Goal: Task Accomplishment & Management: Use online tool/utility

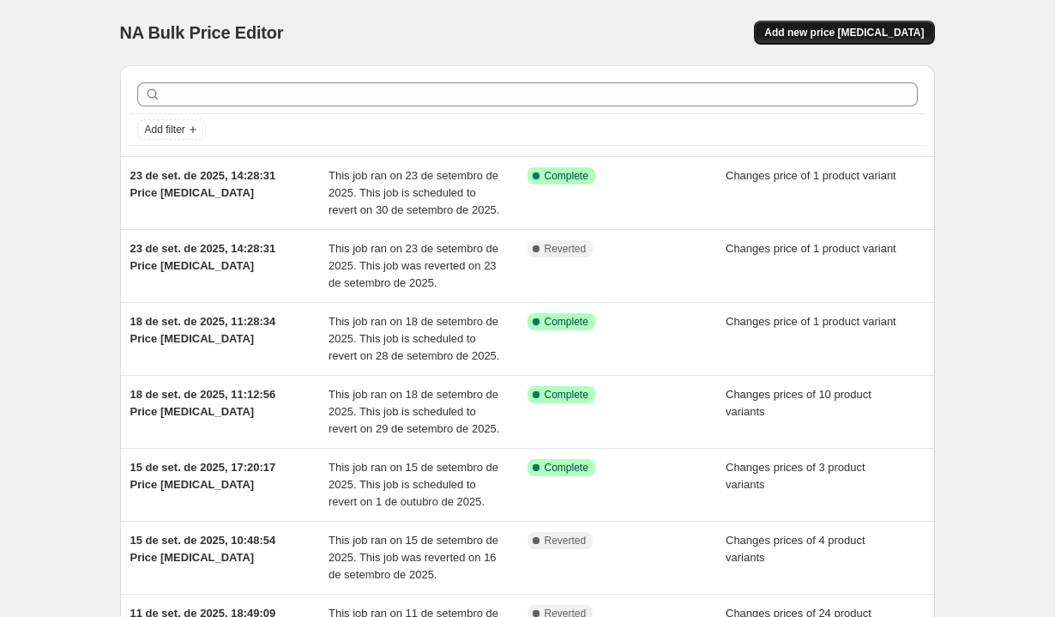
click at [885, 36] on span "Add new price [MEDICAL_DATA]" at bounding box center [844, 33] width 160 height 14
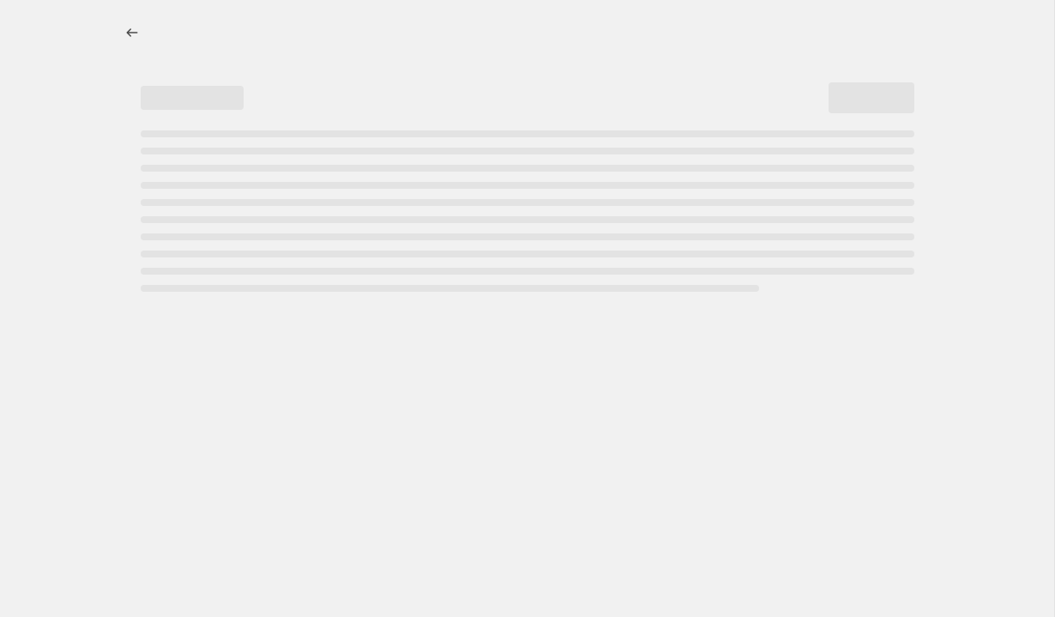
select select "percentage"
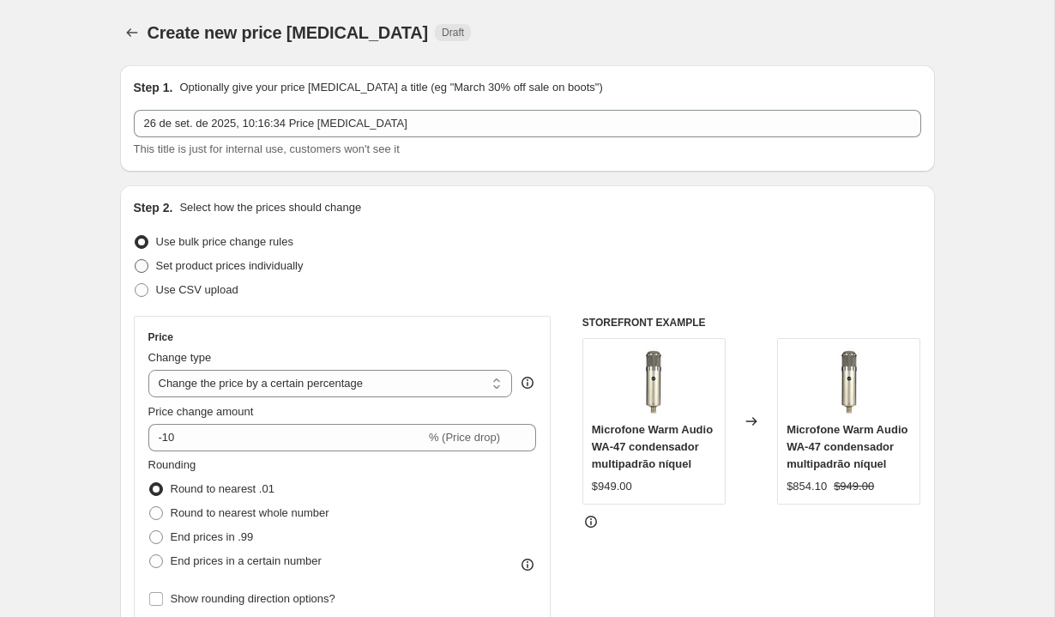
click at [283, 274] on label "Set product prices individually" at bounding box center [219, 266] width 170 height 24
click at [136, 260] on input "Set product prices individually" at bounding box center [135, 259] width 1 height 1
radio input "true"
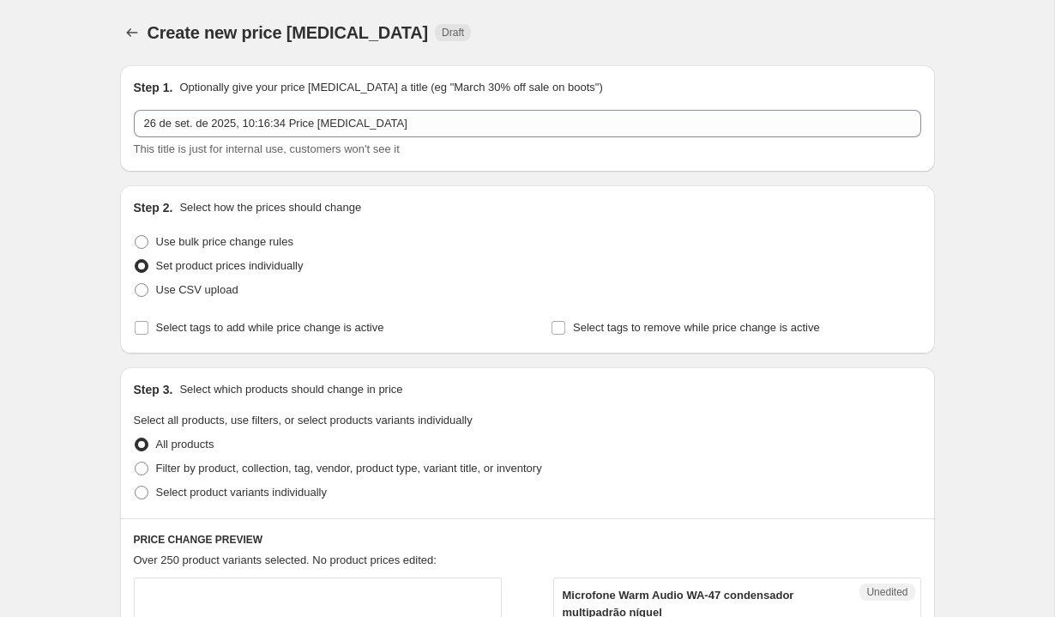
scroll to position [192, 0]
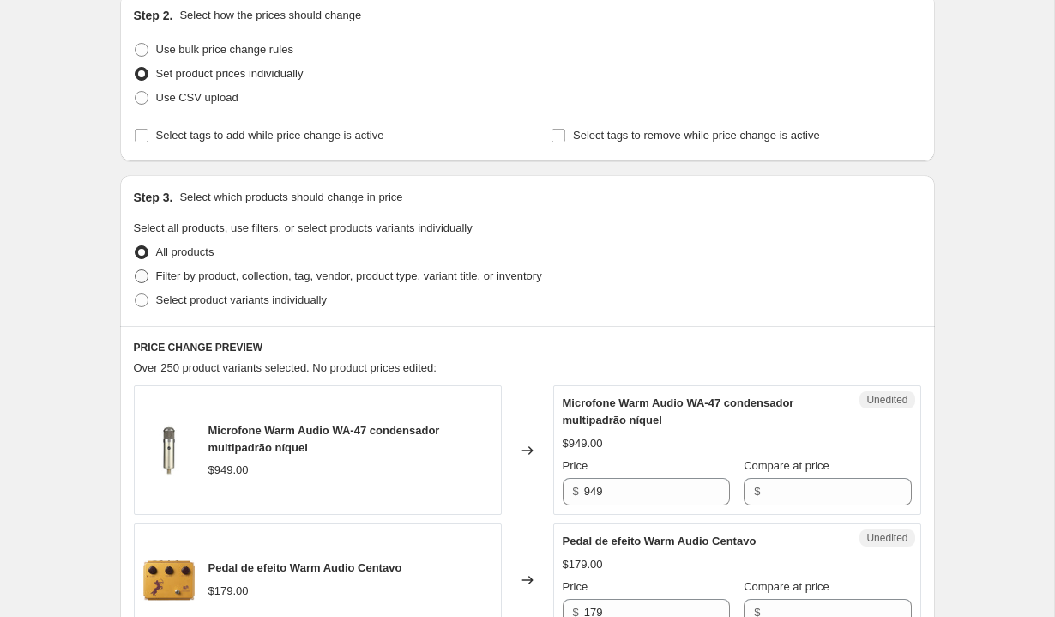
click at [434, 280] on span "Filter by product, collection, tag, vendor, product type, variant title, or inv…" at bounding box center [349, 275] width 386 height 13
click at [136, 270] on input "Filter by product, collection, tag, vendor, product type, variant title, or inv…" at bounding box center [135, 269] width 1 height 1
radio input "true"
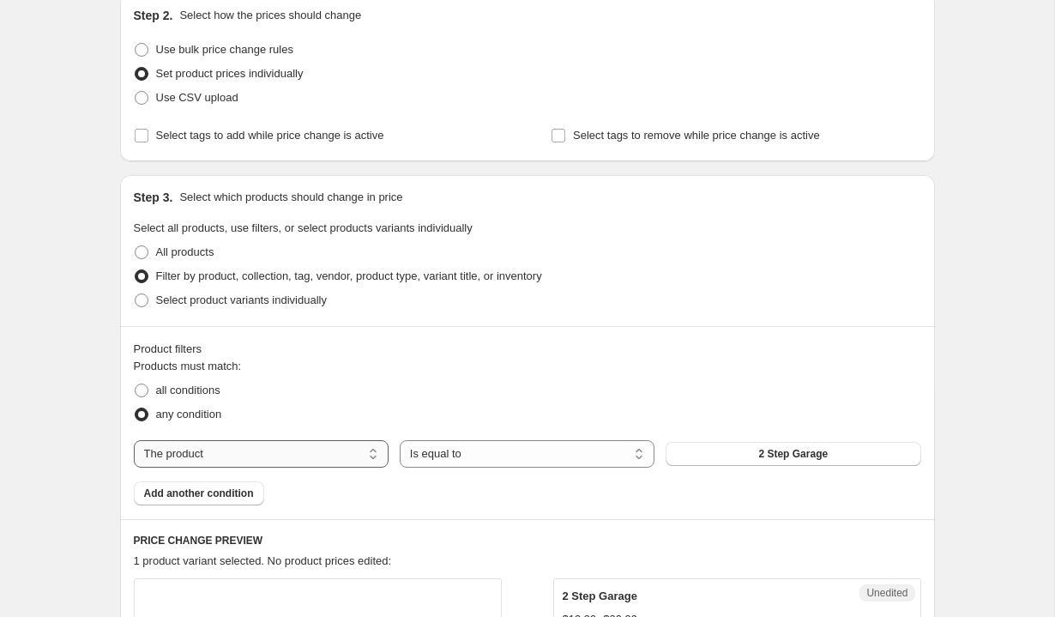
click at [336, 461] on select "The product The product's collection The product's tag The product's vendor The…" at bounding box center [261, 453] width 255 height 27
select select "vendor"
click at [799, 449] on span "Ableton" at bounding box center [793, 454] width 39 height 14
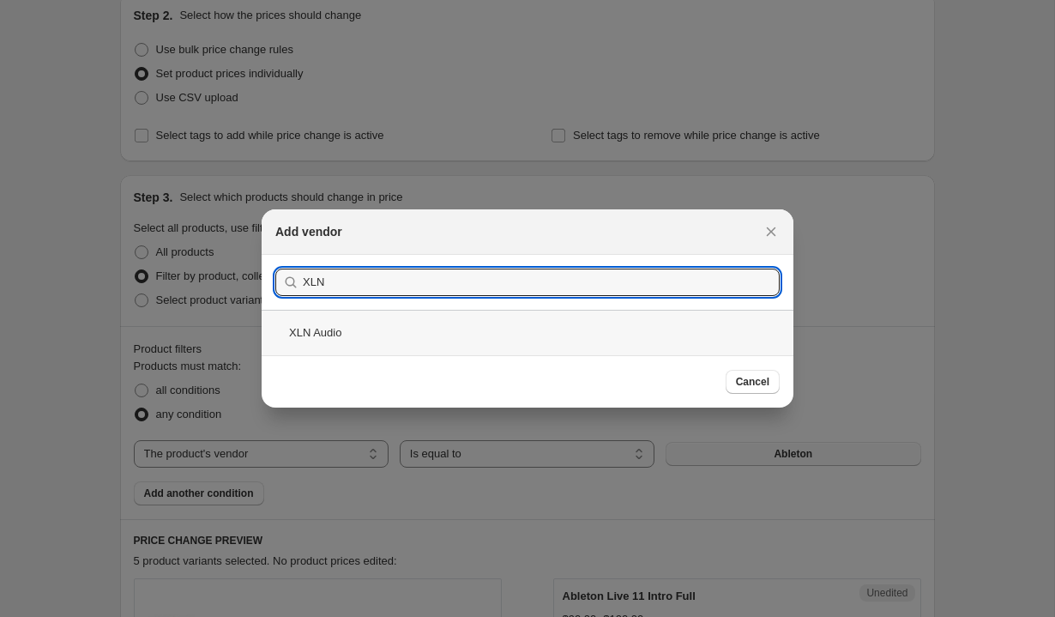
type input "XLN"
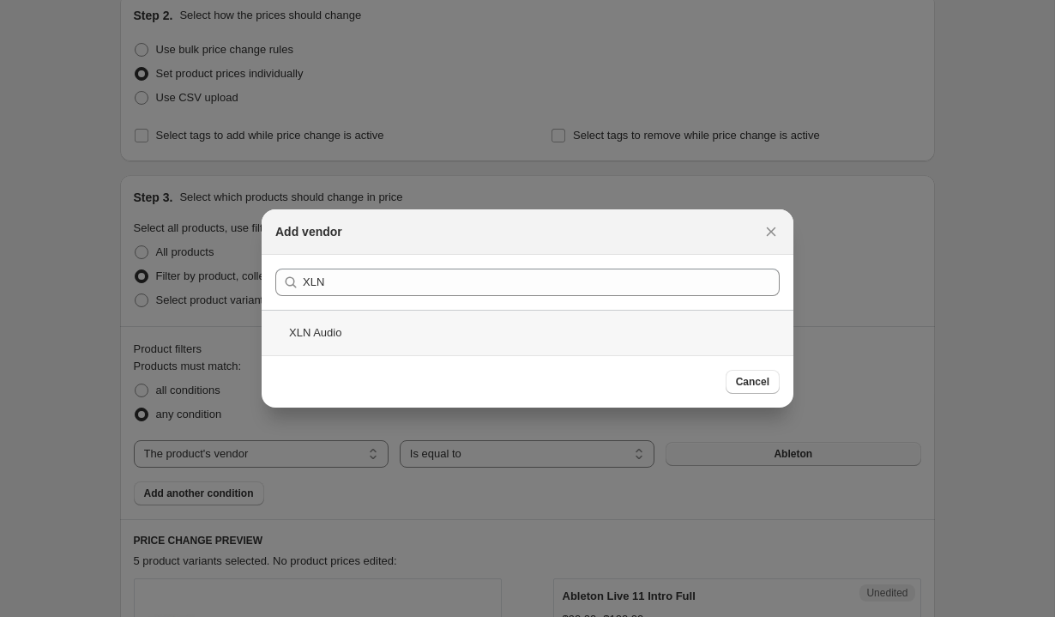
click at [597, 316] on div "XLN Audio" at bounding box center [528, 332] width 532 height 45
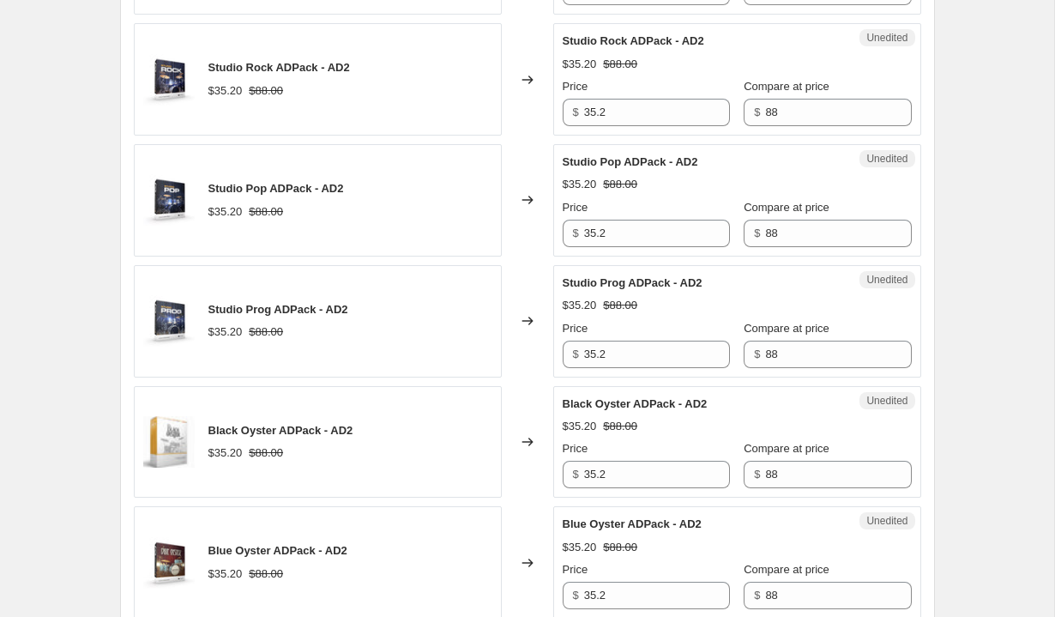
scroll to position [508, 0]
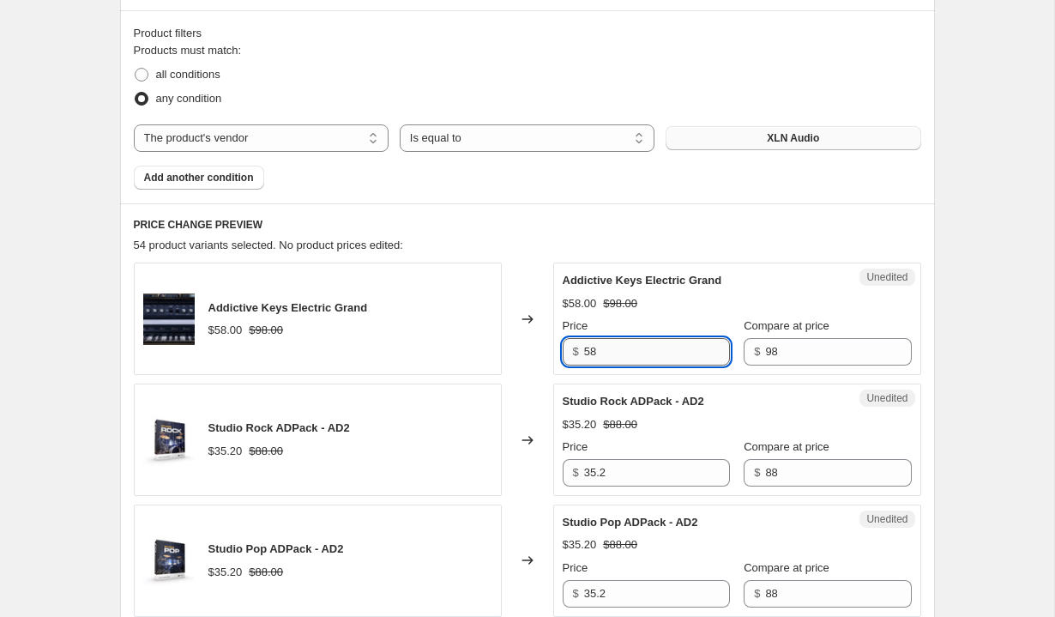
click at [646, 348] on input "58" at bounding box center [657, 351] width 146 height 27
type input "98"
click at [792, 352] on input "98" at bounding box center [838, 351] width 146 height 27
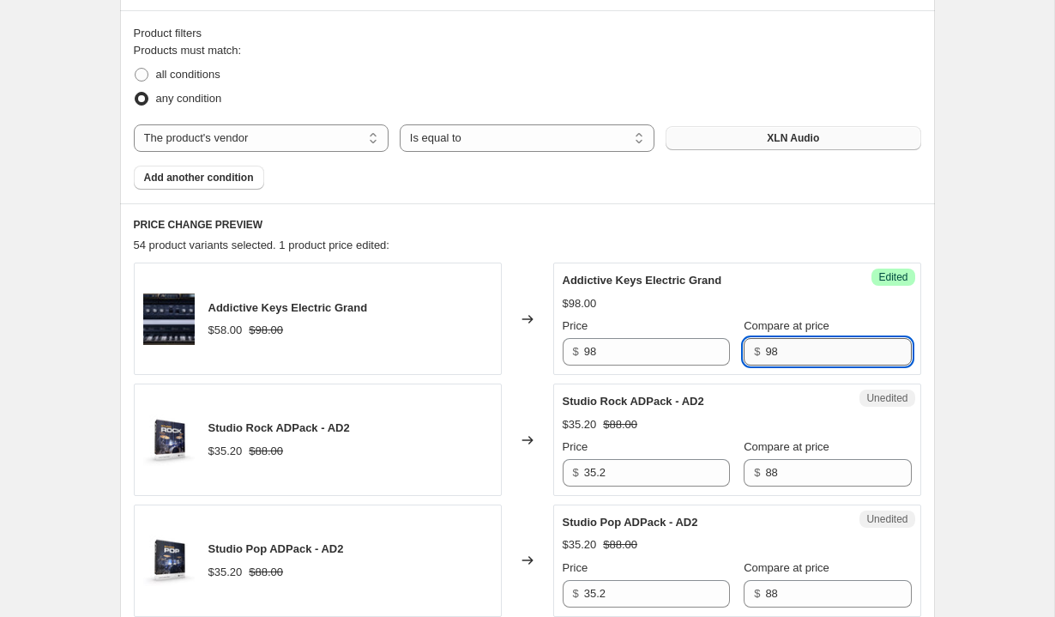
click at [792, 352] on input "98" at bounding box center [838, 351] width 146 height 27
click at [636, 482] on input "35.2" at bounding box center [657, 472] width 146 height 27
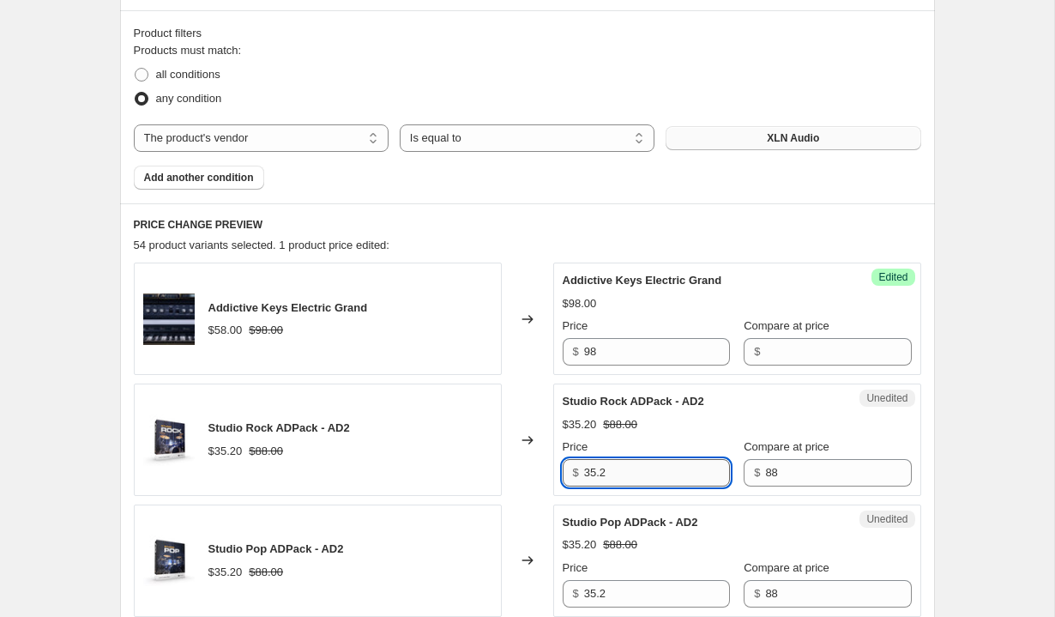
click at [636, 482] on input "35.2" at bounding box center [657, 472] width 146 height 27
type input "88"
click at [744, 473] on div "$ 88" at bounding box center [827, 472] width 167 height 27
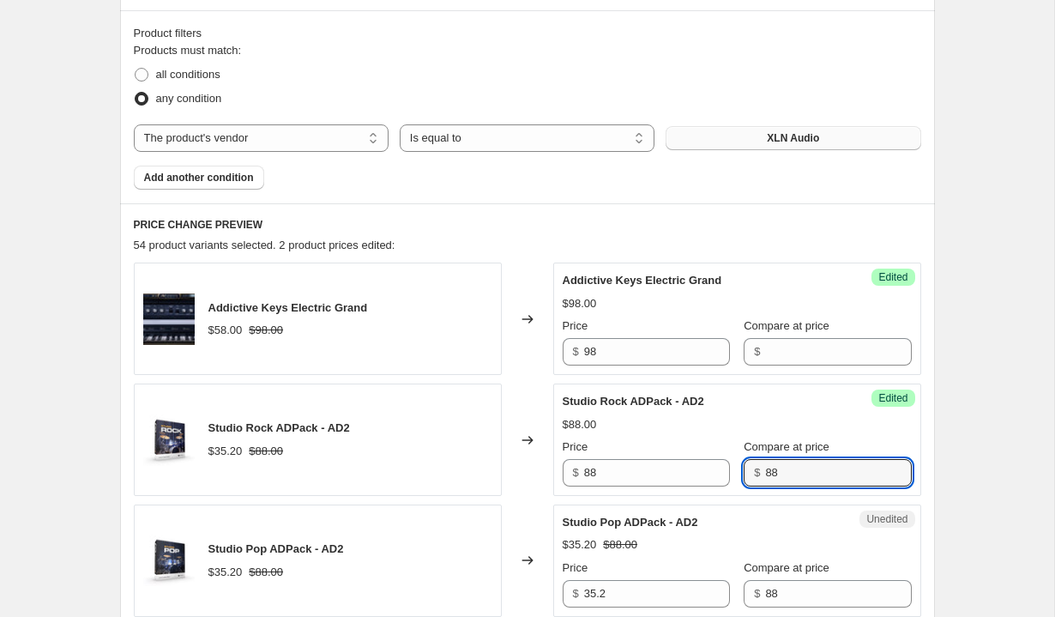
type input "8"
click at [690, 407] on span "Studio Rock ADPack - AD2" at bounding box center [634, 401] width 142 height 13
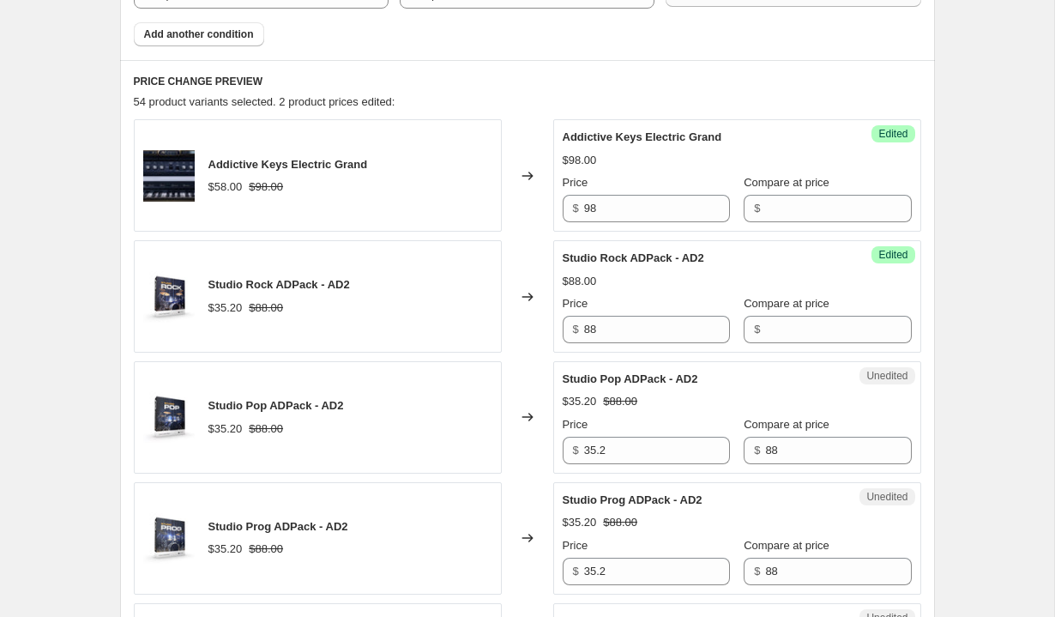
scroll to position [698, 0]
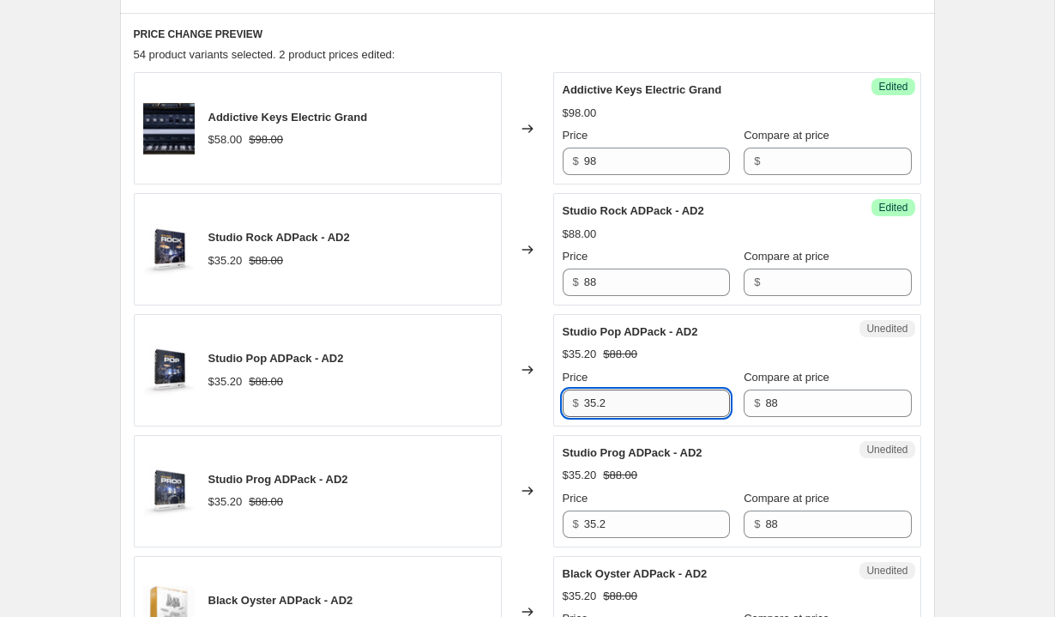
click at [643, 414] on input "35.2" at bounding box center [657, 402] width 146 height 27
type input "88"
click at [744, 413] on div "$ 88" at bounding box center [827, 402] width 167 height 27
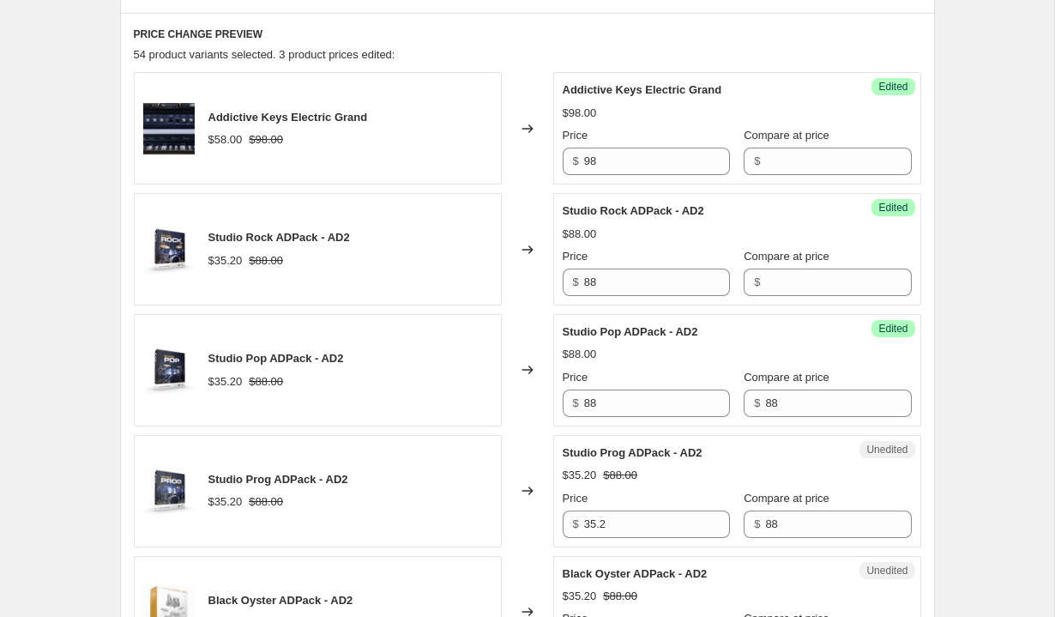
click at [744, 413] on div "$ 88" at bounding box center [827, 402] width 167 height 27
type input "8"
click at [658, 505] on div "Price" at bounding box center [646, 498] width 167 height 17
click at [656, 508] on div "Price $ 35.2" at bounding box center [646, 514] width 167 height 48
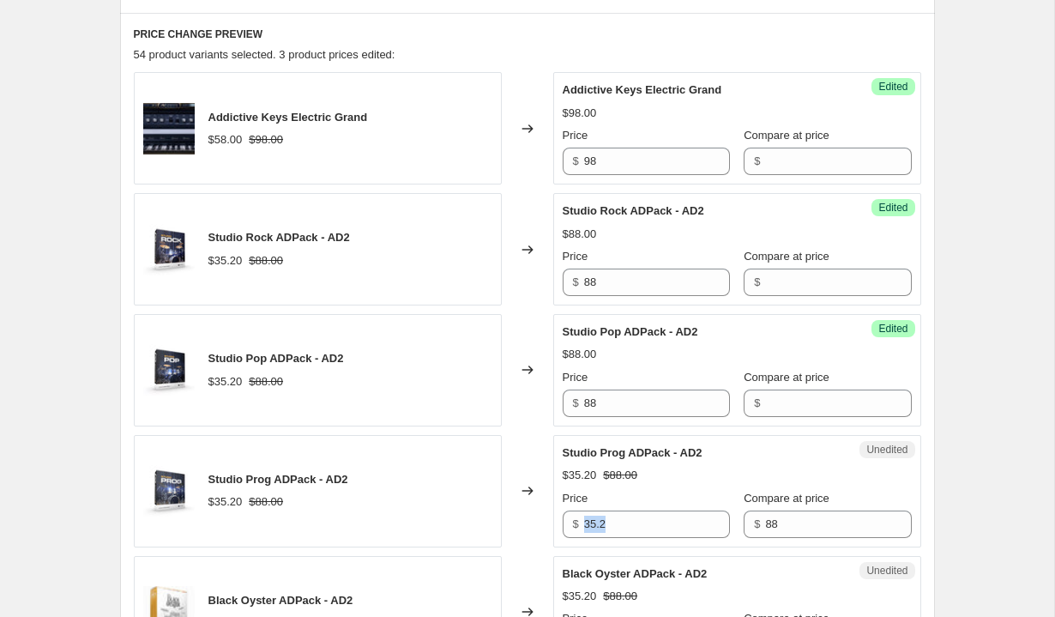
click at [656, 508] on div "Price $ 35.2" at bounding box center [646, 514] width 167 height 48
click at [648, 510] on input "35.2" at bounding box center [657, 523] width 146 height 27
type input "88"
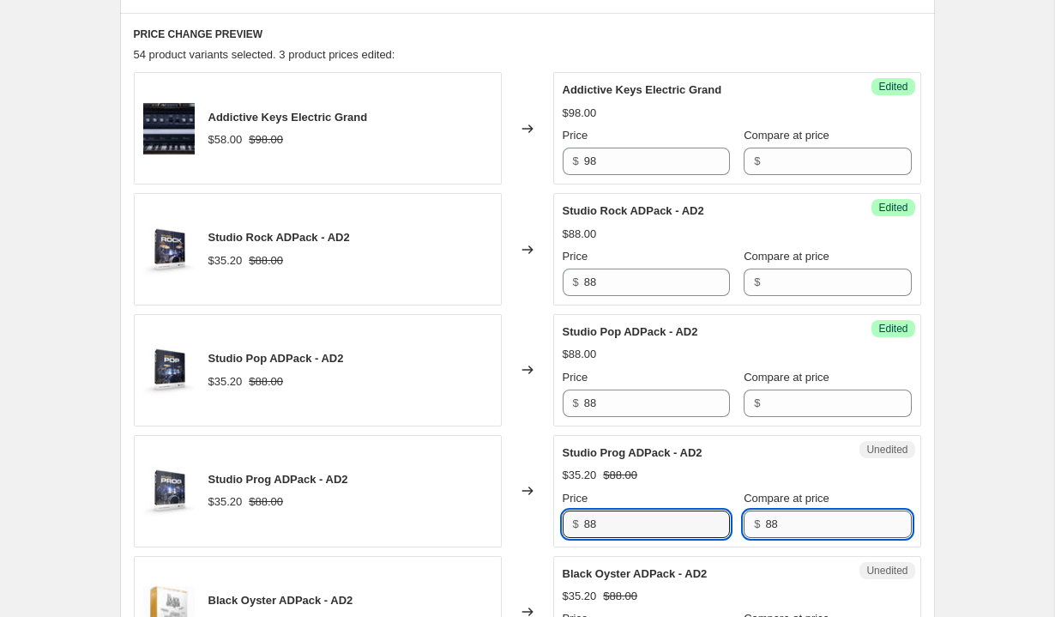
click at [765, 526] on input "88" at bounding box center [838, 523] width 146 height 27
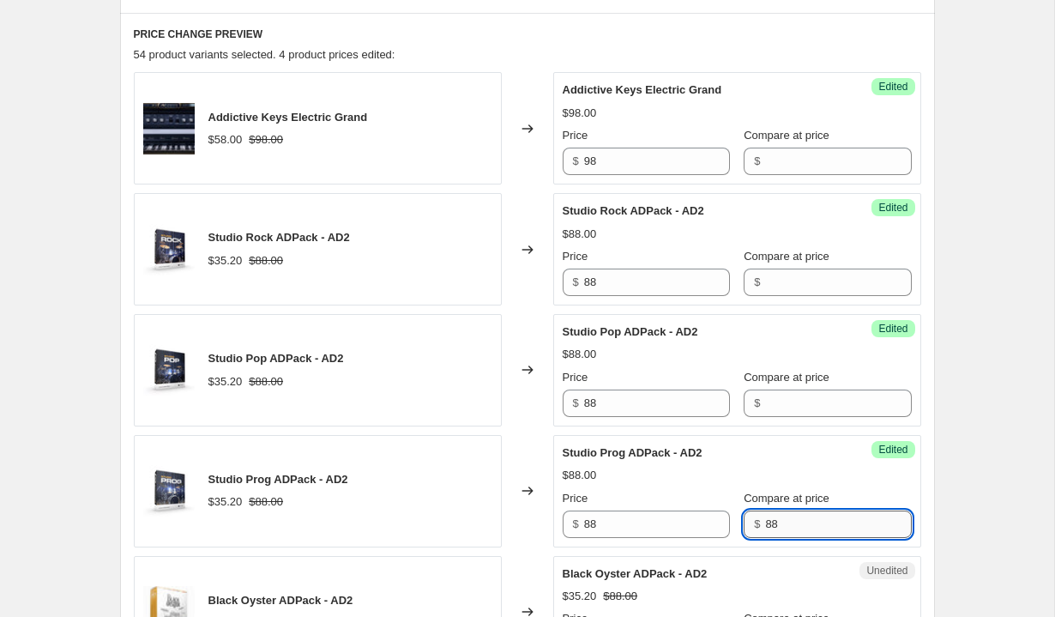
click at [765, 526] on input "88" at bounding box center [838, 523] width 146 height 27
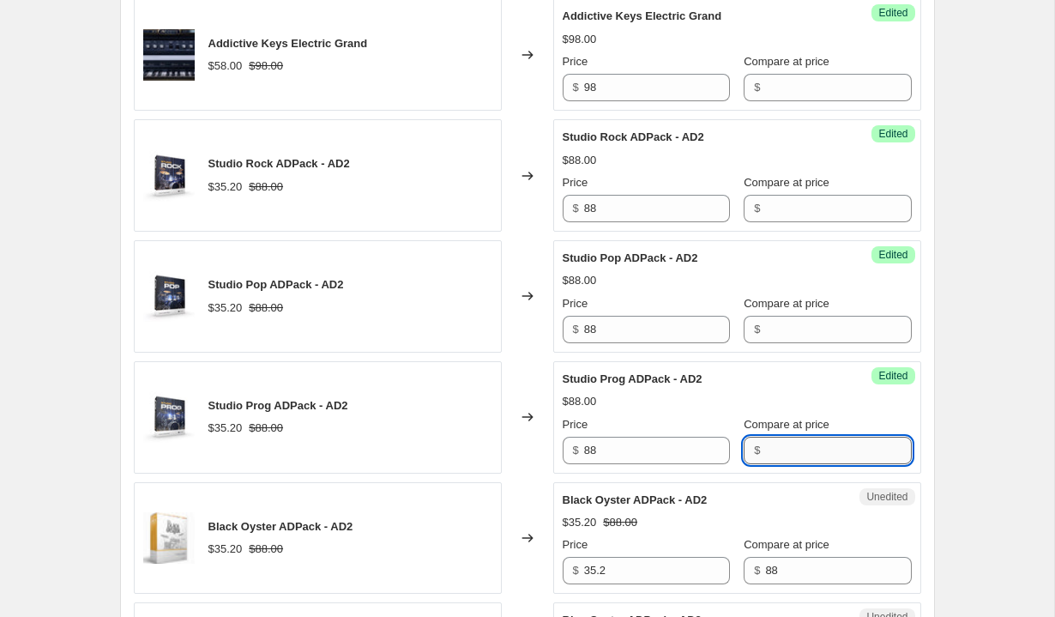
scroll to position [792, 0]
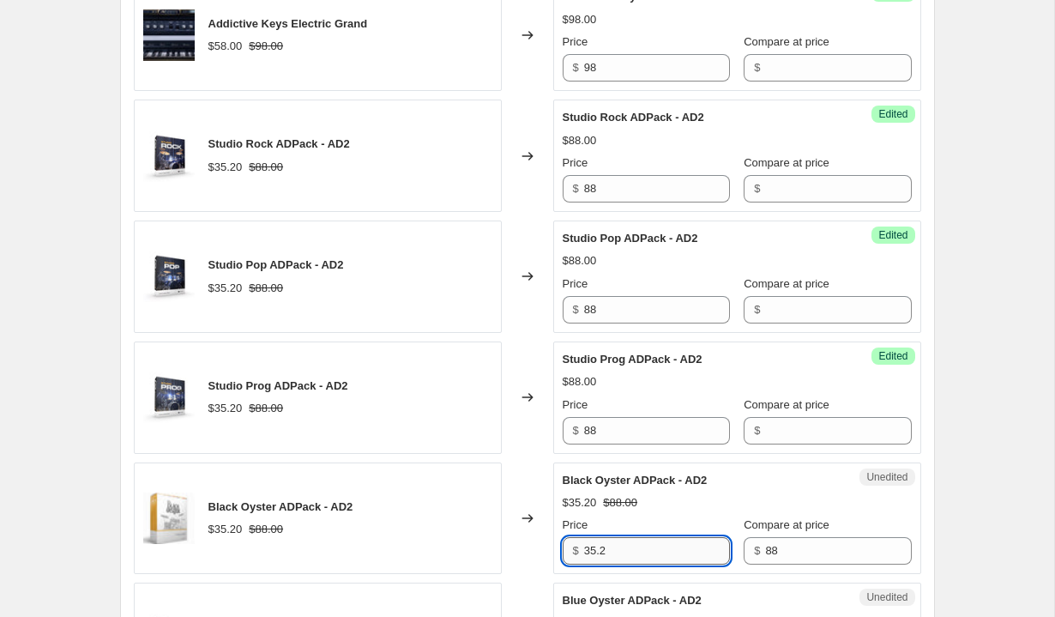
click at [616, 560] on input "35.2" at bounding box center [657, 550] width 146 height 27
type input "88"
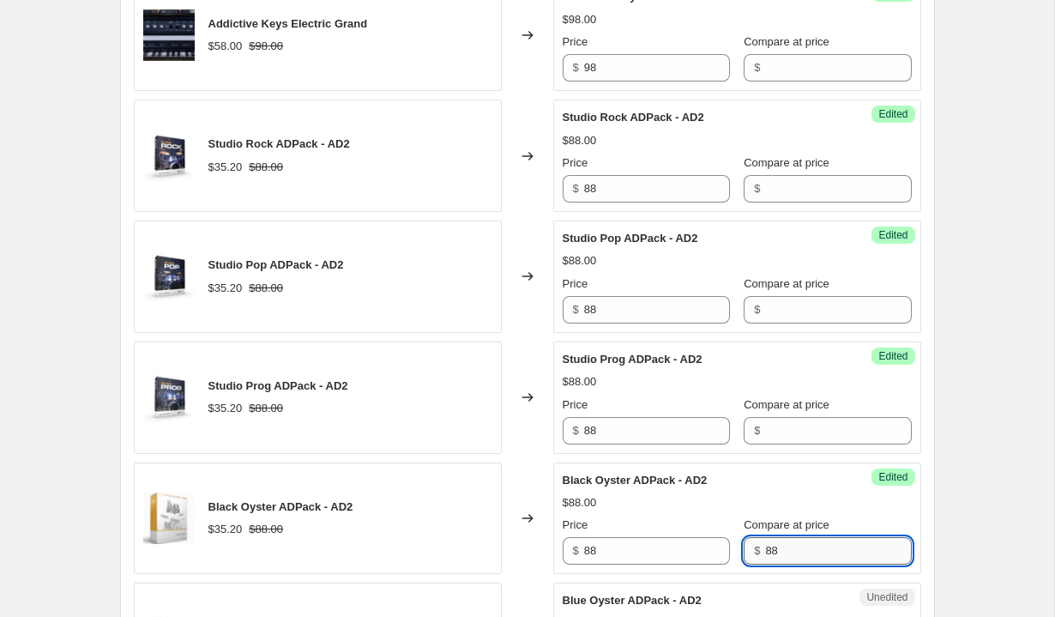
click at [765, 553] on input "88" at bounding box center [838, 550] width 146 height 27
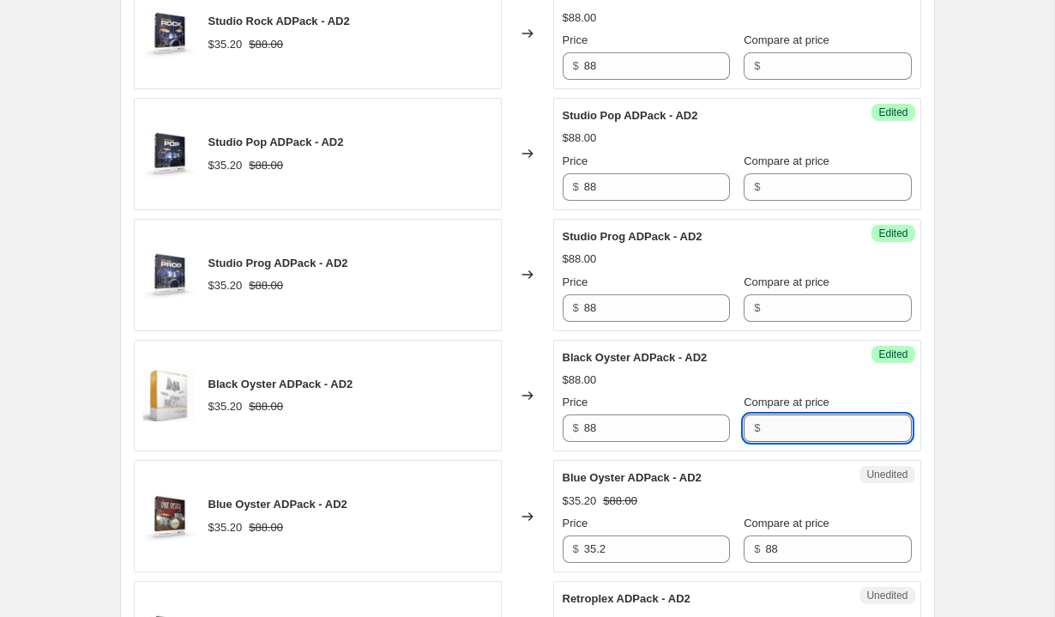
scroll to position [1059, 0]
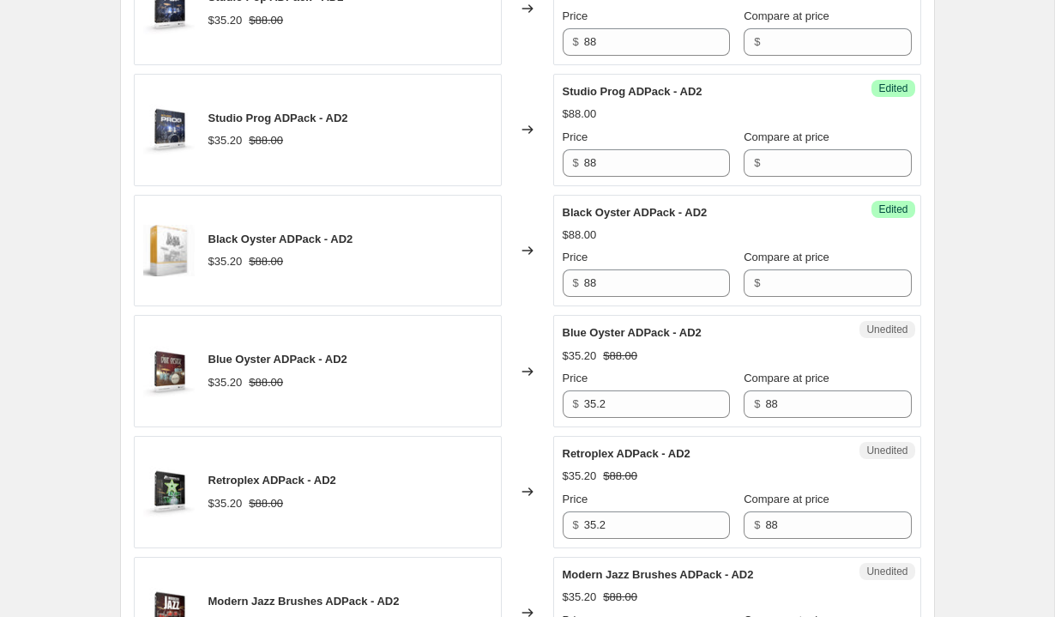
click at [626, 419] on div "Unedited Blue Oyster ADPack - AD2 $35.20 $88.00 Price $ 35.2 Compare at price $…" at bounding box center [737, 371] width 368 height 112
click at [613, 405] on input "35.2" at bounding box center [657, 403] width 146 height 27
type input "88"
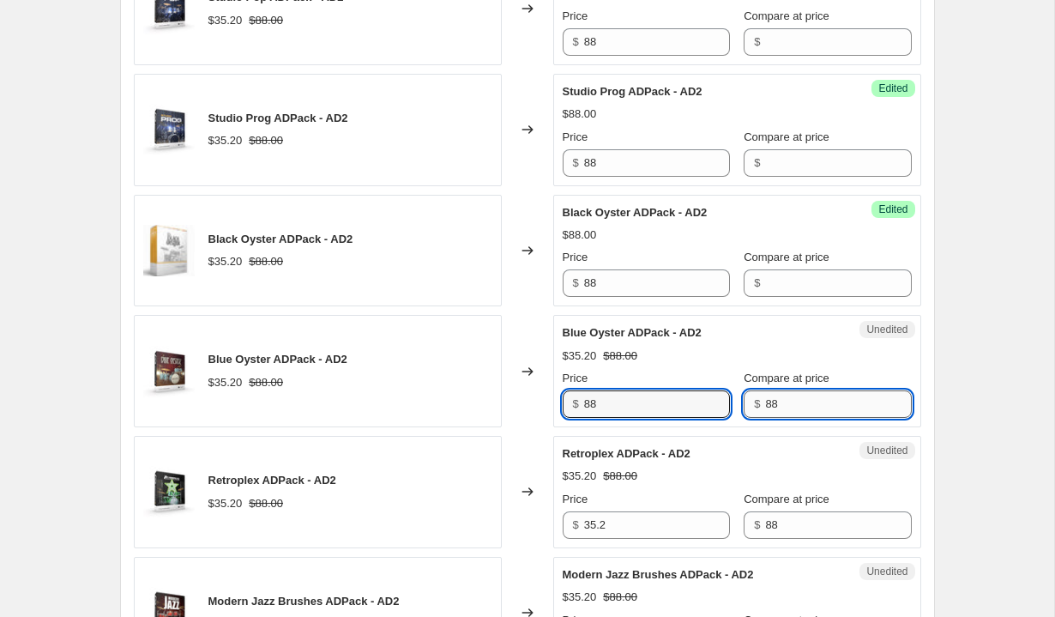
click at [765, 404] on input "88" at bounding box center [838, 403] width 146 height 27
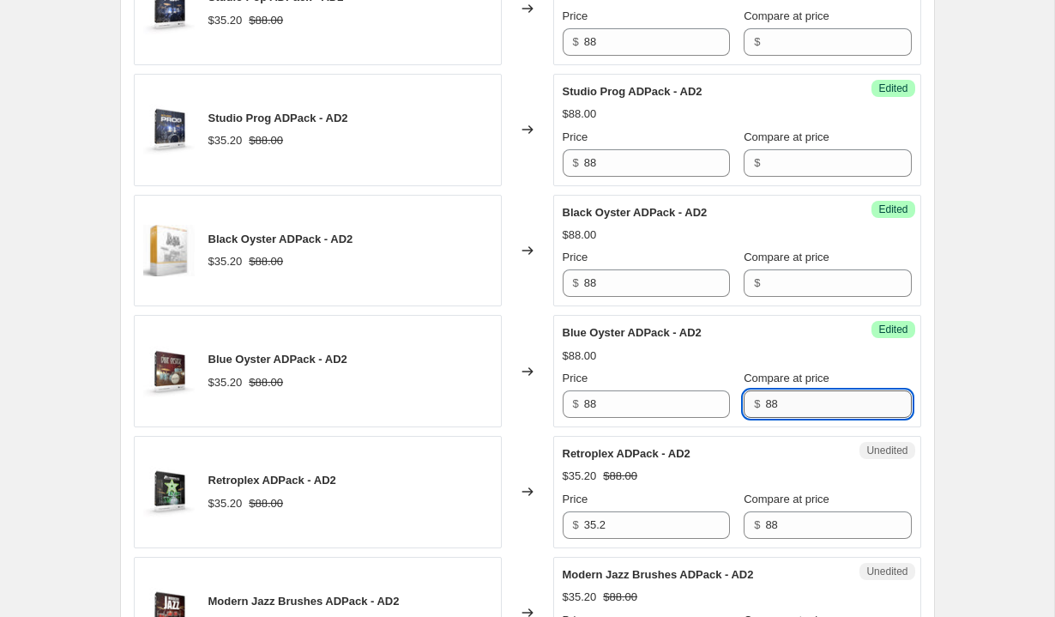
click at [765, 404] on input "88" at bounding box center [838, 403] width 146 height 27
click at [625, 515] on input "35.2" at bounding box center [657, 524] width 146 height 27
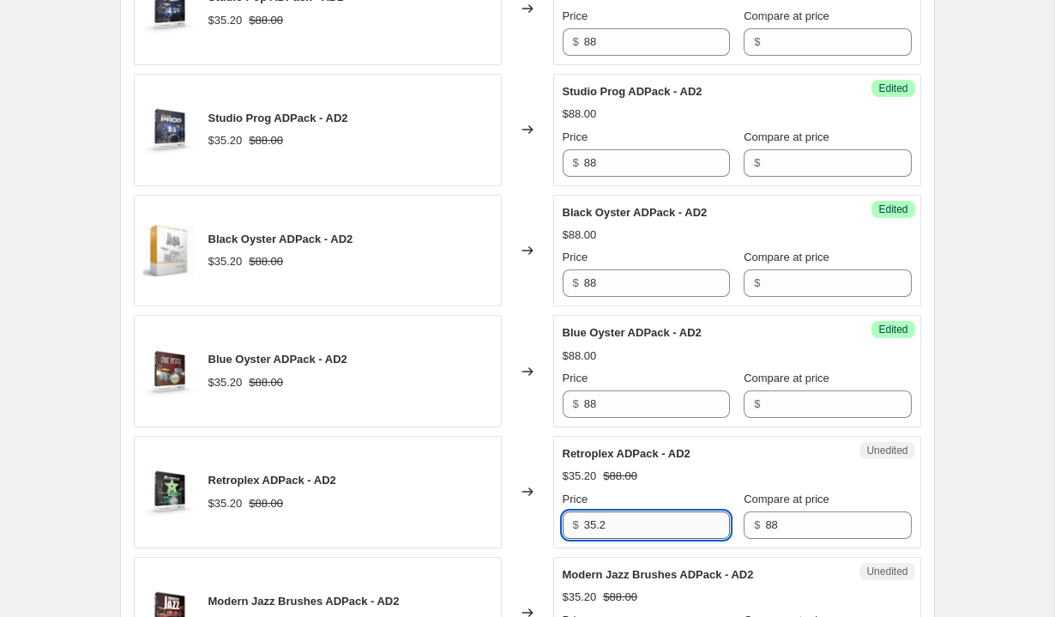
click at [625, 515] on input "35.2" at bounding box center [657, 524] width 146 height 27
type input "88"
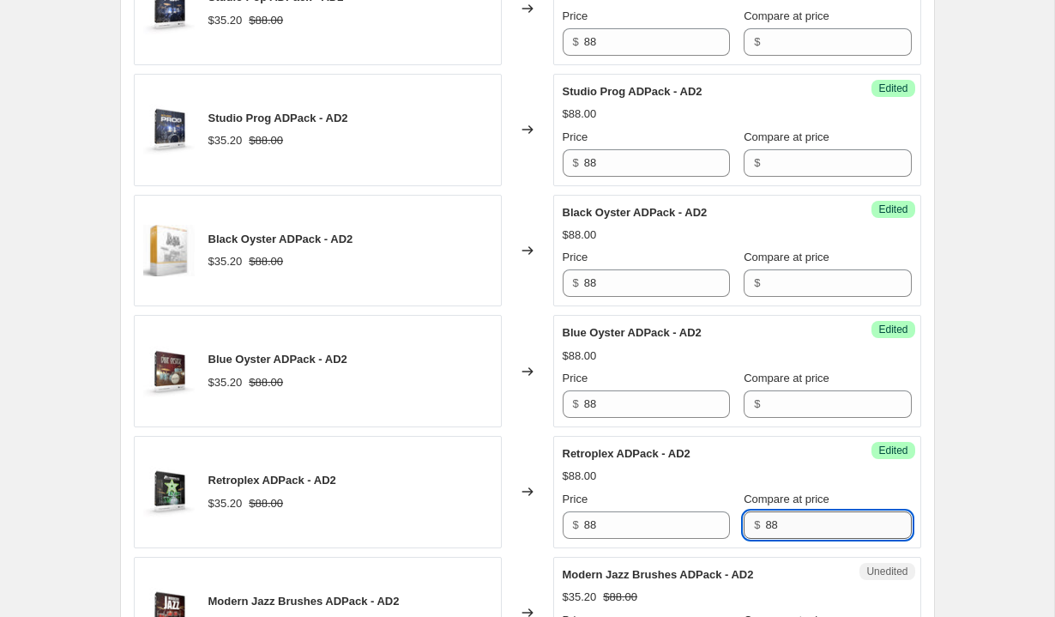
click at [771, 524] on input "88" at bounding box center [838, 524] width 146 height 27
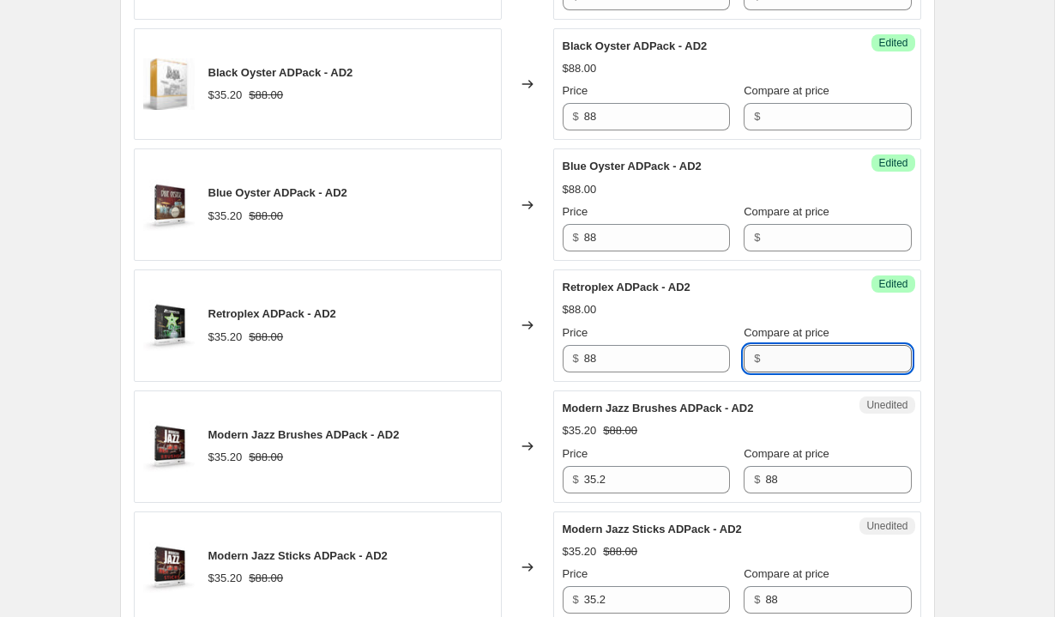
scroll to position [1276, 0]
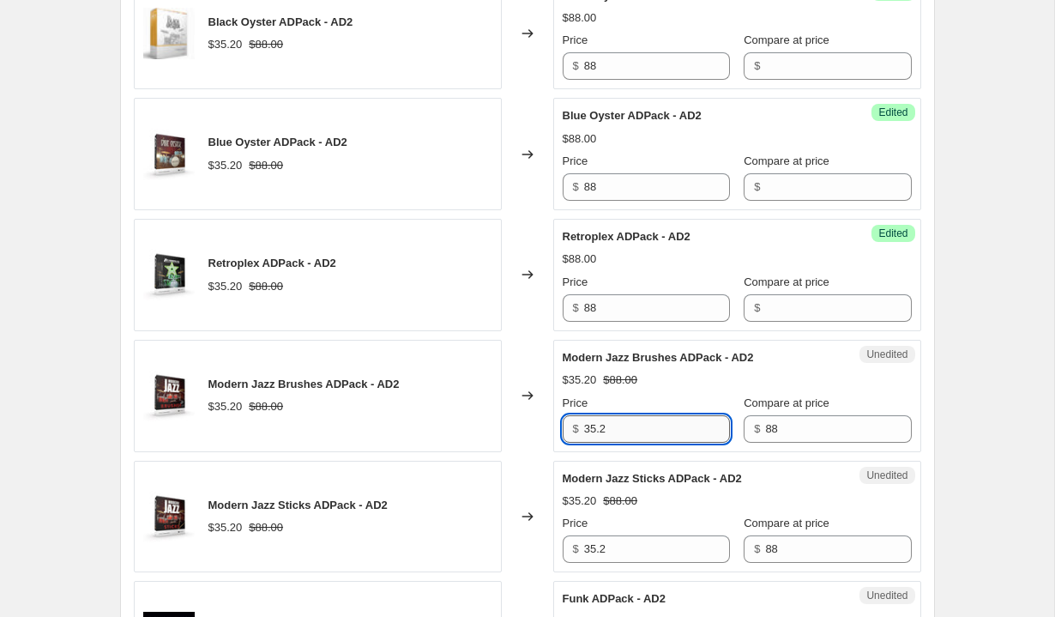
click at [642, 422] on input "35.2" at bounding box center [657, 428] width 146 height 27
type input "88"
click at [765, 431] on input "88" at bounding box center [838, 428] width 146 height 27
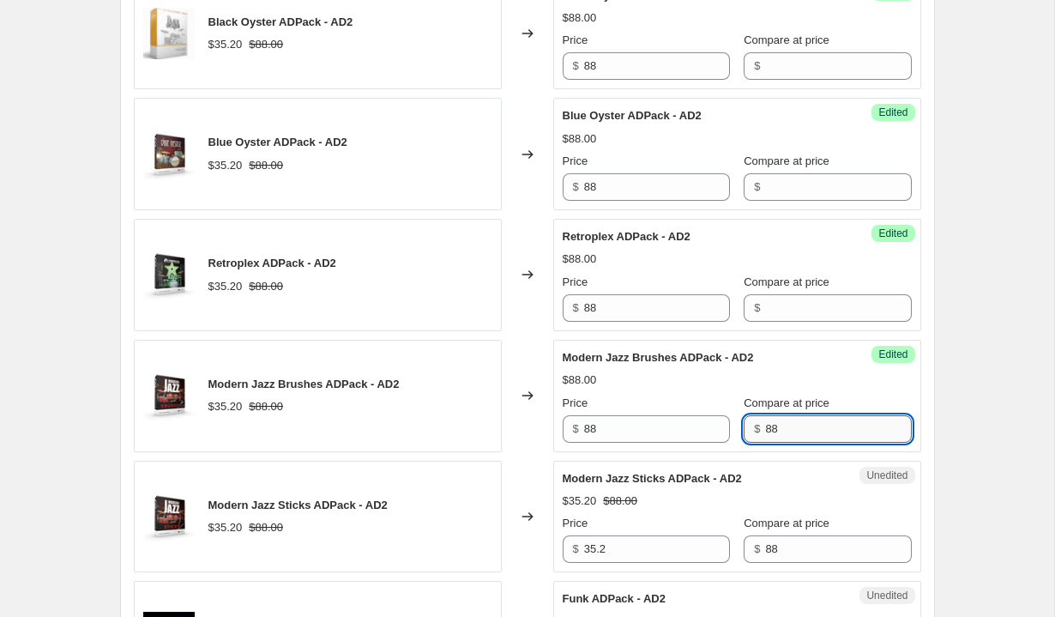
click at [765, 431] on input "88" at bounding box center [838, 428] width 146 height 27
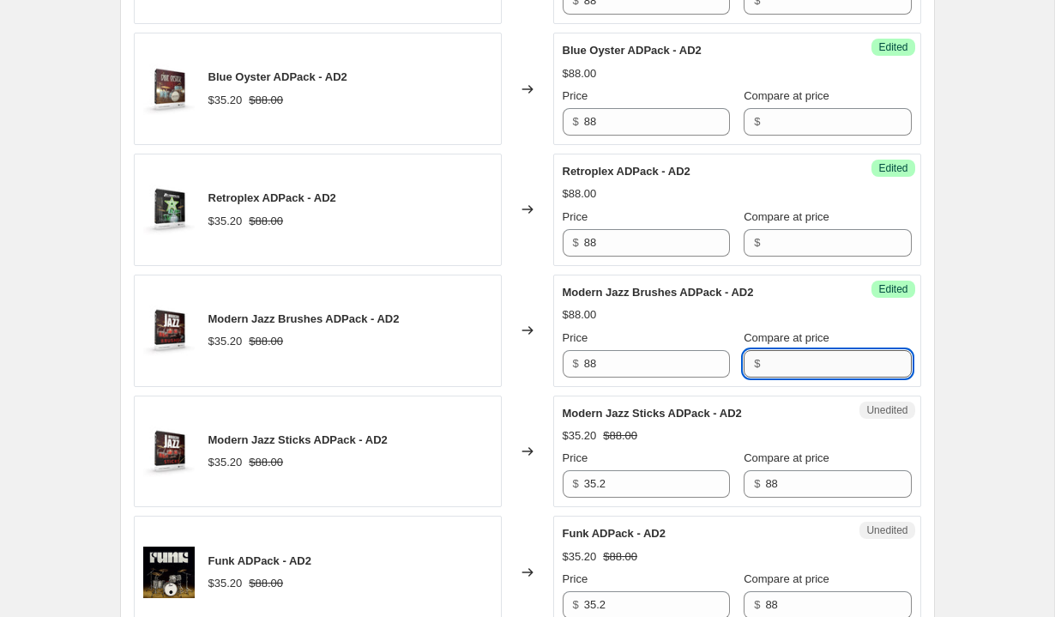
scroll to position [1370, 0]
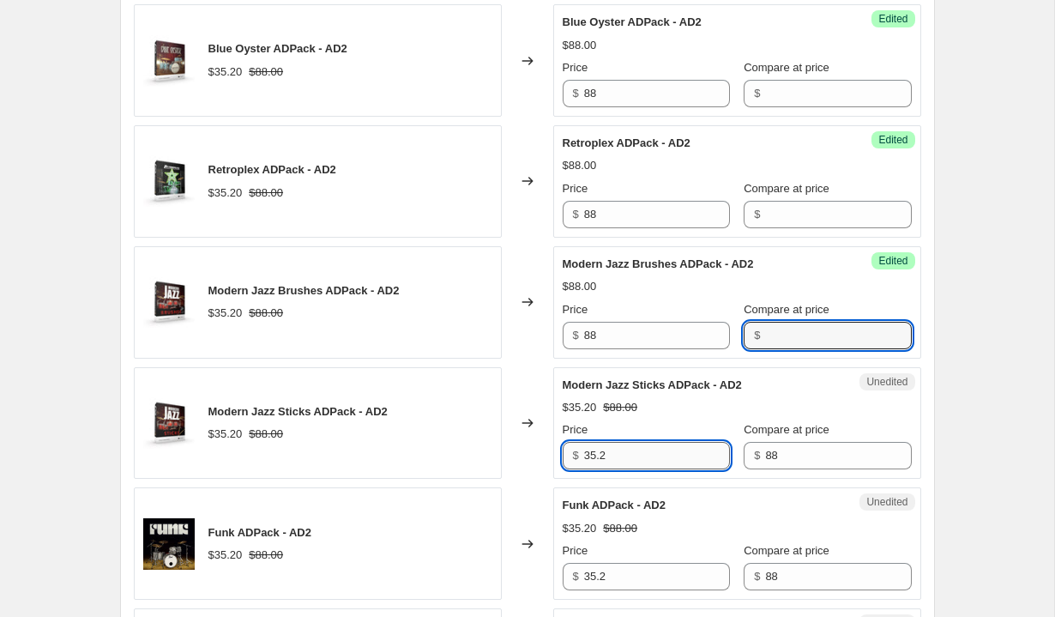
click at [589, 450] on input "35.2" at bounding box center [657, 455] width 146 height 27
type input "88"
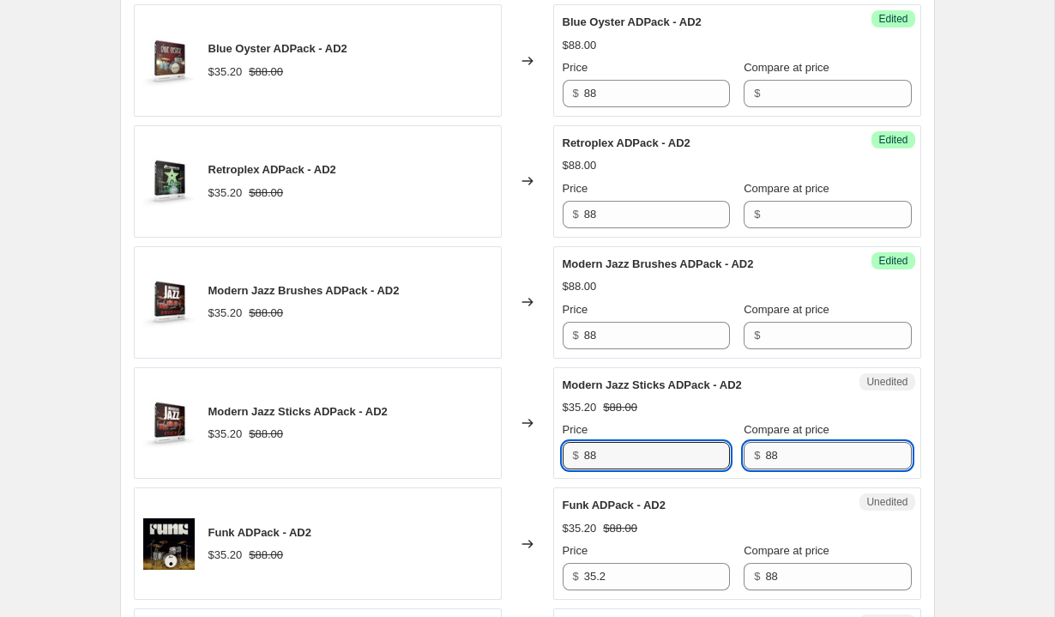
click at [765, 456] on input "88" at bounding box center [838, 455] width 146 height 27
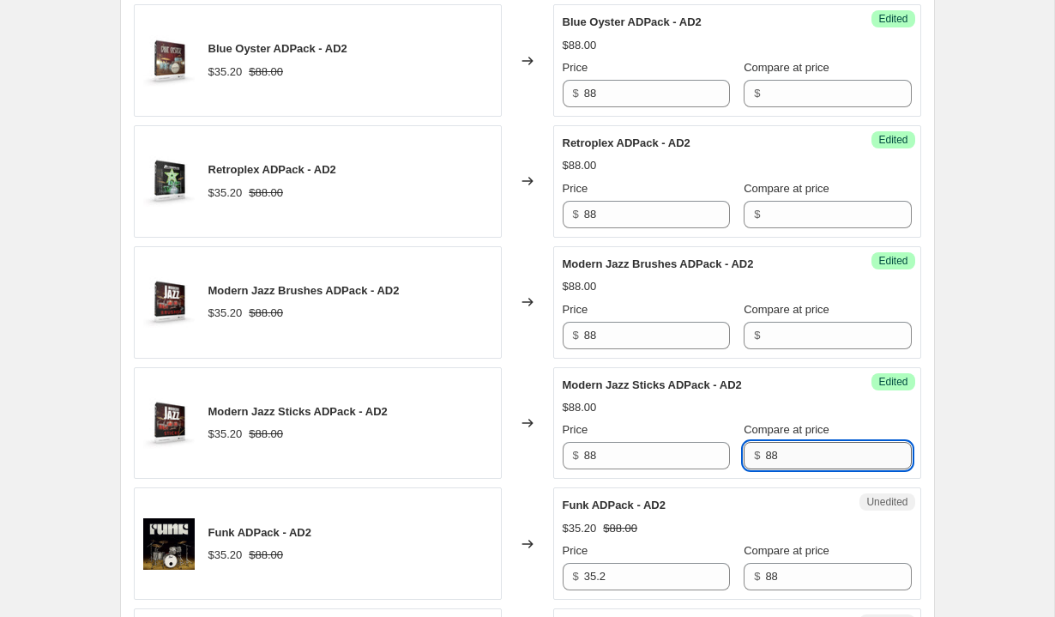
click at [765, 456] on input "88" at bounding box center [838, 455] width 146 height 27
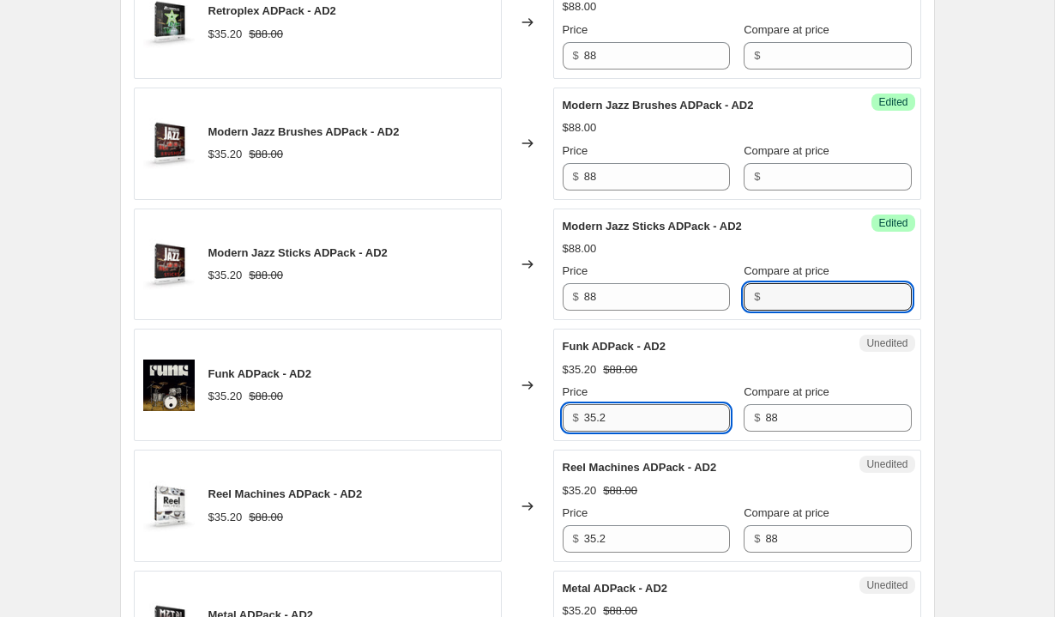
click at [650, 420] on input "35.2" at bounding box center [657, 417] width 146 height 27
type input "88"
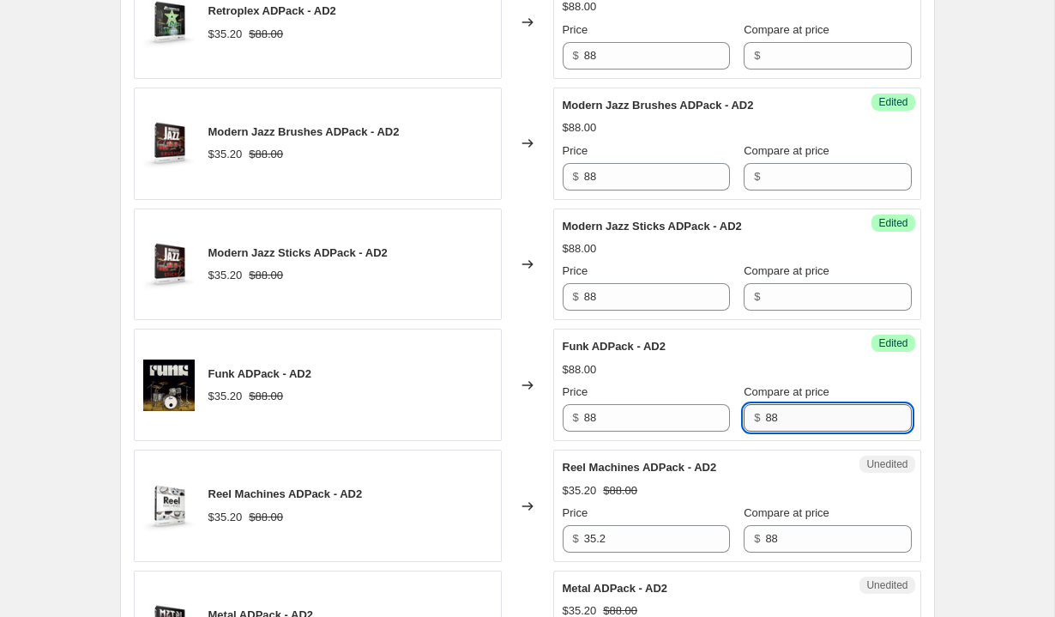
click at [767, 429] on input "88" at bounding box center [838, 417] width 146 height 27
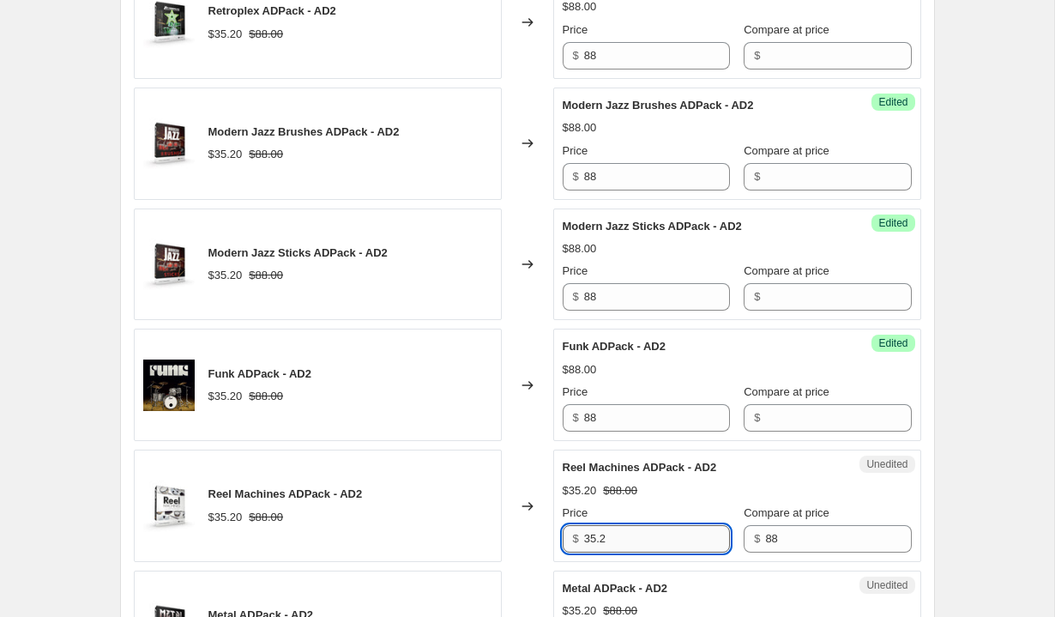
click at [632, 535] on input "35.2" at bounding box center [657, 538] width 146 height 27
type input "88"
click at [765, 529] on input "88" at bounding box center [838, 538] width 146 height 27
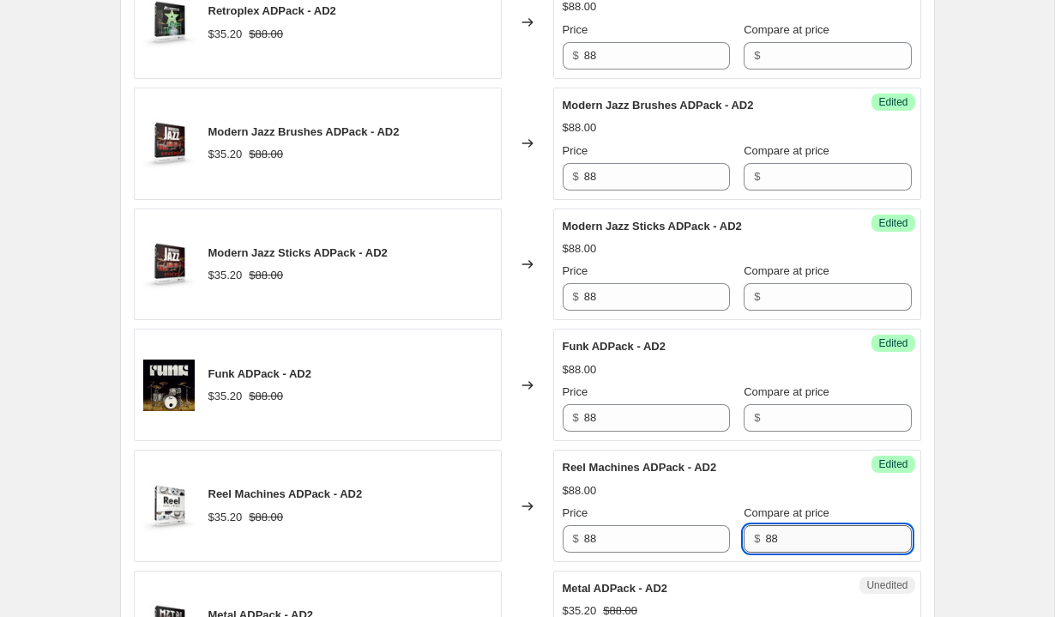
click at [765, 529] on input "88" at bounding box center [838, 538] width 146 height 27
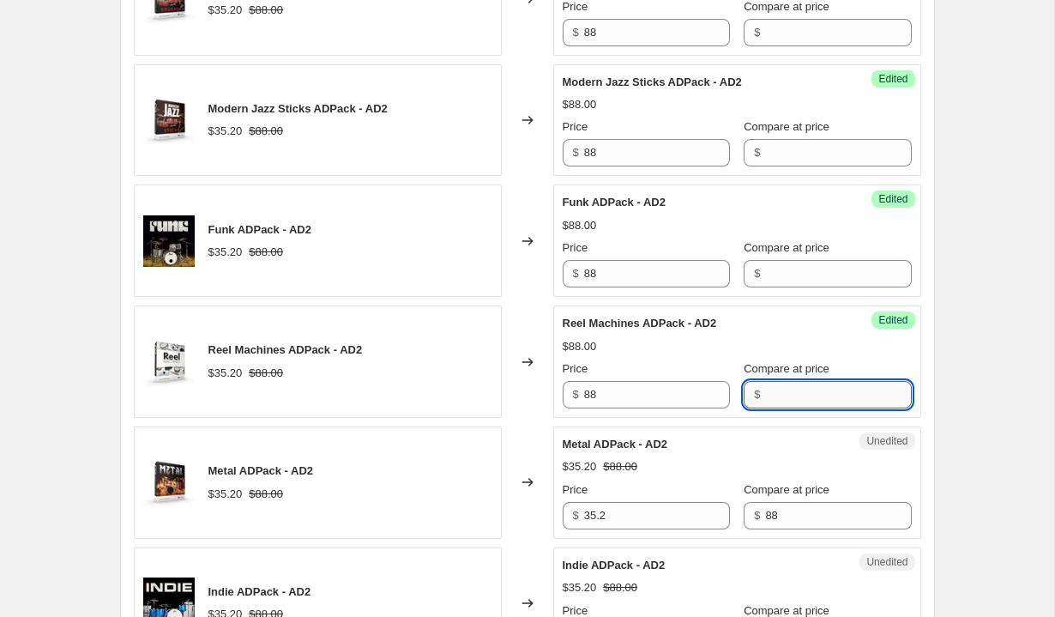
scroll to position [1739, 0]
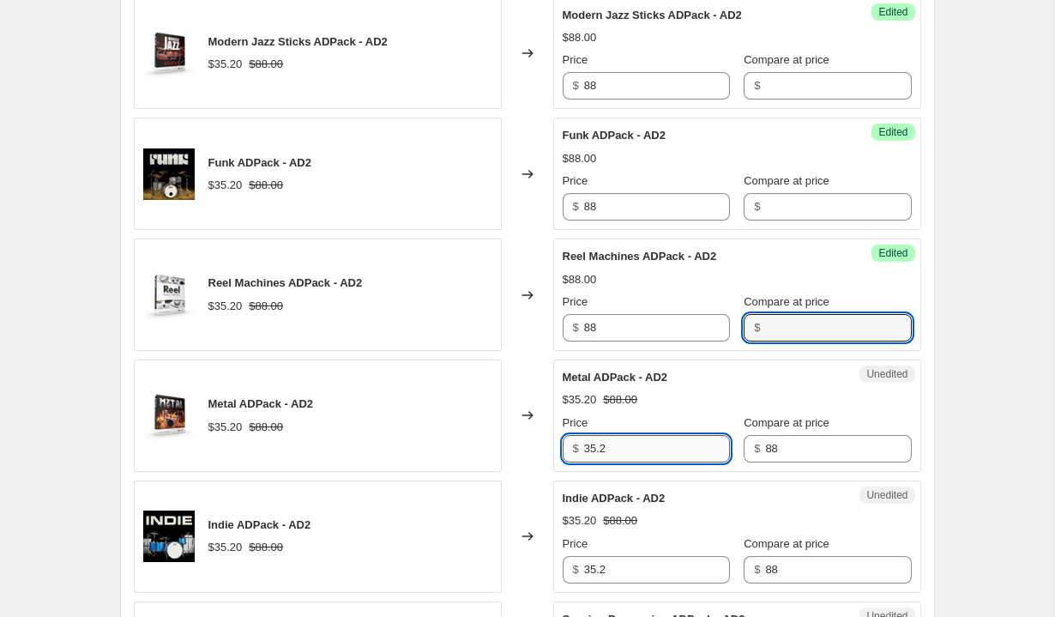
click at [614, 458] on input "35.2" at bounding box center [657, 448] width 146 height 27
type input "88"
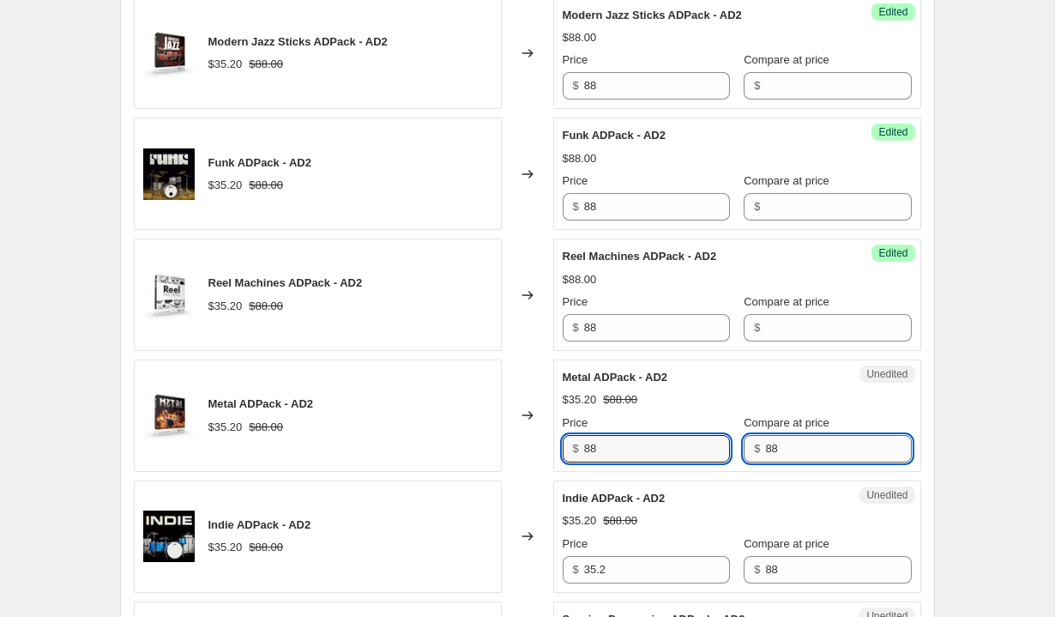
click at [792, 439] on input "88" at bounding box center [838, 448] width 146 height 27
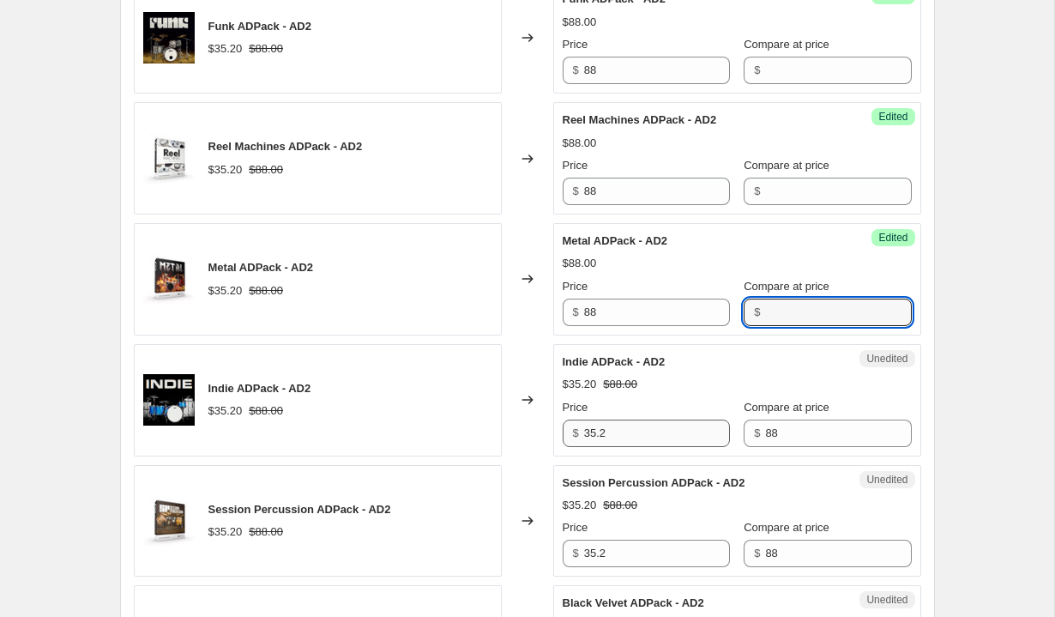
scroll to position [1899, 0]
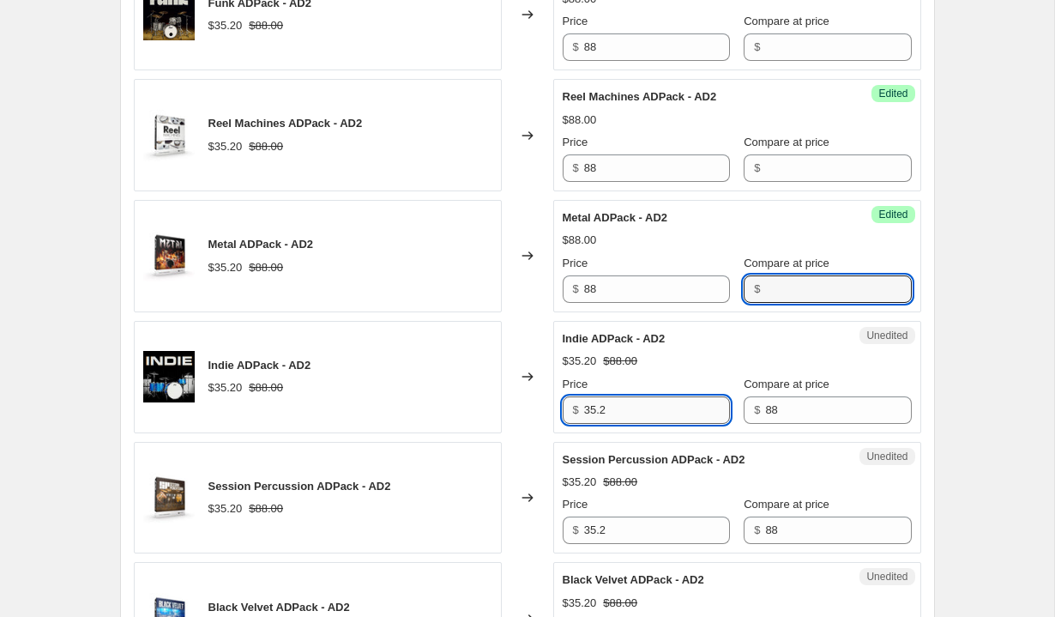
click at [652, 407] on input "35.2" at bounding box center [657, 409] width 146 height 27
type input "88"
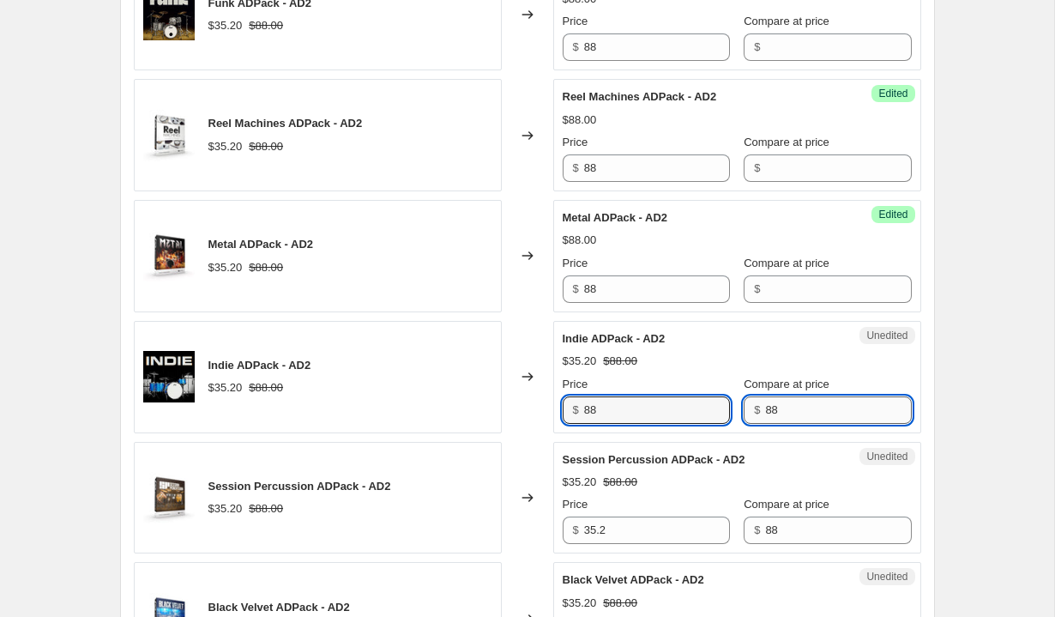
click at [822, 412] on input "88" at bounding box center [838, 409] width 146 height 27
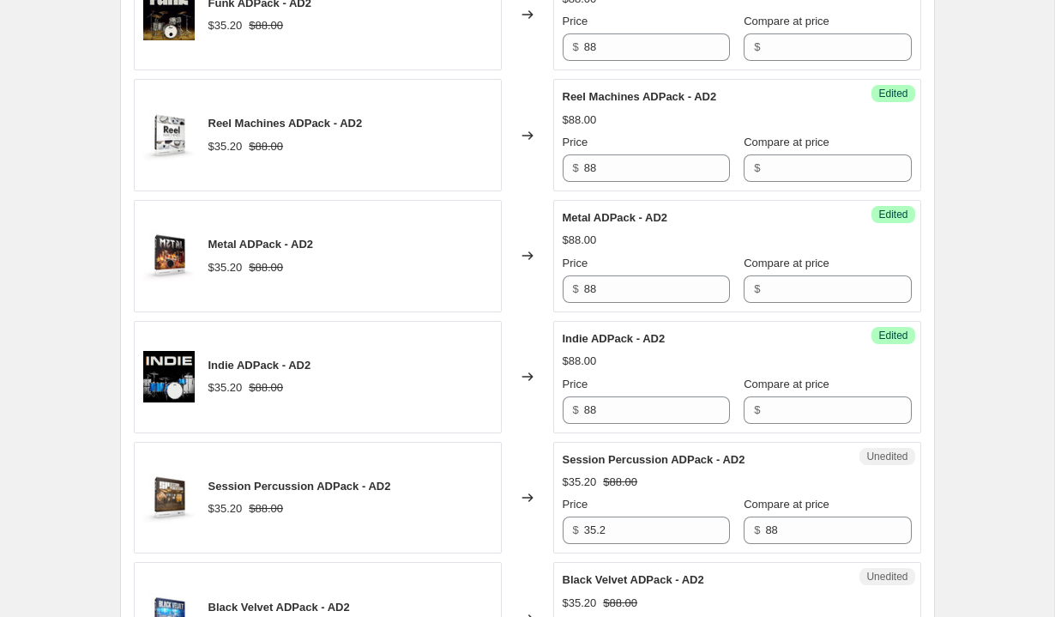
click at [634, 512] on div "Price" at bounding box center [646, 504] width 167 height 17
click at [632, 524] on input "35.2" at bounding box center [657, 529] width 146 height 27
type input "88"
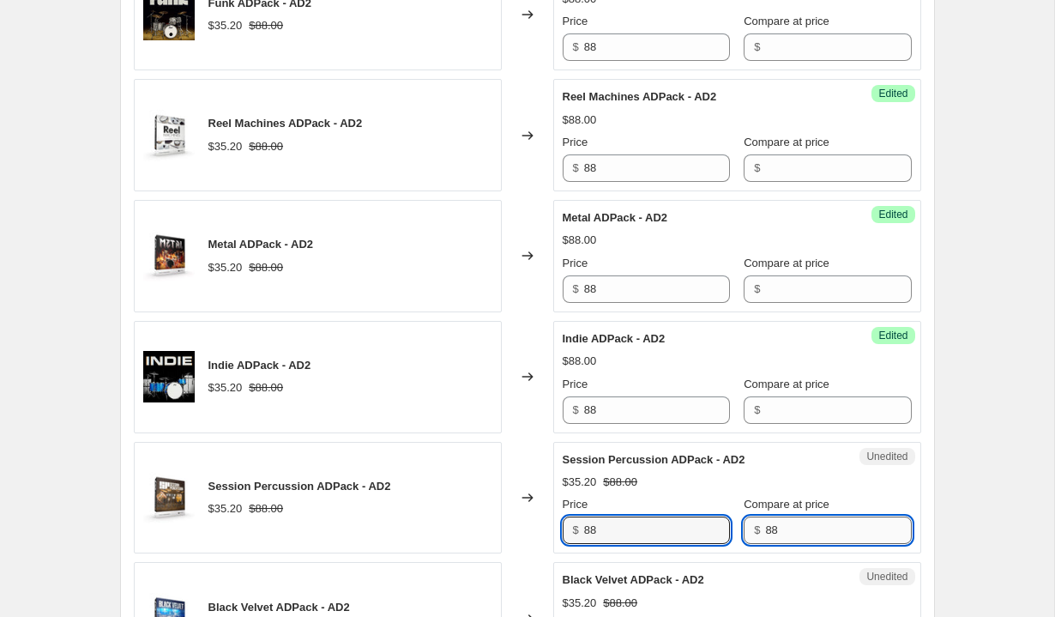
click at [772, 522] on input "88" at bounding box center [838, 529] width 146 height 27
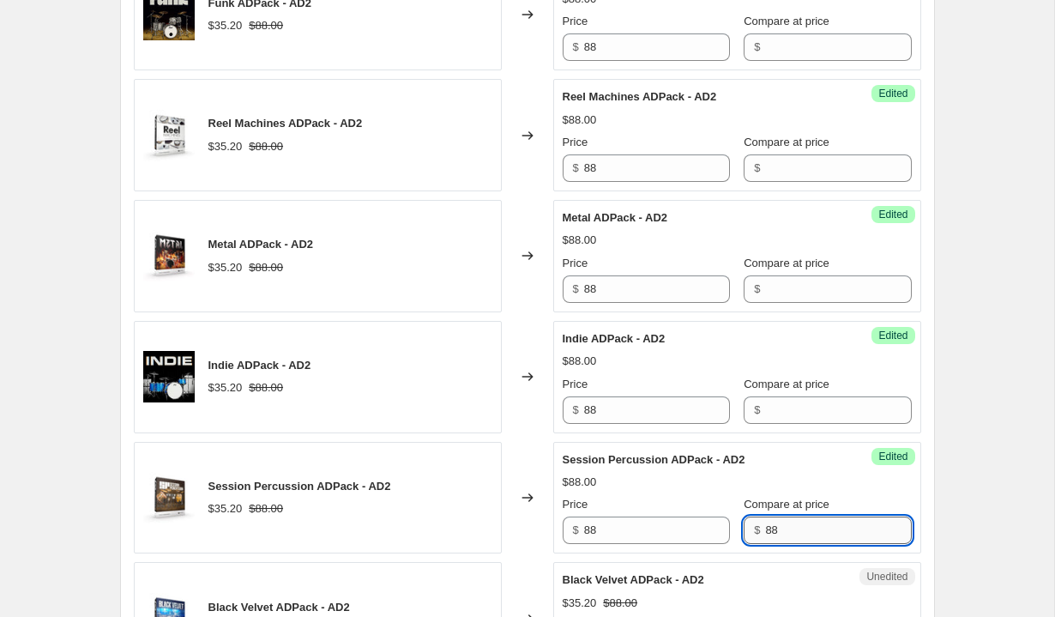
click at [772, 522] on input "88" at bounding box center [838, 529] width 146 height 27
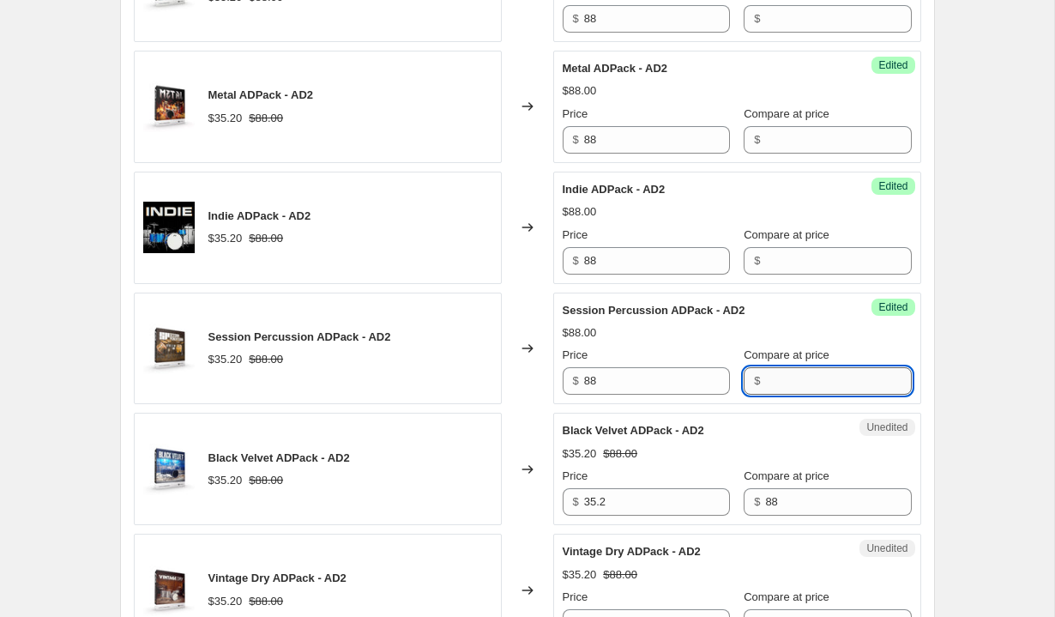
scroll to position [2070, 0]
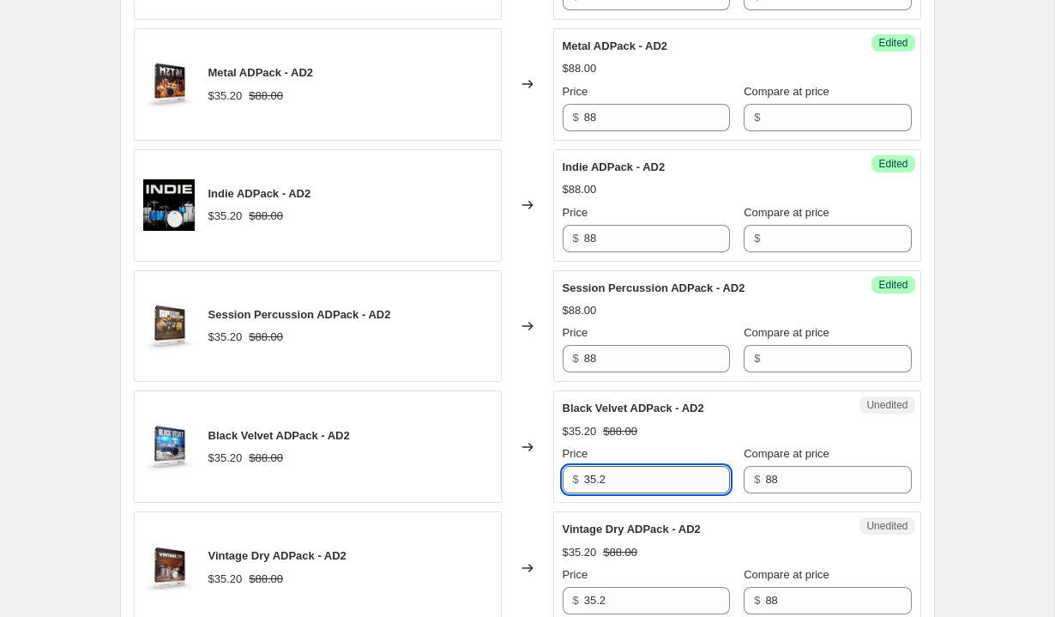
click at [661, 471] on input "35.2" at bounding box center [657, 479] width 146 height 27
type input "88"
click at [780, 497] on div "Unedited Black Velvet ADPack - AD2 $35.20 $88.00 Price $ 88 Compare at price $ …" at bounding box center [737, 446] width 368 height 112
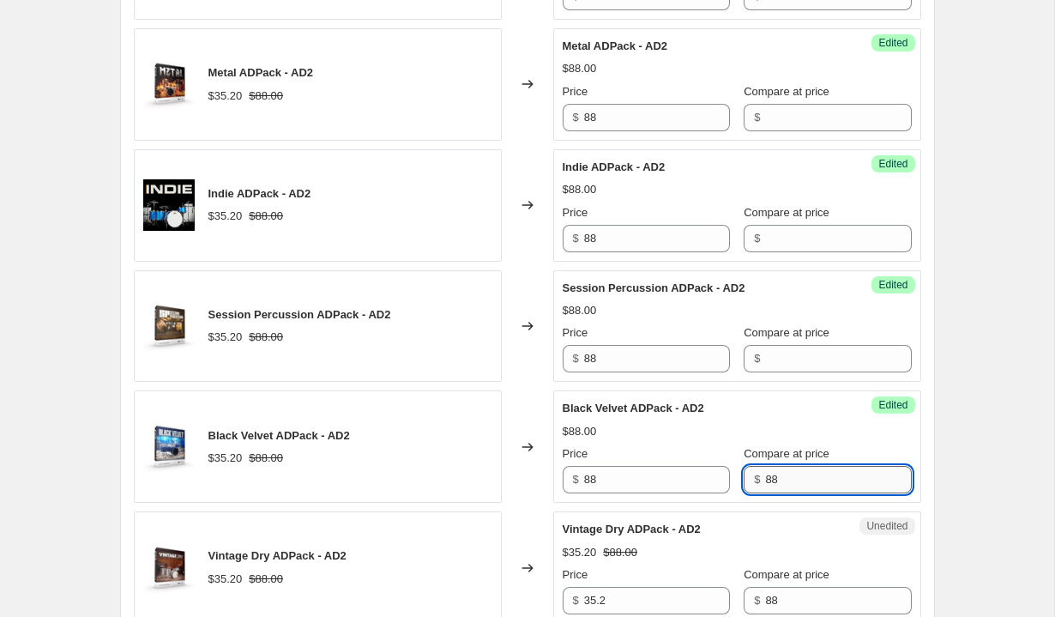
click at [780, 493] on input "88" at bounding box center [838, 479] width 146 height 27
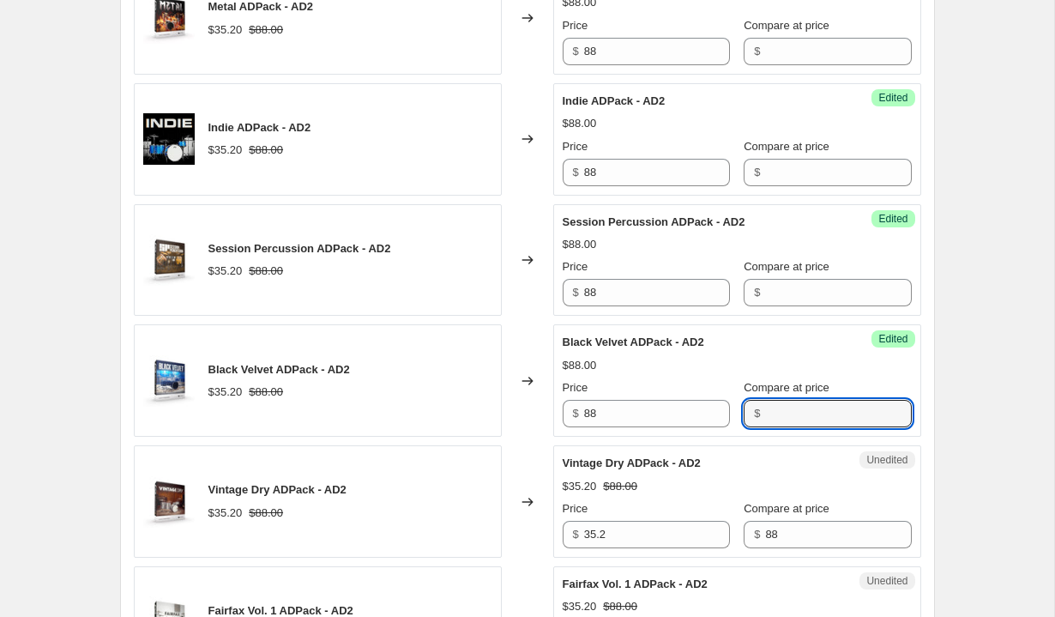
scroll to position [2143, 0]
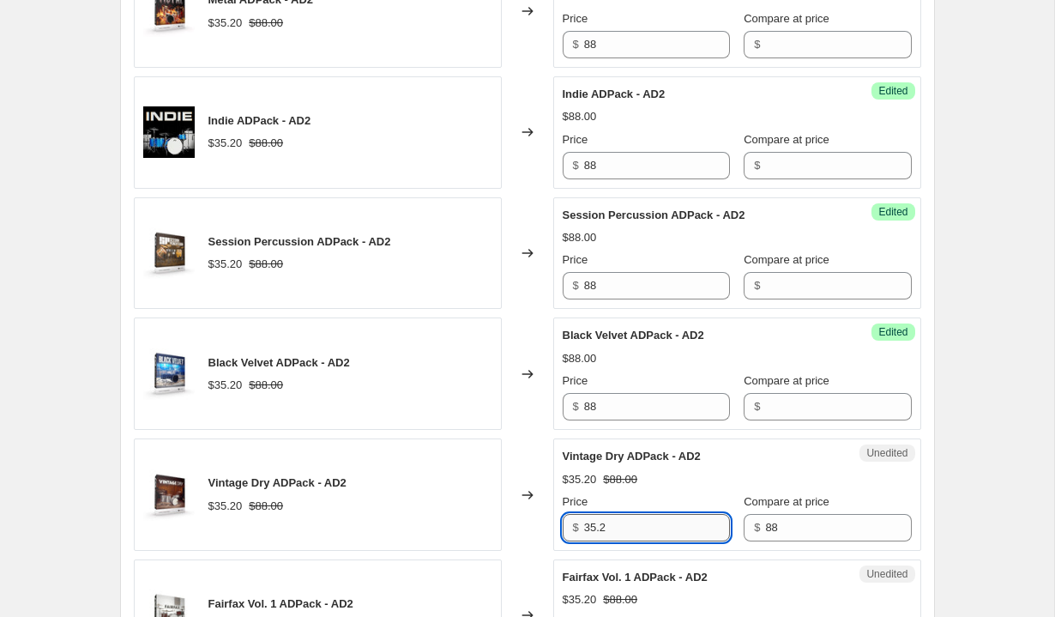
click at [663, 521] on input "35.2" at bounding box center [657, 527] width 146 height 27
type input "88"
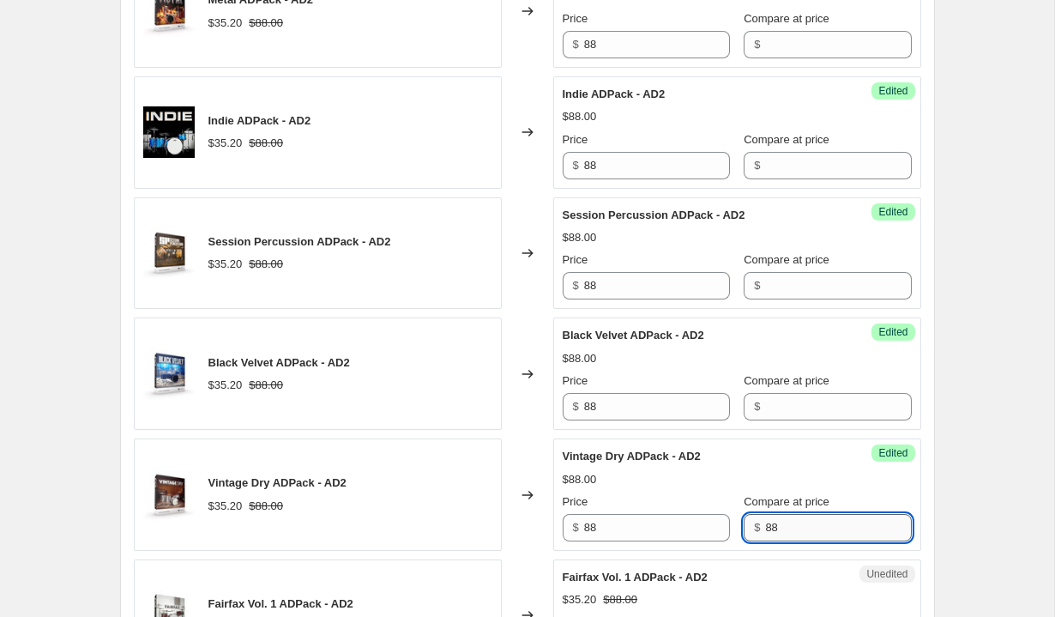
click at [780, 521] on input "88" at bounding box center [838, 527] width 146 height 27
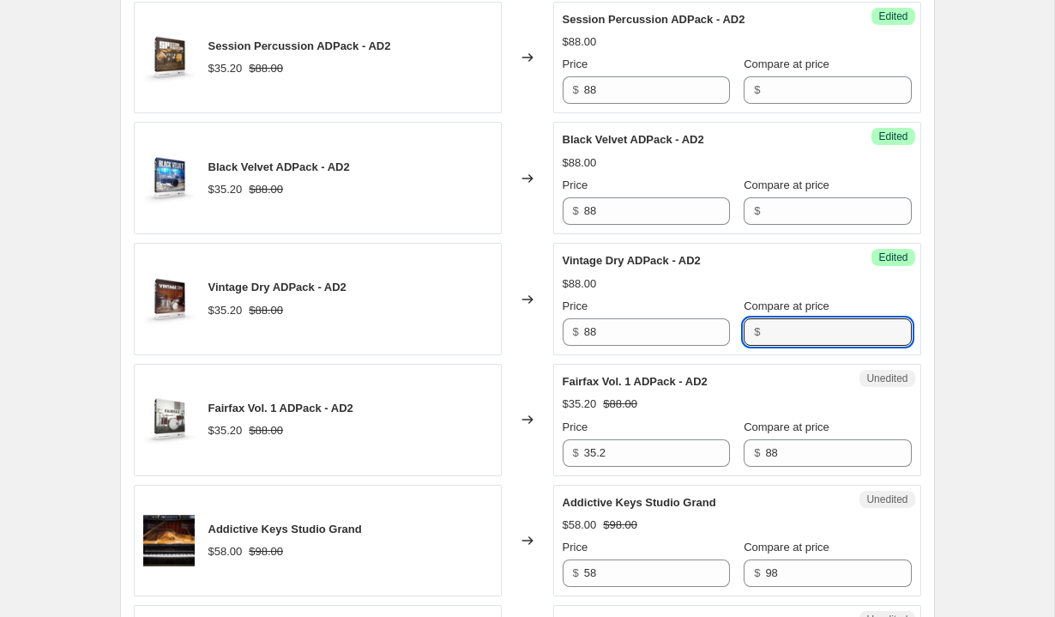
scroll to position [2364, 0]
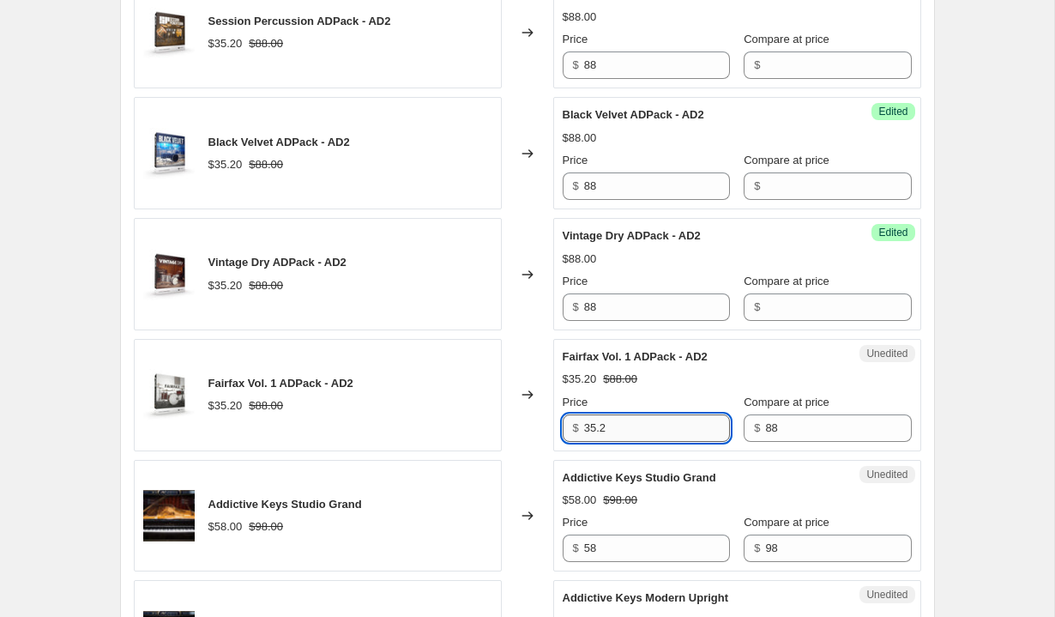
click at [654, 420] on input "35.2" at bounding box center [657, 427] width 146 height 27
type input "88"
click at [769, 442] on div "Success Edited Fairfax Vol. 1 ADPack - AD2 $88.00 Price $ 88 Compare at price $…" at bounding box center [737, 395] width 368 height 112
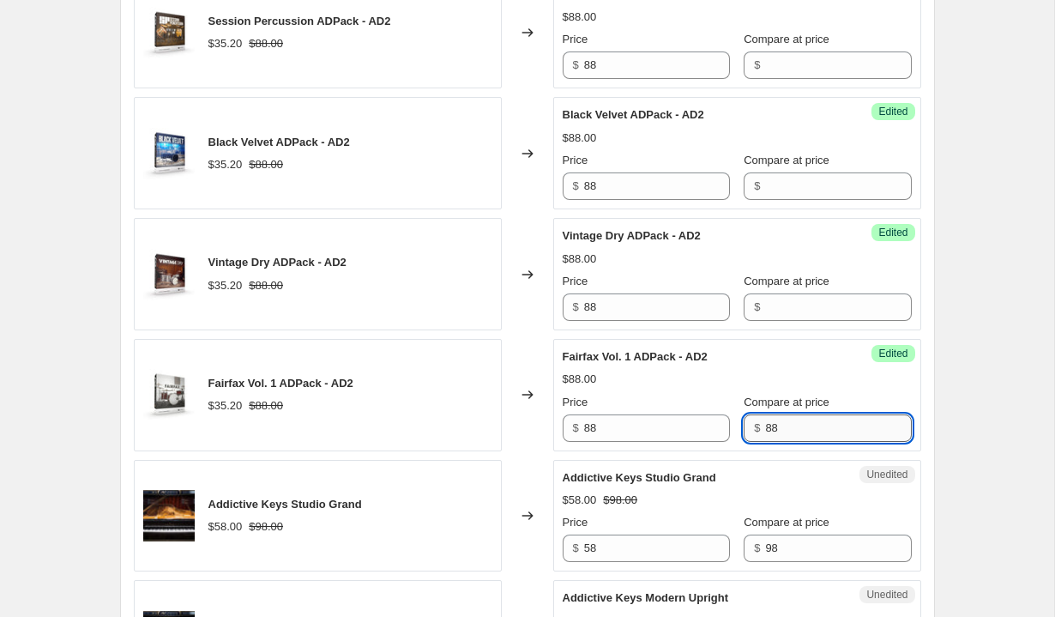
click at [765, 431] on input "88" at bounding box center [838, 427] width 146 height 27
click at [586, 554] on input "58" at bounding box center [657, 547] width 146 height 27
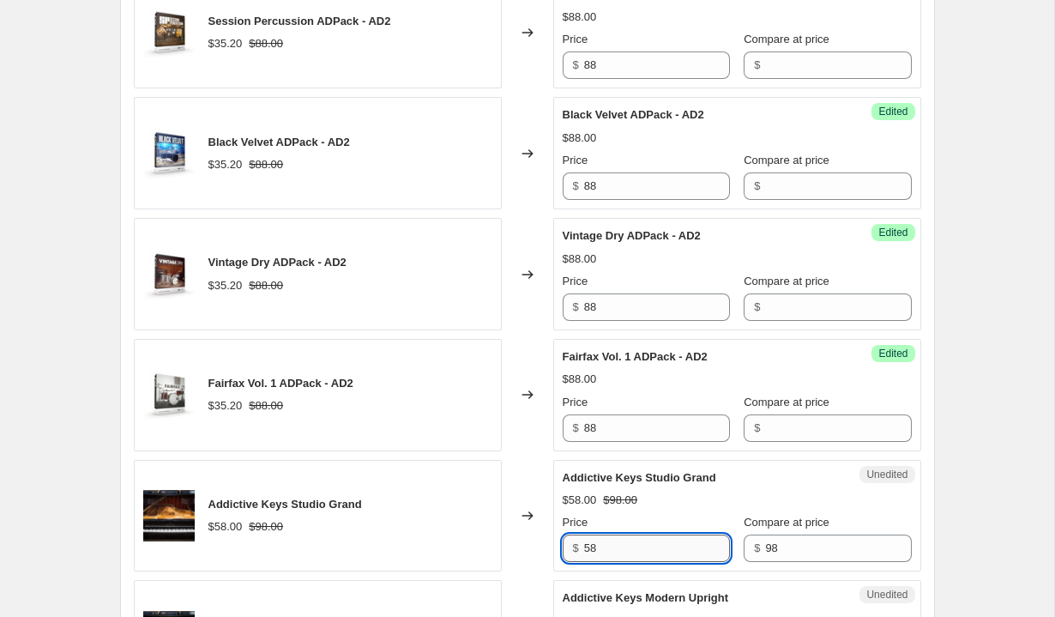
click at [586, 554] on input "58" at bounding box center [657, 547] width 146 height 27
type input "98"
click at [747, 546] on div "$ 98" at bounding box center [827, 547] width 167 height 27
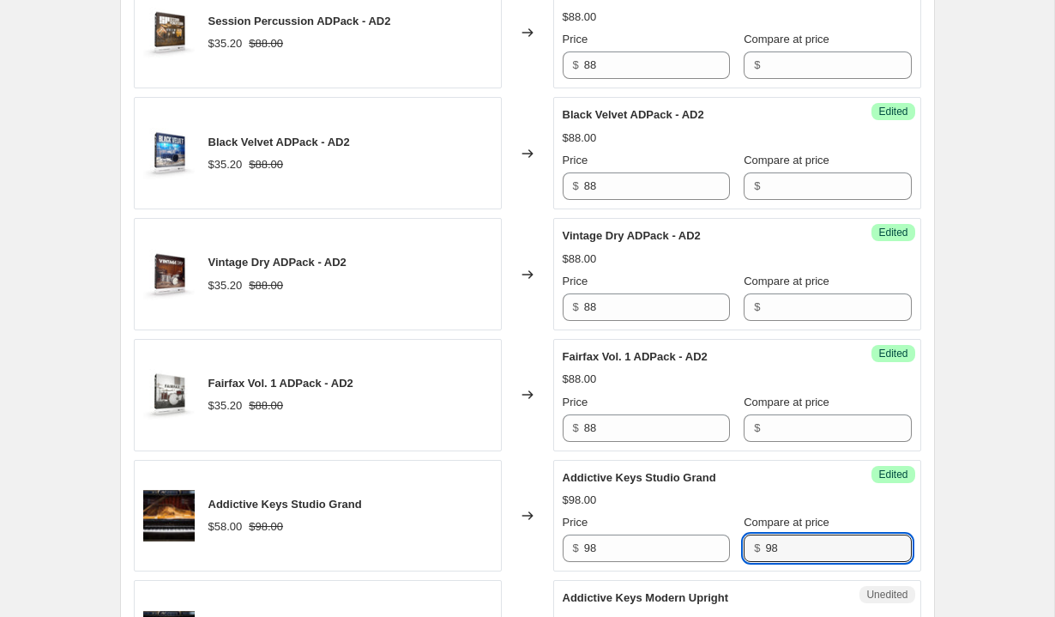
type input "9"
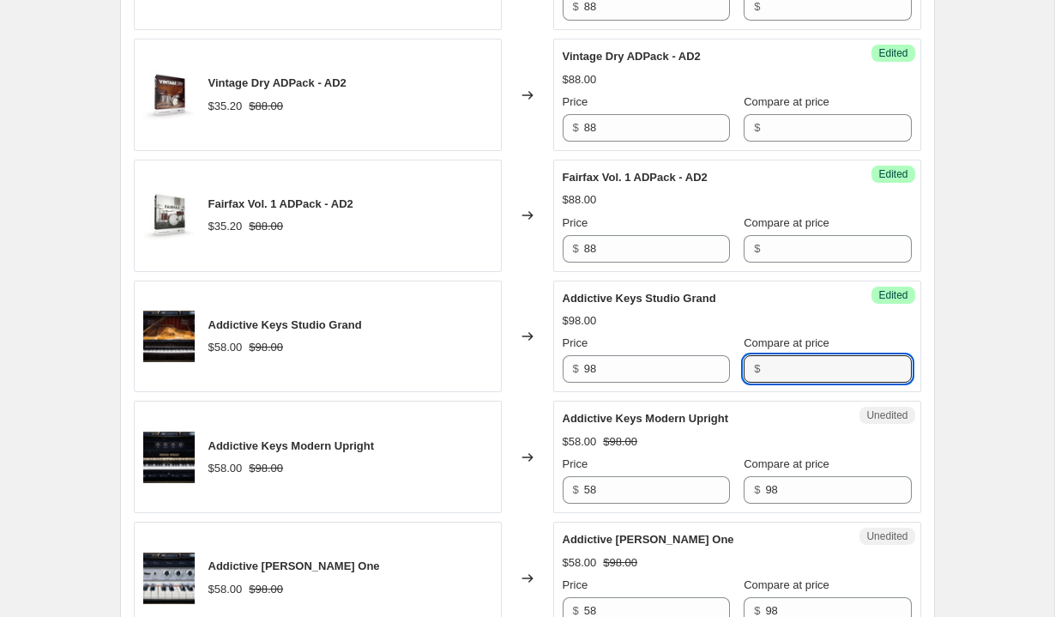
scroll to position [2583, 0]
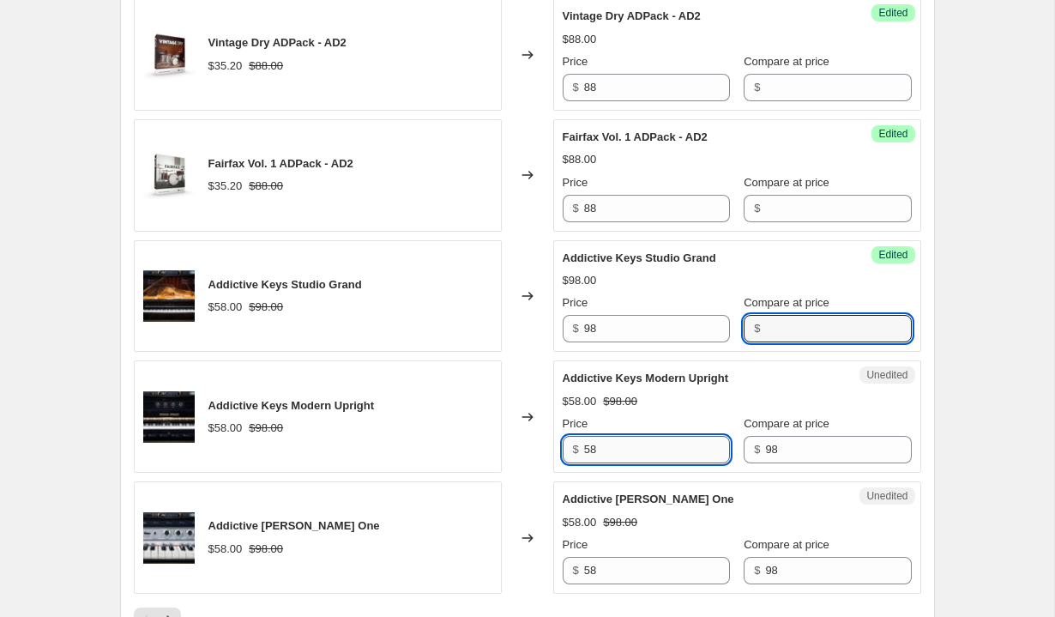
click at [645, 446] on input "58" at bounding box center [657, 449] width 146 height 27
type input "98"
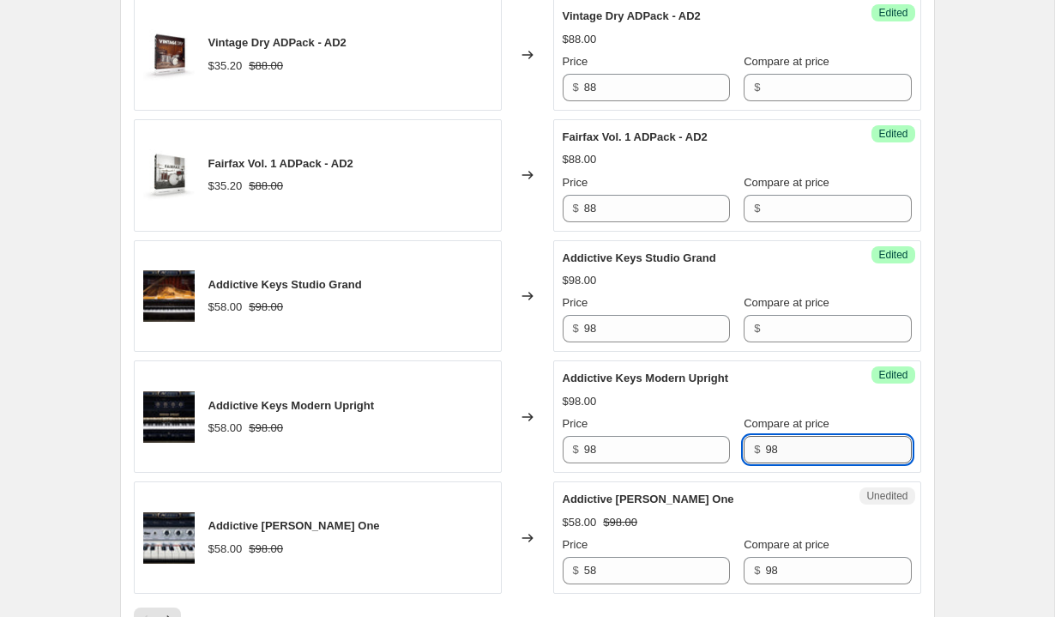
click at [786, 460] on input "98" at bounding box center [838, 449] width 146 height 27
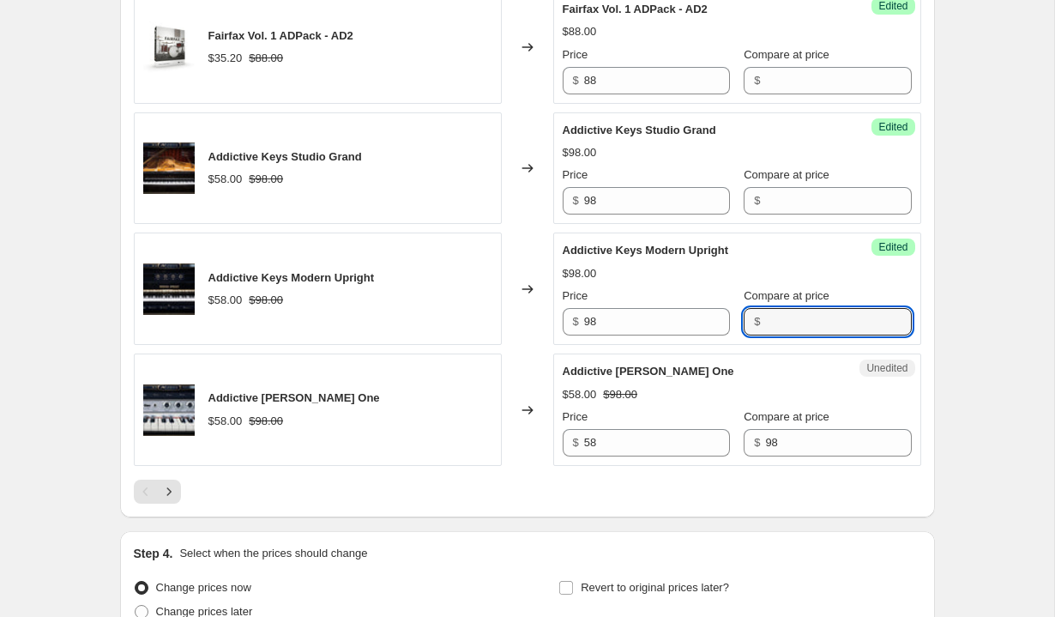
scroll to position [2729, 0]
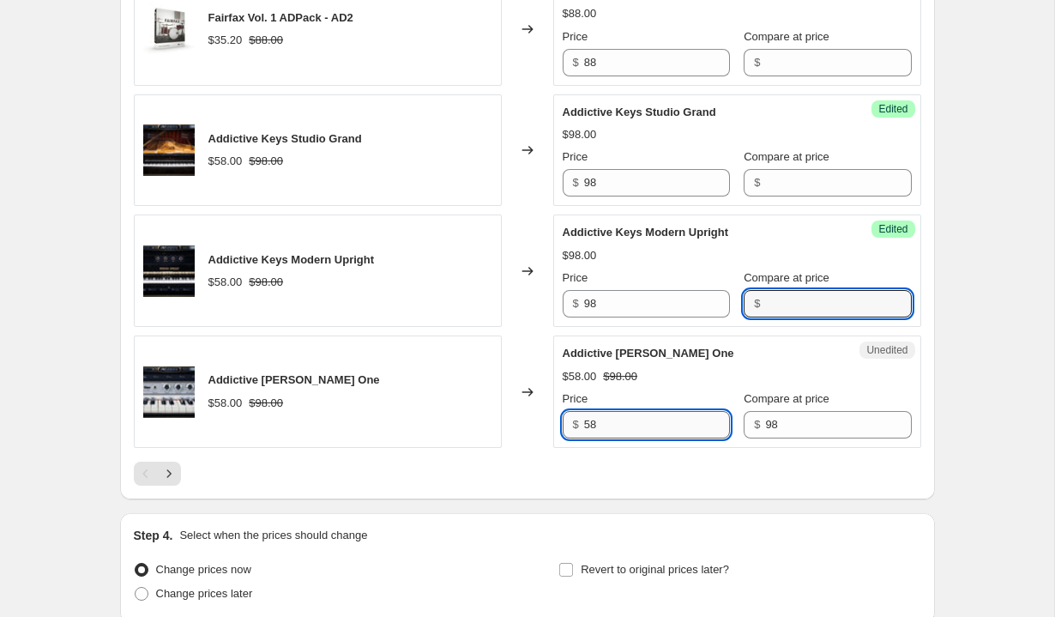
click at [684, 428] on input "58" at bounding box center [657, 424] width 146 height 27
type input "98"
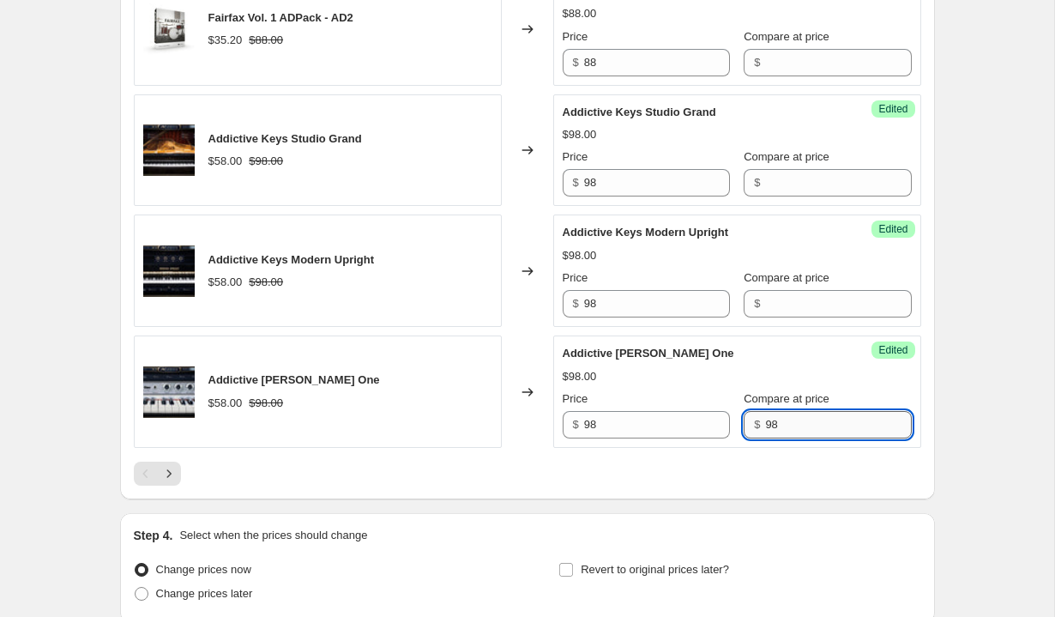
click at [794, 437] on input "98" at bounding box center [838, 424] width 146 height 27
click at [170, 461] on div "Pagination" at bounding box center [169, 473] width 24 height 24
click at [169, 474] on icon "Next" at bounding box center [168, 473] width 17 height 17
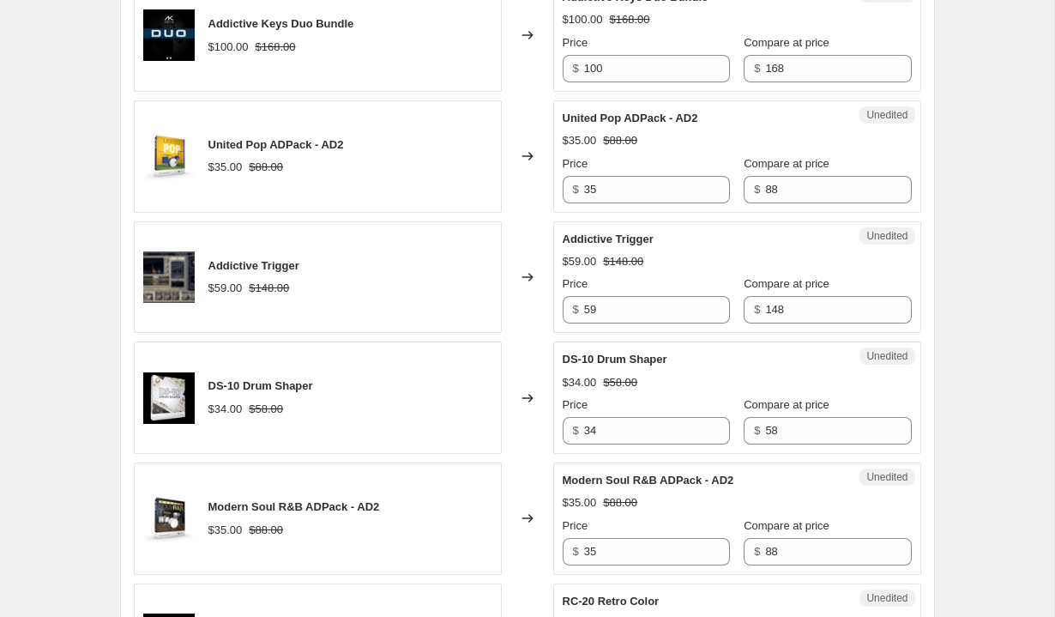
scroll to position [603, 0]
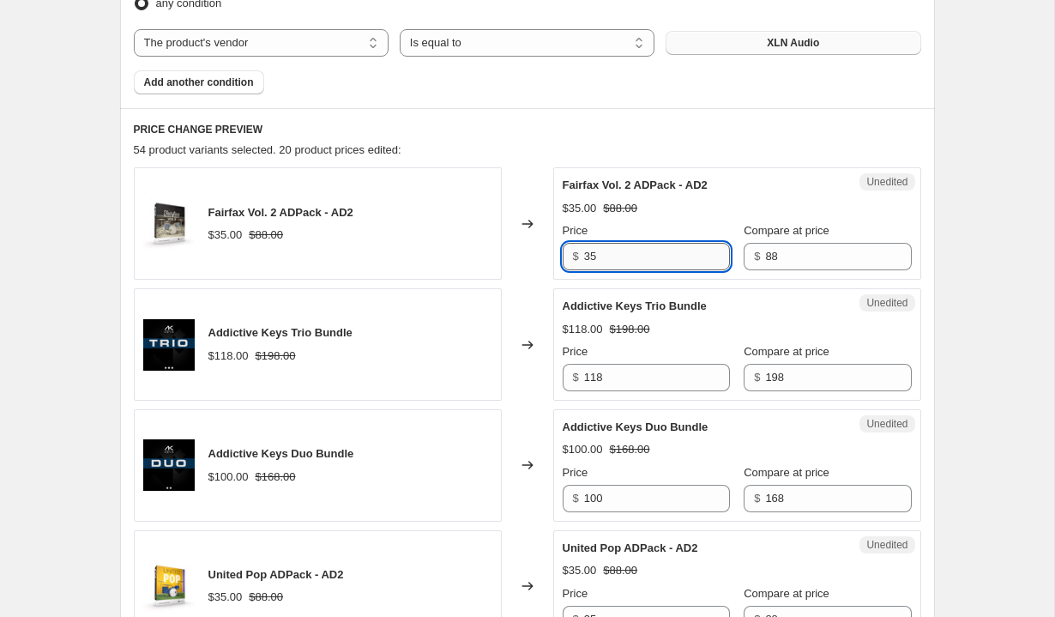
click at [639, 259] on input "35" at bounding box center [657, 256] width 146 height 27
type input "88"
click at [769, 253] on input "88" at bounding box center [838, 256] width 146 height 27
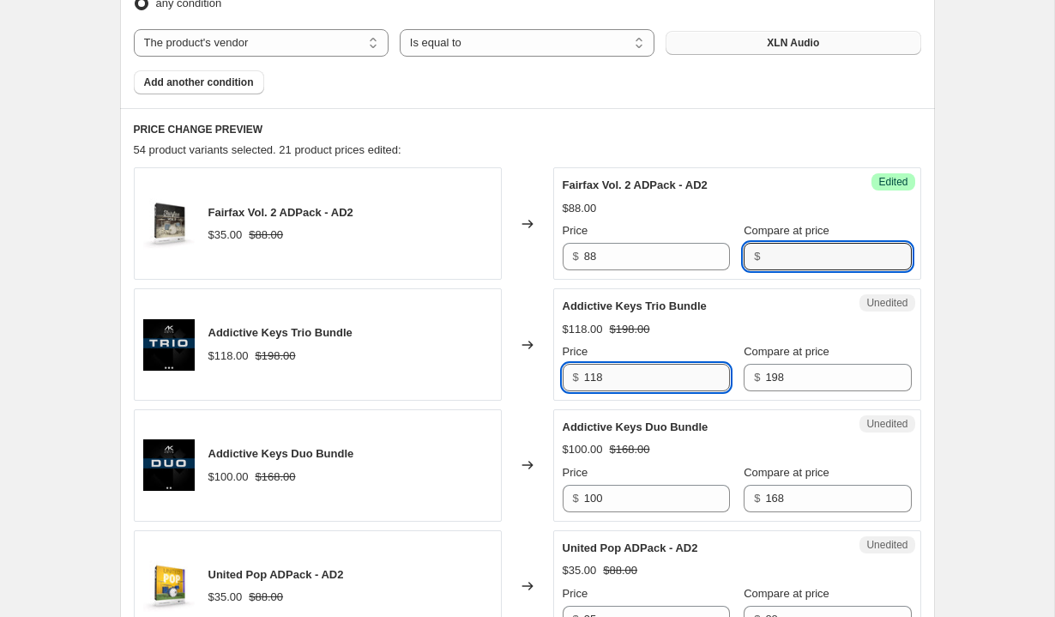
click at [634, 367] on input "118" at bounding box center [657, 377] width 146 height 27
type input "198"
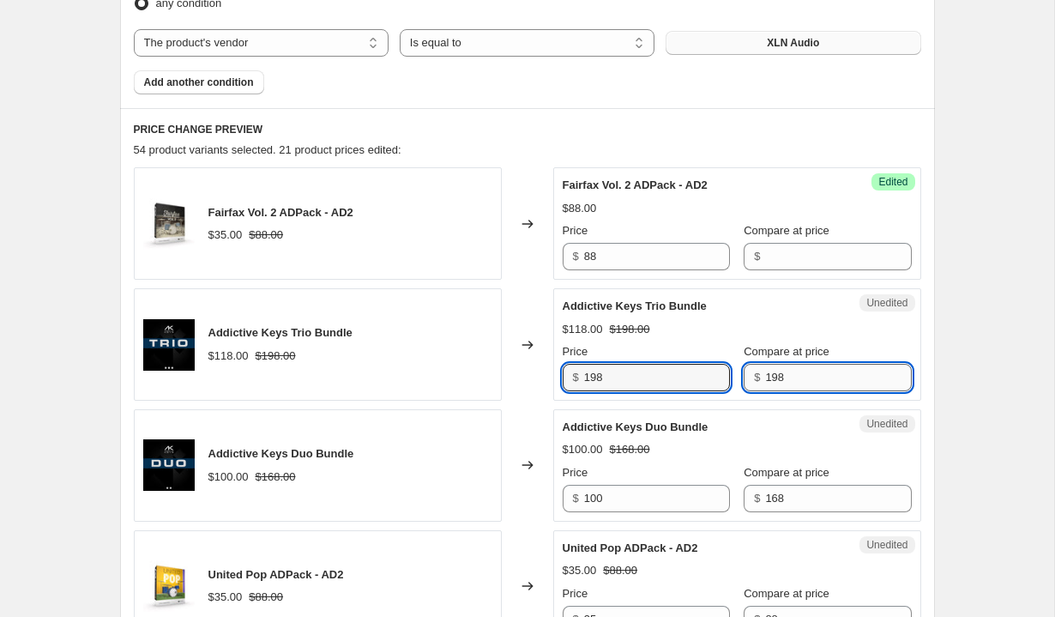
click at [784, 377] on input "198" at bounding box center [838, 377] width 146 height 27
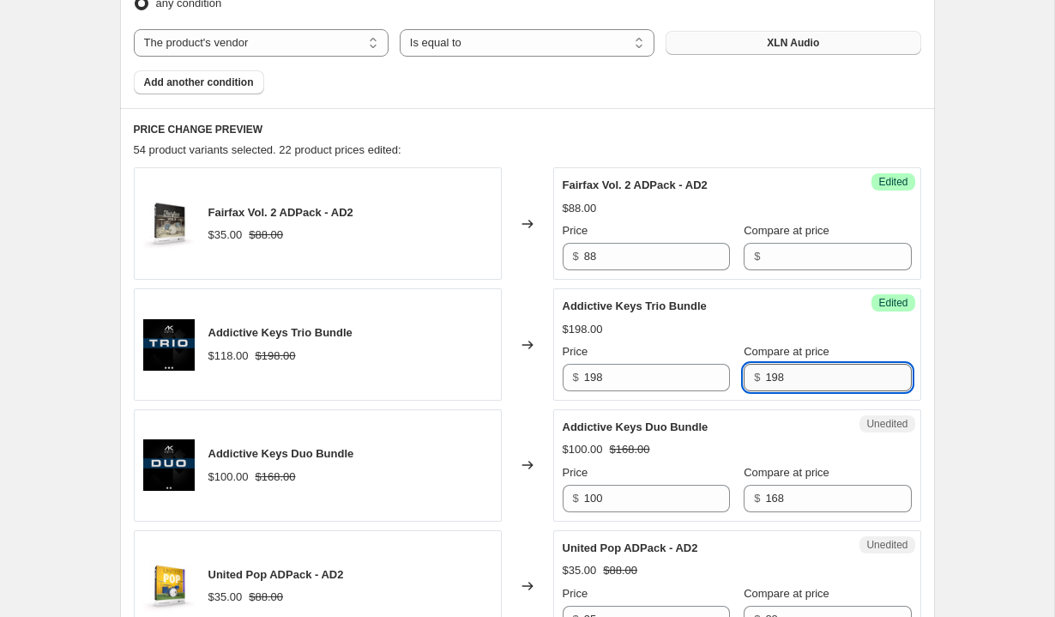
click at [784, 377] on input "198" at bounding box center [838, 377] width 146 height 27
click at [614, 505] on input "100" at bounding box center [657, 498] width 146 height 27
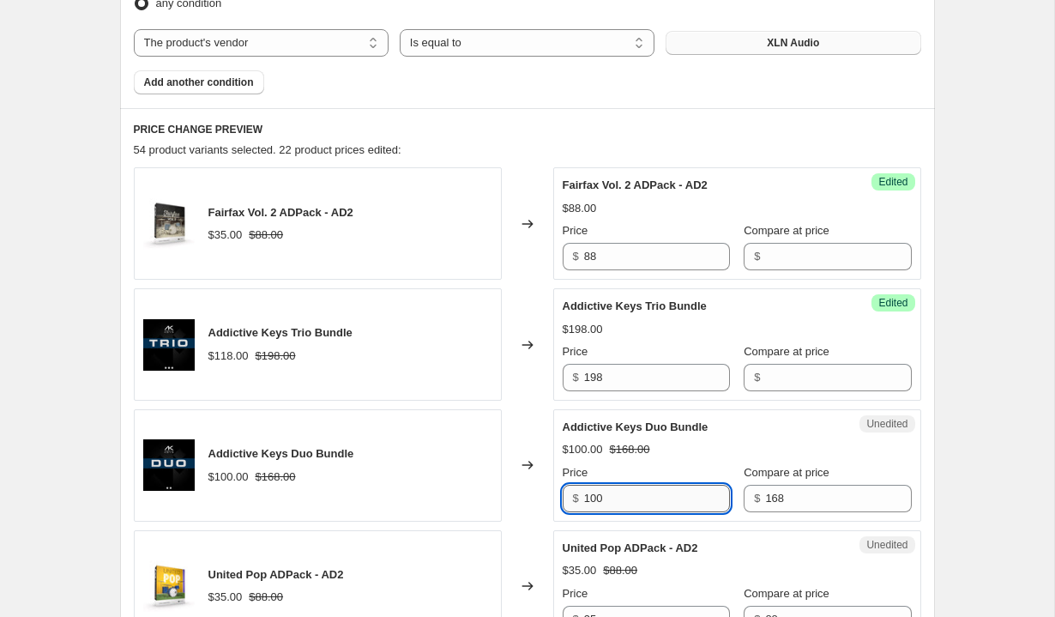
click at [614, 505] on input "100" at bounding box center [657, 498] width 146 height 27
type input "168"
click at [765, 495] on input "168" at bounding box center [838, 498] width 146 height 27
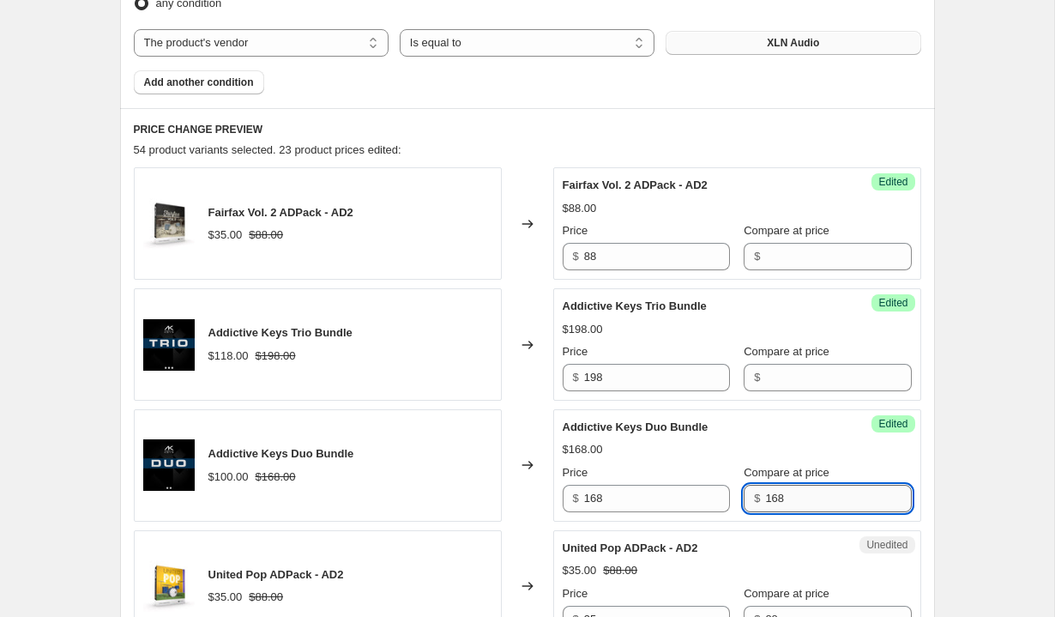
click at [765, 495] on input "168" at bounding box center [838, 498] width 146 height 27
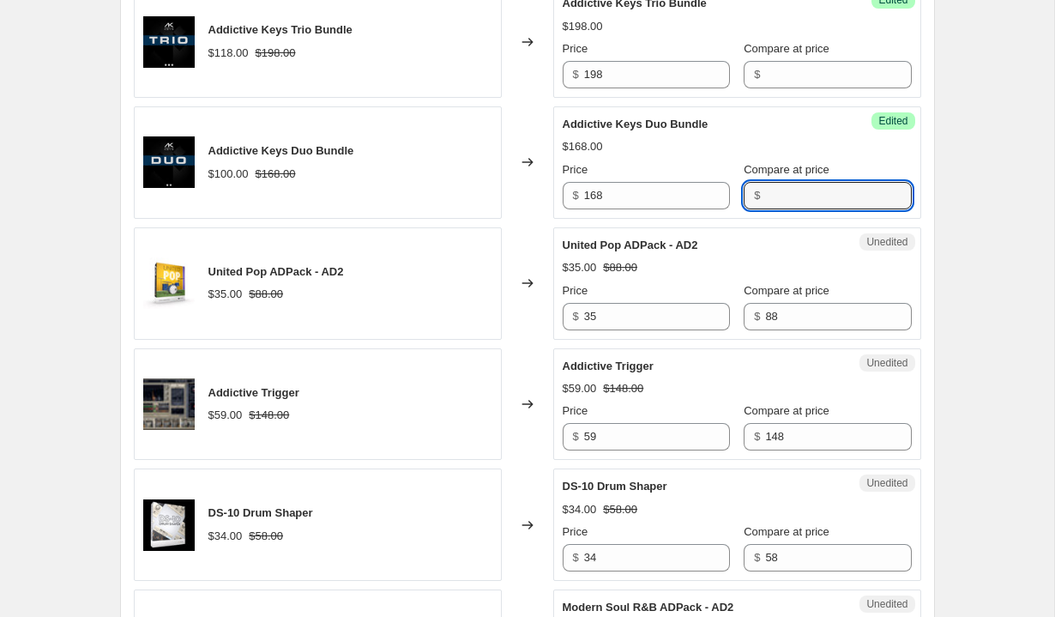
scroll to position [916, 0]
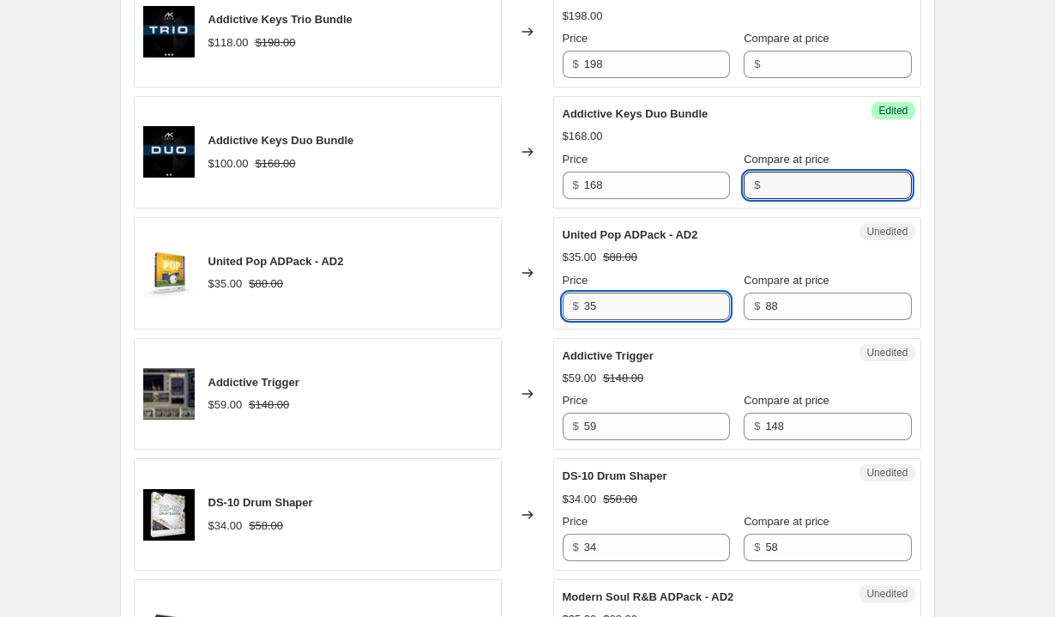
click at [616, 312] on input "35" at bounding box center [657, 305] width 146 height 27
type input "88"
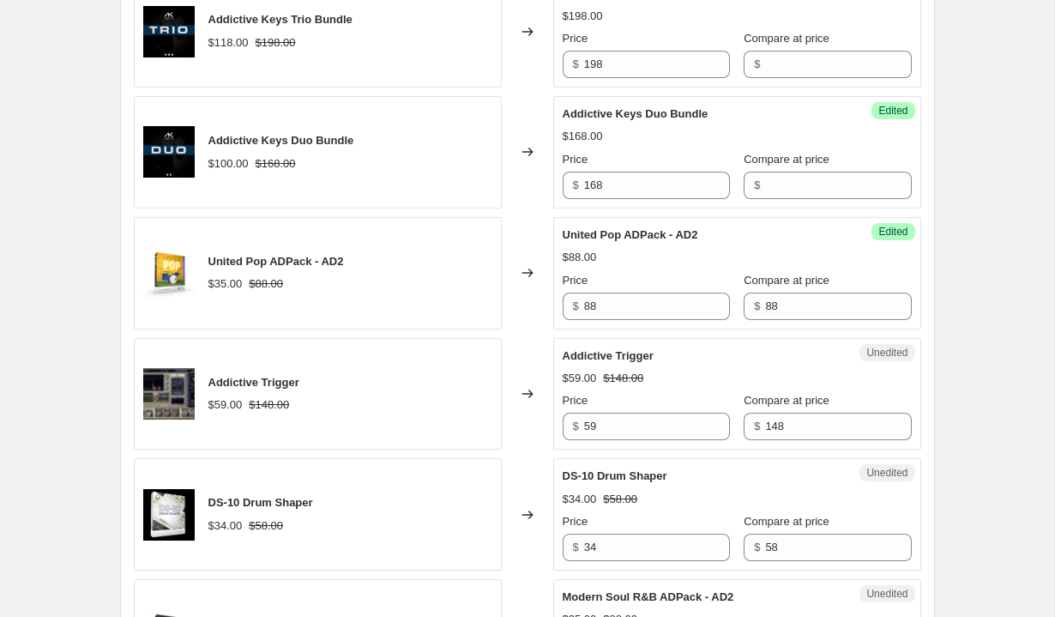
click at [800, 319] on div "Success Edited United Pop ADPack - AD2 $88.00 Price $ 88 Compare at price $ 88" at bounding box center [737, 273] width 368 height 112
click at [785, 306] on input "88" at bounding box center [838, 305] width 146 height 27
click at [615, 408] on div "Price" at bounding box center [646, 400] width 167 height 17
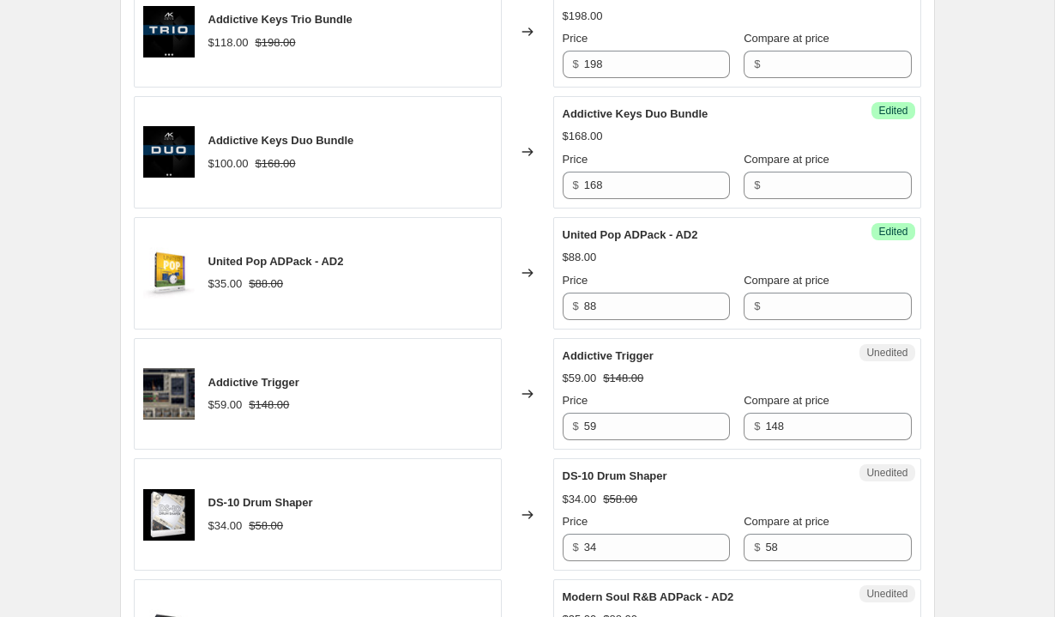
click at [615, 408] on div "Price" at bounding box center [646, 400] width 167 height 17
click at [615, 419] on input "59" at bounding box center [657, 426] width 146 height 27
type input "148"
click at [791, 408] on label "Compare at price" at bounding box center [787, 400] width 86 height 17
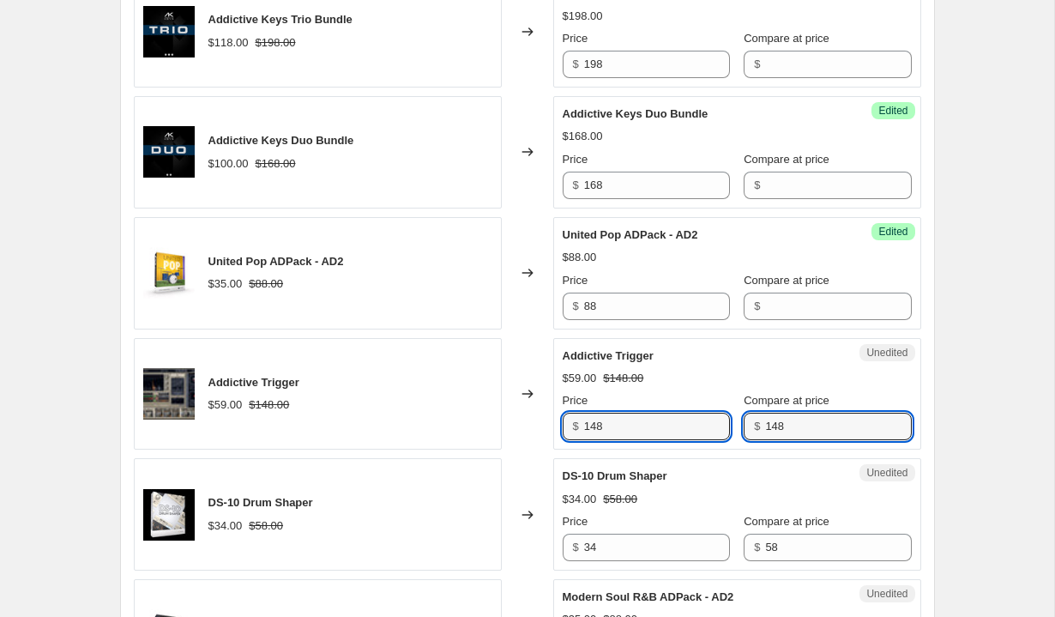
click at [791, 413] on input "148" at bounding box center [838, 426] width 146 height 27
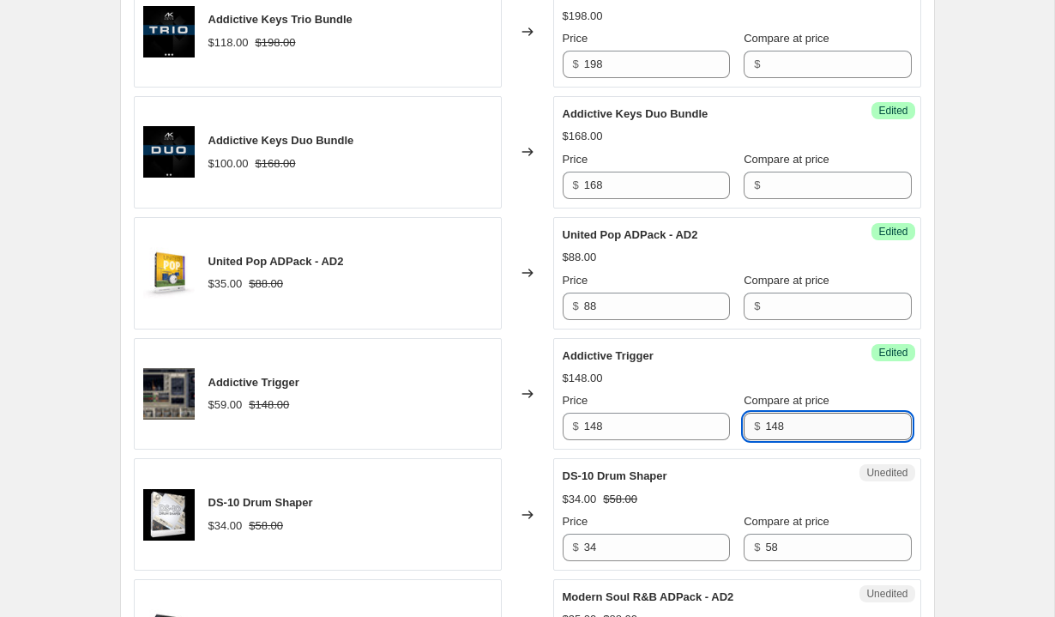
click at [780, 427] on input "148" at bounding box center [838, 426] width 146 height 27
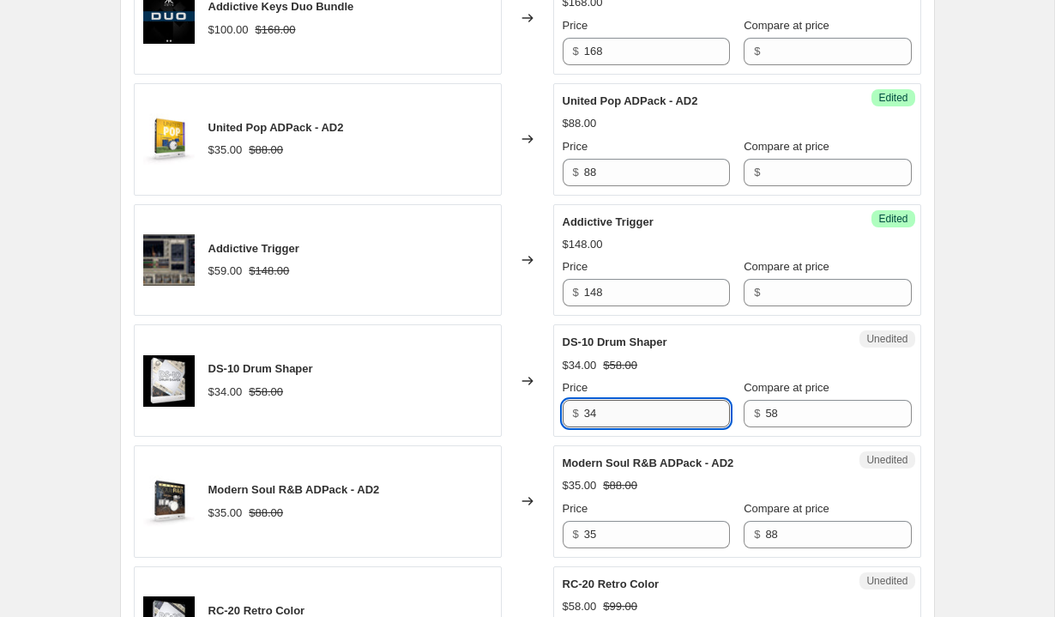
click at [676, 409] on input "34" at bounding box center [657, 413] width 146 height 27
type input "58"
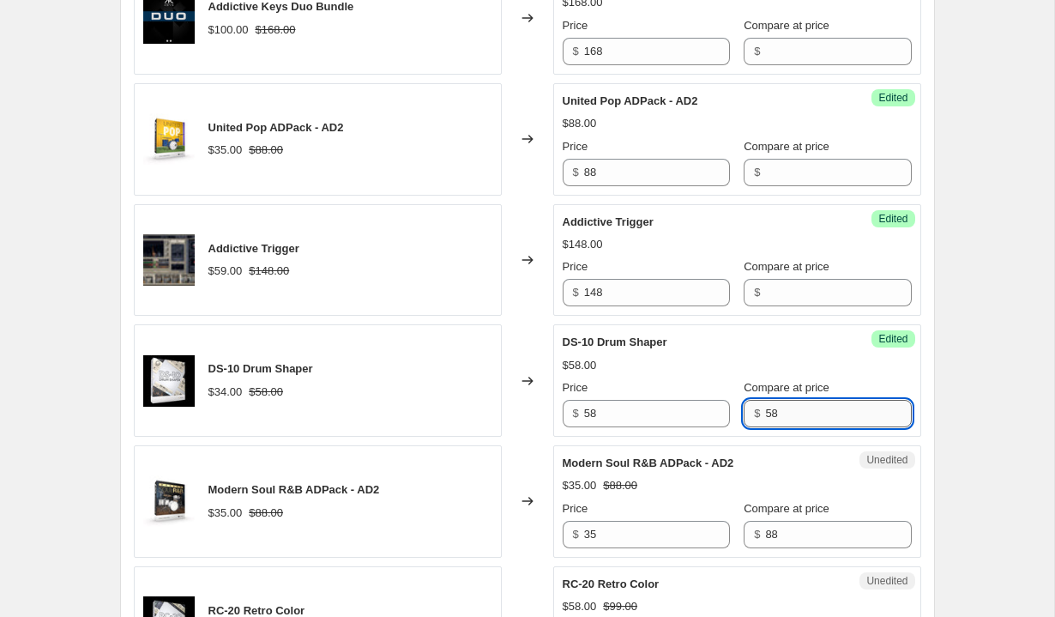
click at [789, 419] on input "58" at bounding box center [838, 413] width 146 height 27
click at [676, 537] on input "35" at bounding box center [657, 534] width 146 height 27
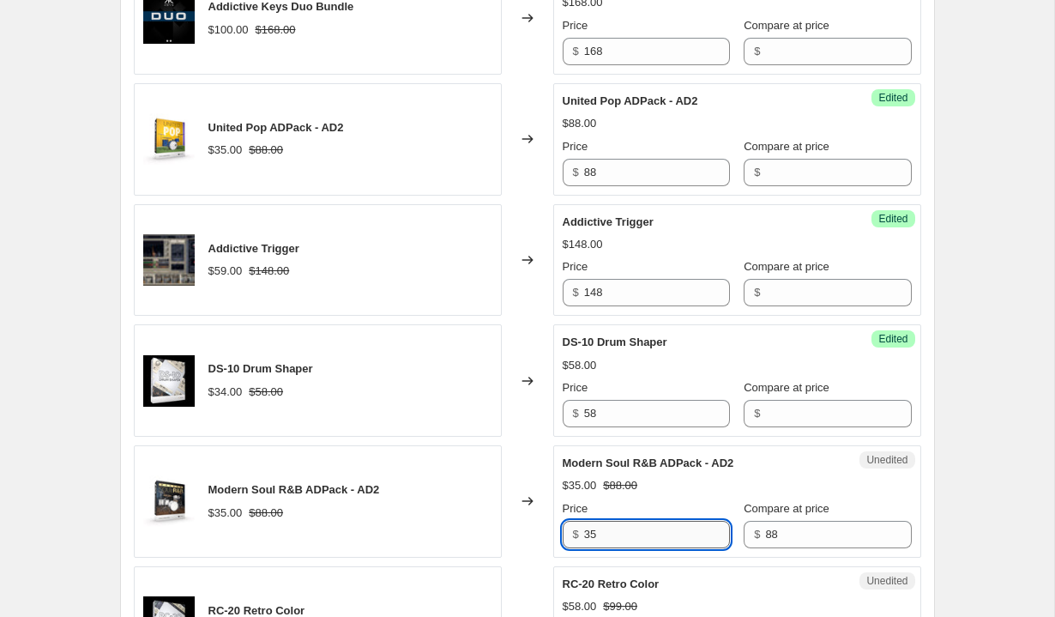
click at [676, 537] on input "35" at bounding box center [657, 534] width 146 height 27
type input "9"
type input "88"
click at [800, 525] on input "88" at bounding box center [838, 534] width 146 height 27
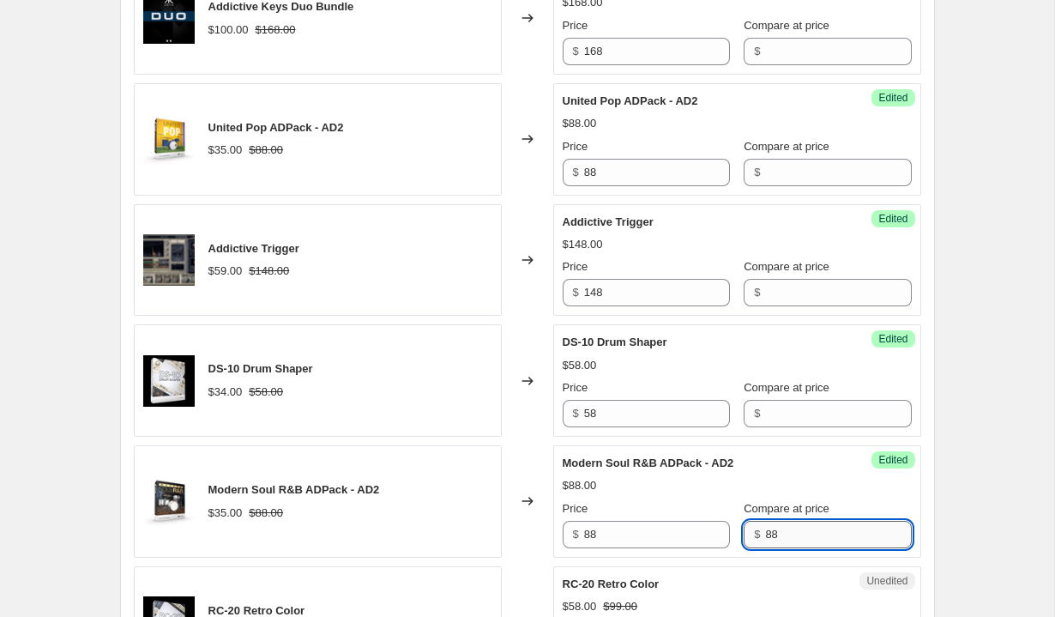
click at [800, 525] on input "88" at bounding box center [838, 534] width 146 height 27
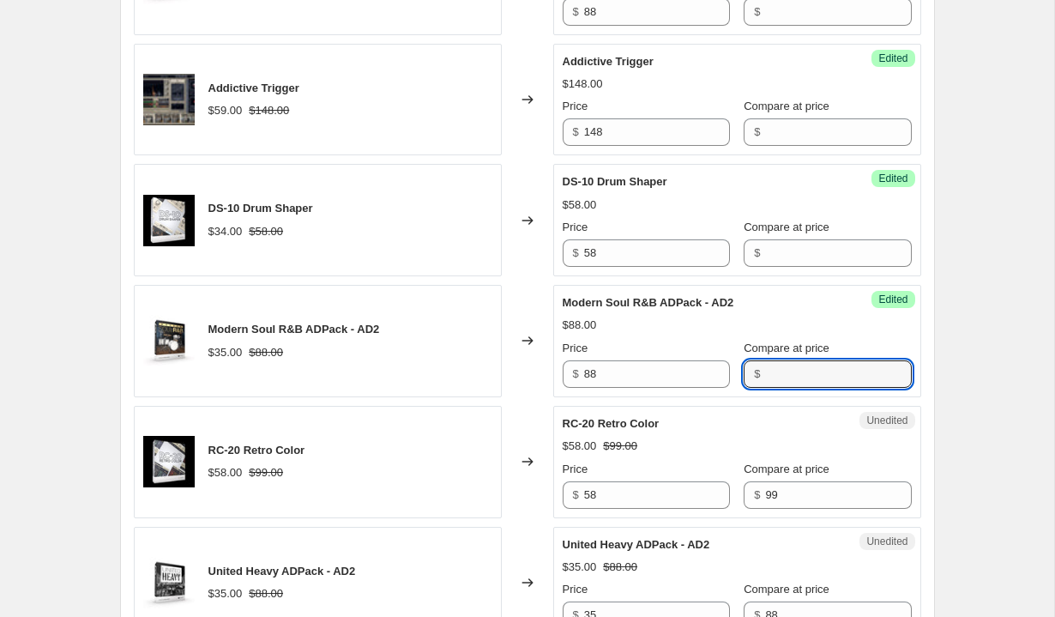
scroll to position [1341, 0]
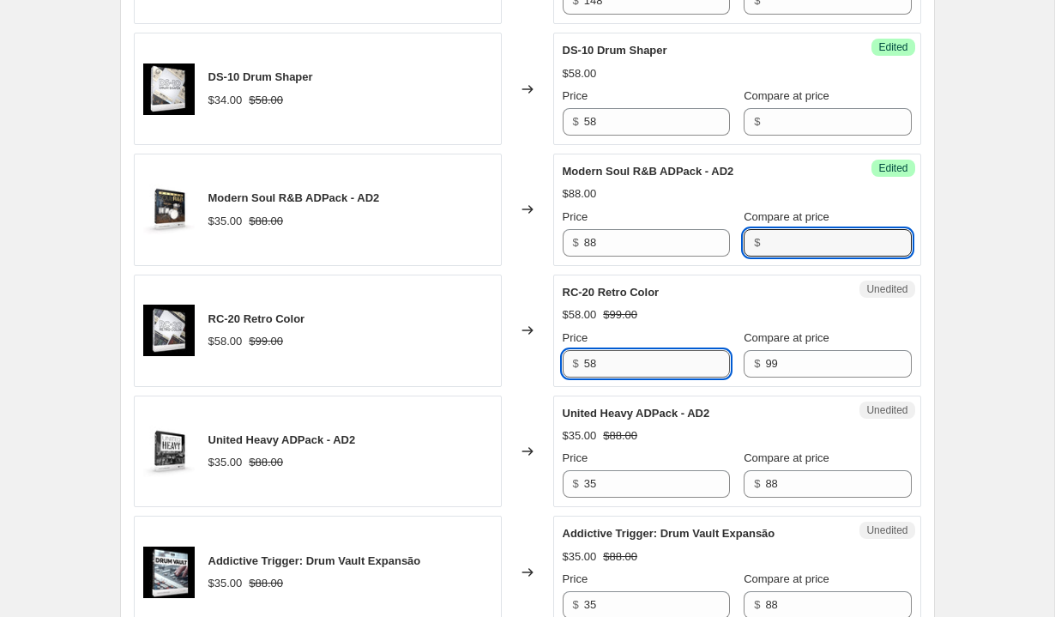
click at [626, 370] on input "58" at bounding box center [657, 363] width 146 height 27
type input "99"
click at [754, 367] on span "$" at bounding box center [757, 363] width 6 height 13
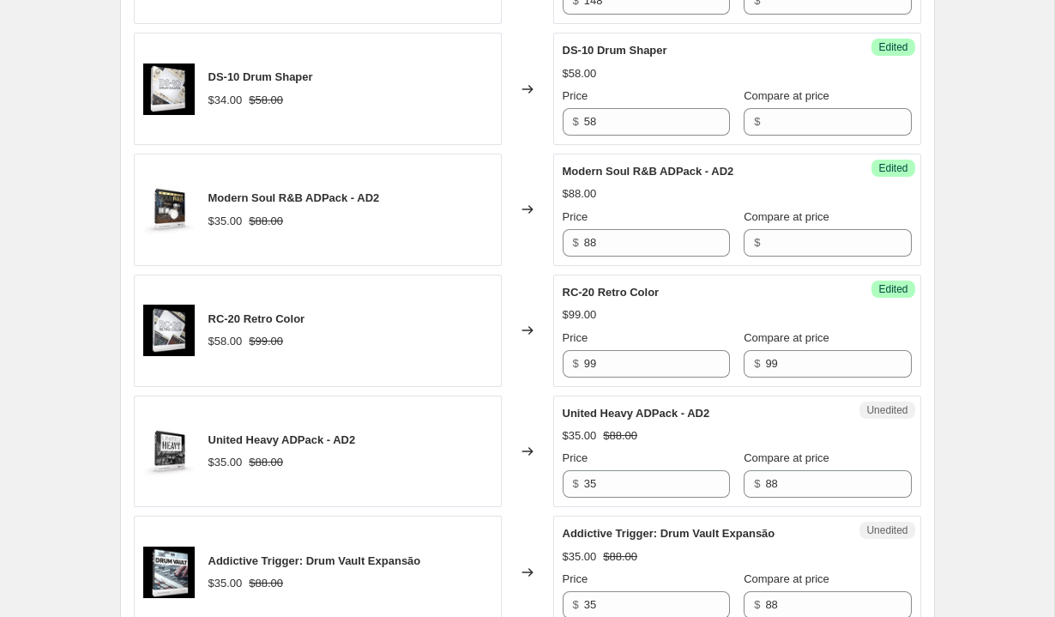
click at [754, 367] on span "$" at bounding box center [757, 363] width 6 height 13
click at [765, 364] on input "99" at bounding box center [838, 363] width 146 height 27
click at [603, 488] on input "35" at bounding box center [657, 483] width 146 height 27
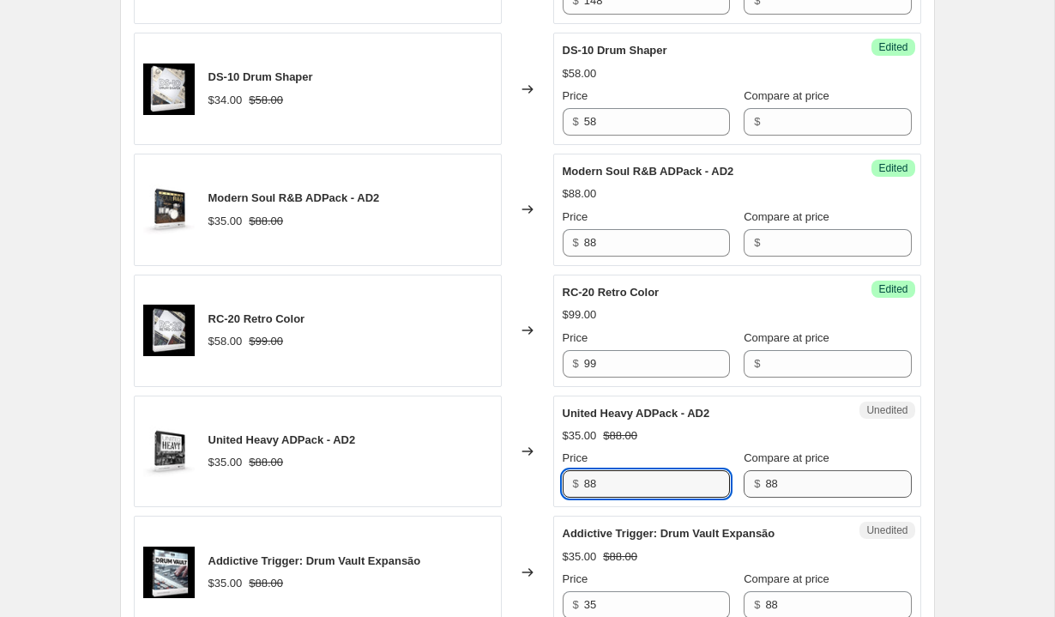
type input "88"
click at [767, 480] on input "88" at bounding box center [838, 483] width 146 height 27
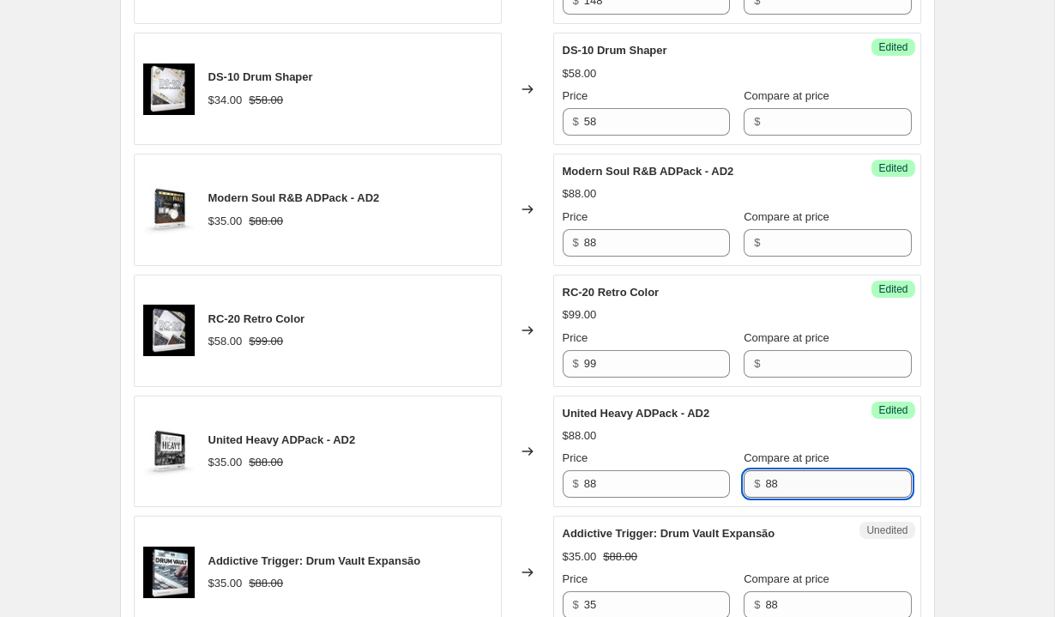
click at [767, 480] on input "88" at bounding box center [838, 483] width 146 height 27
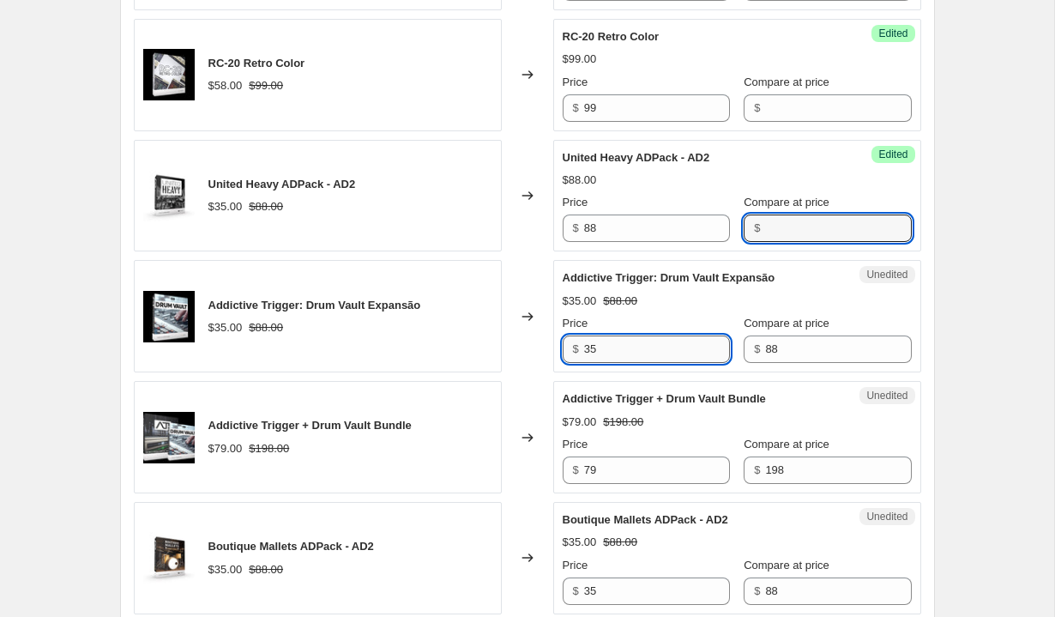
click at [674, 356] on input "35" at bounding box center [657, 348] width 146 height 27
type input "88"
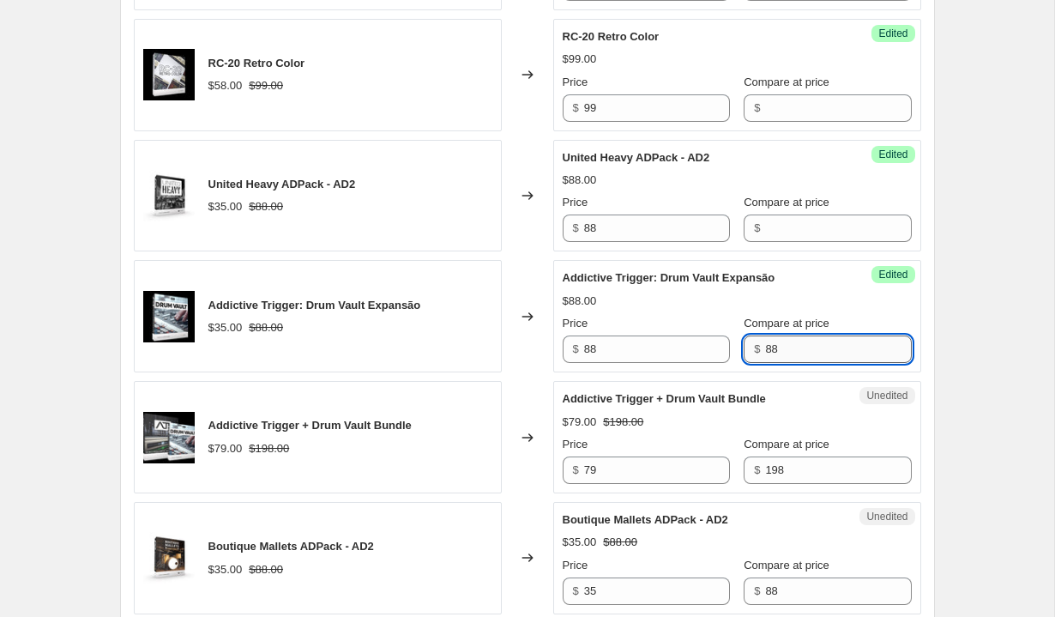
click at [782, 353] on input "88" at bounding box center [838, 348] width 146 height 27
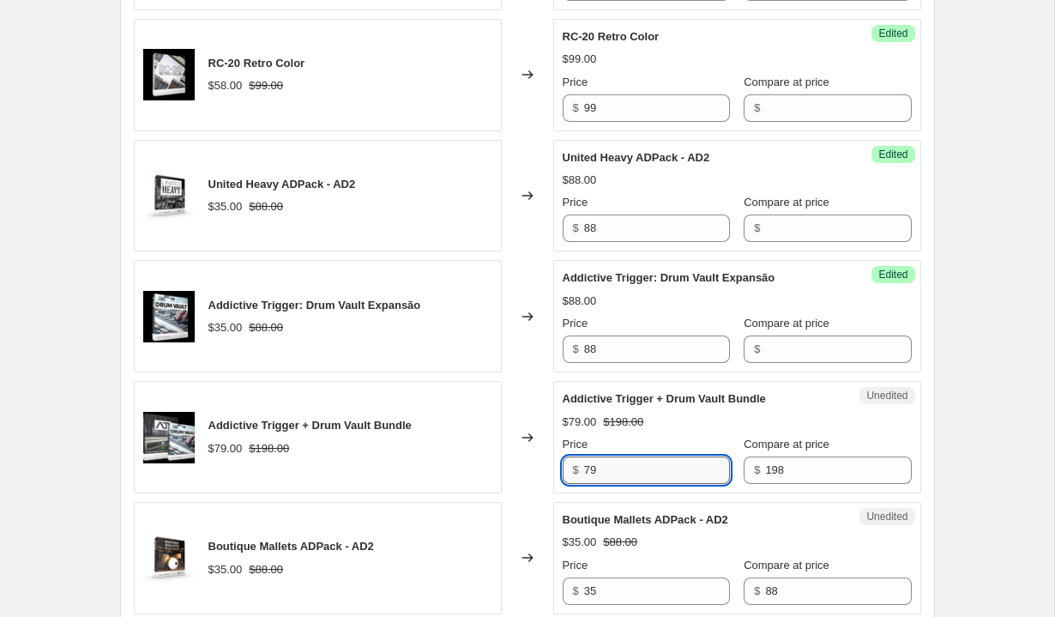
click at [625, 467] on input "79" at bounding box center [657, 469] width 146 height 27
type input "198"
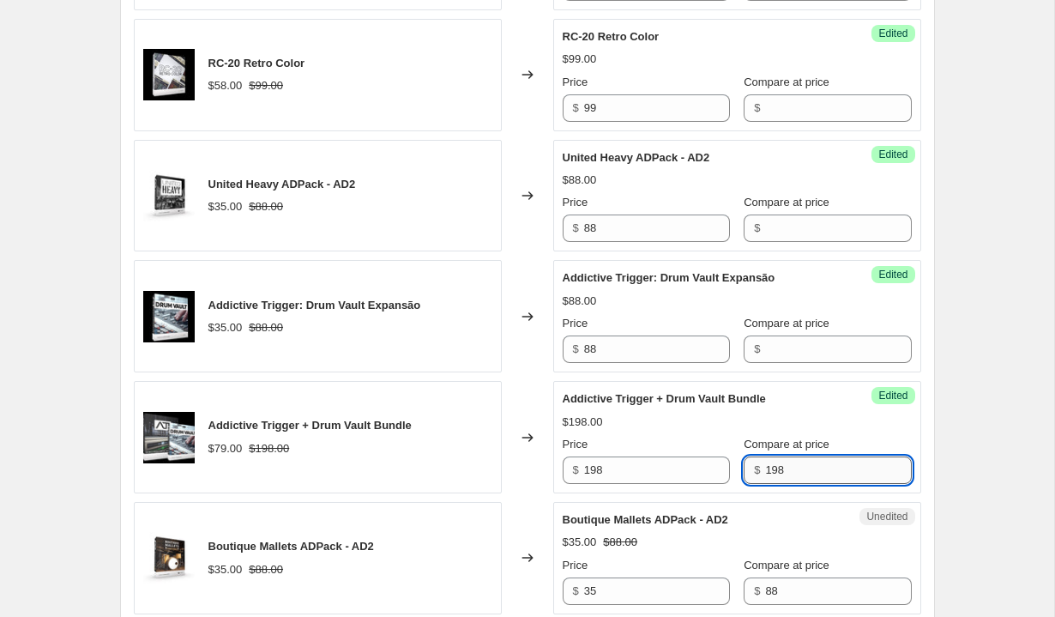
click at [765, 465] on input "198" at bounding box center [838, 469] width 146 height 27
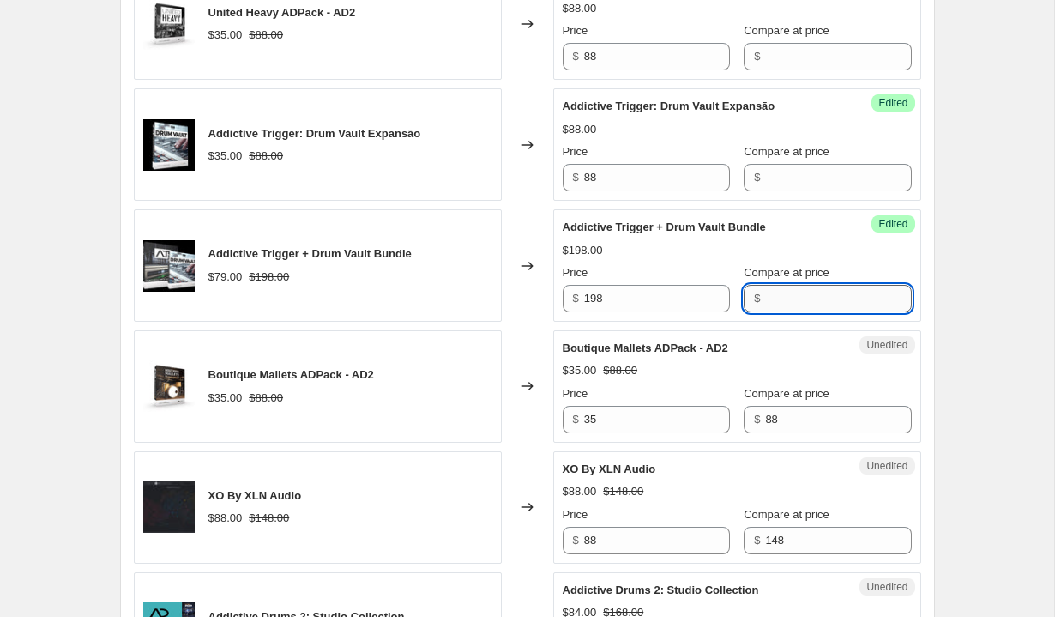
scroll to position [1824, 0]
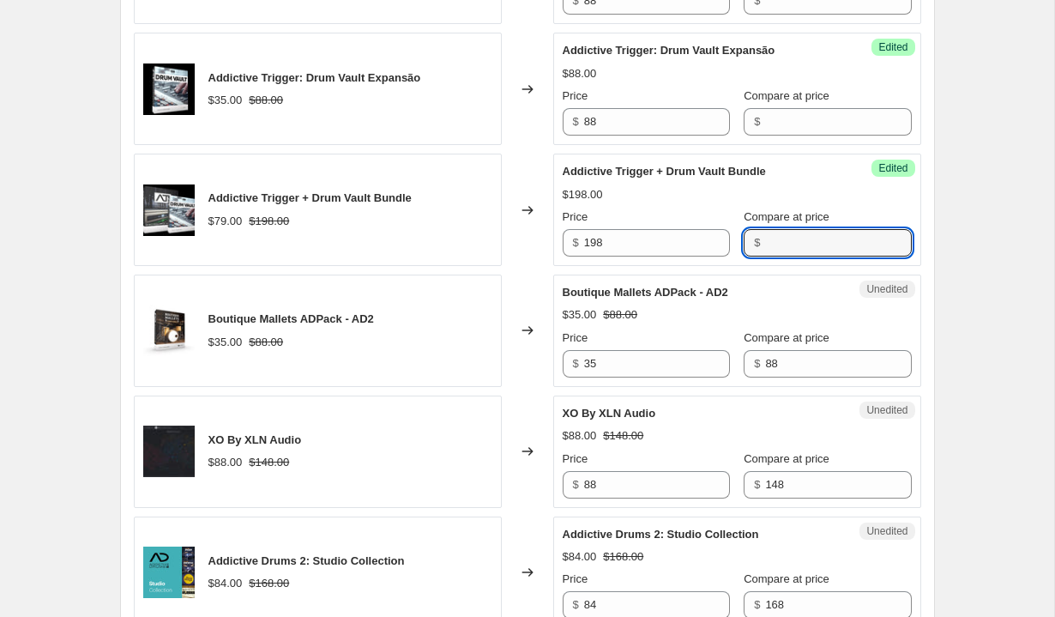
click at [611, 345] on div "Price" at bounding box center [646, 337] width 167 height 17
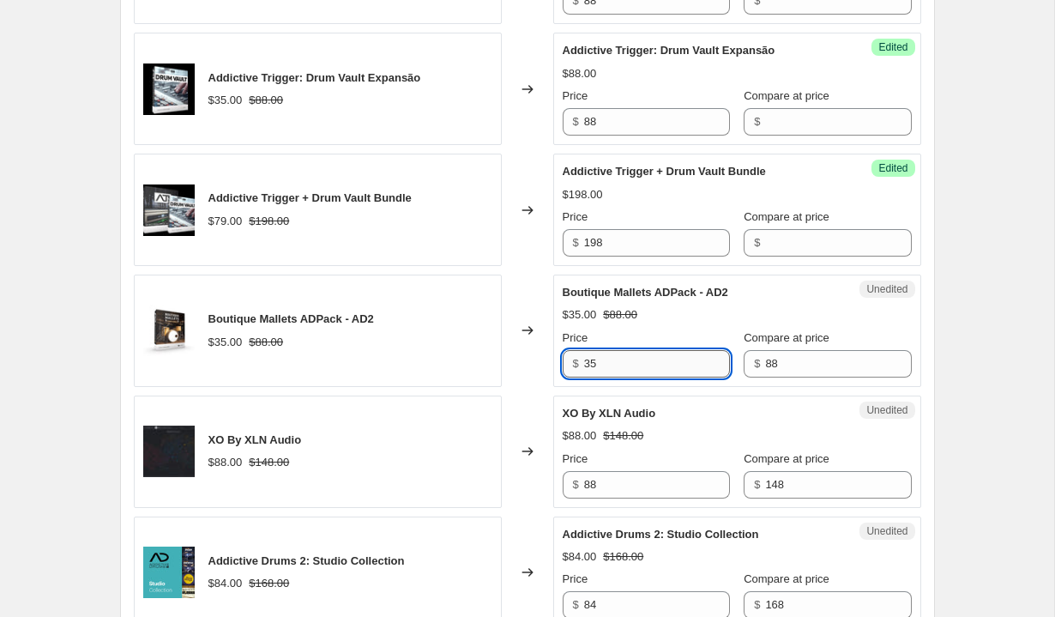
click at [611, 357] on input "35" at bounding box center [657, 363] width 146 height 27
type input "88"
click at [744, 348] on div "Compare at price $ 88" at bounding box center [827, 353] width 167 height 48
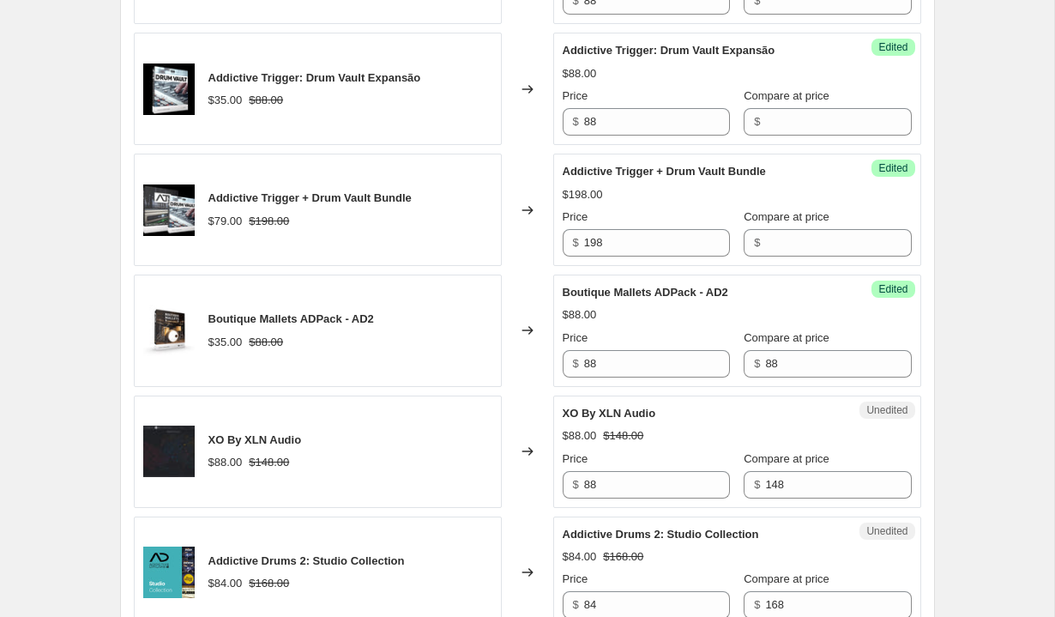
click at [747, 350] on div "$ 88" at bounding box center [827, 363] width 167 height 27
type input "8"
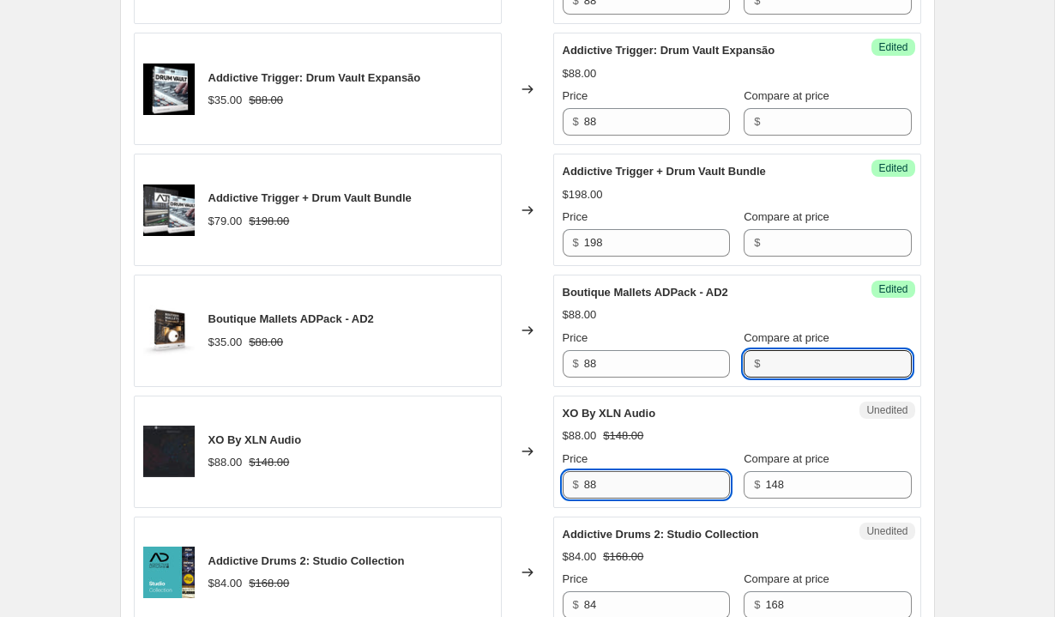
click at [606, 489] on input "88" at bounding box center [657, 484] width 146 height 27
type input "148"
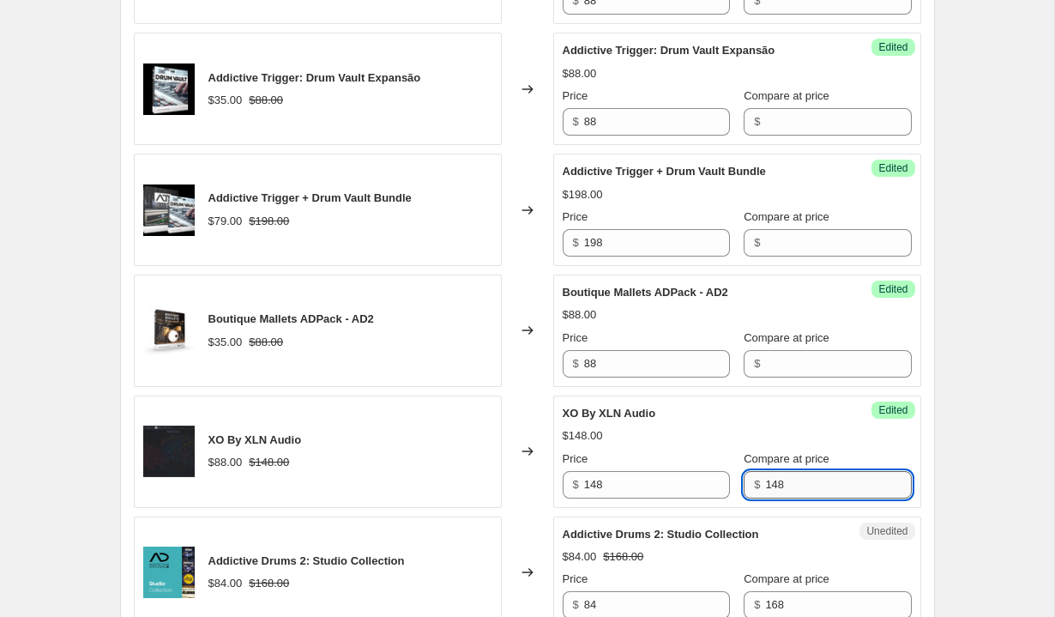
click at [782, 484] on input "148" at bounding box center [838, 484] width 146 height 27
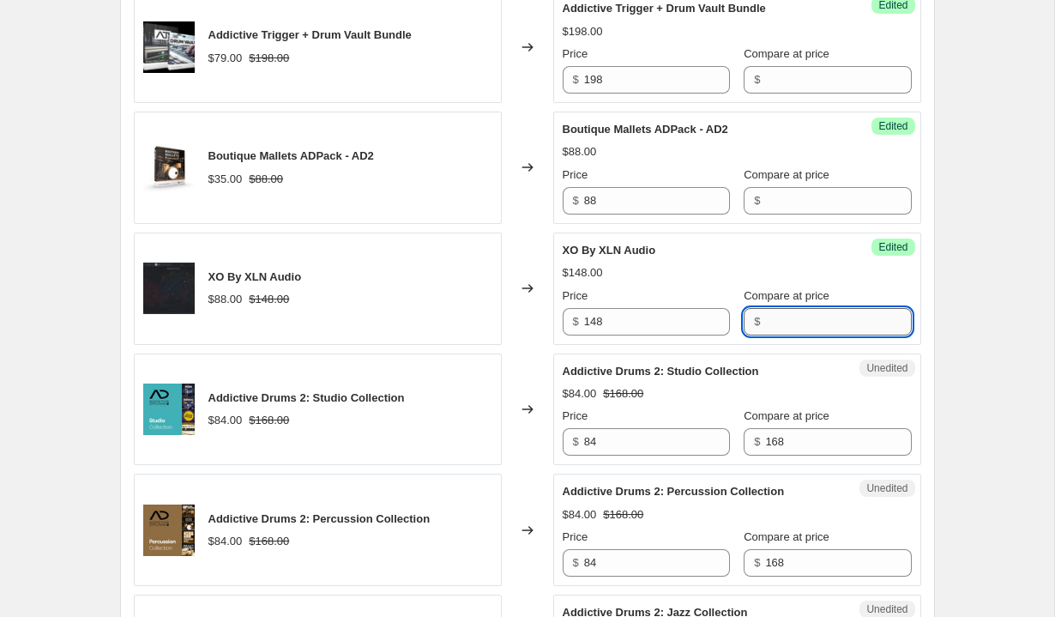
scroll to position [2030, 0]
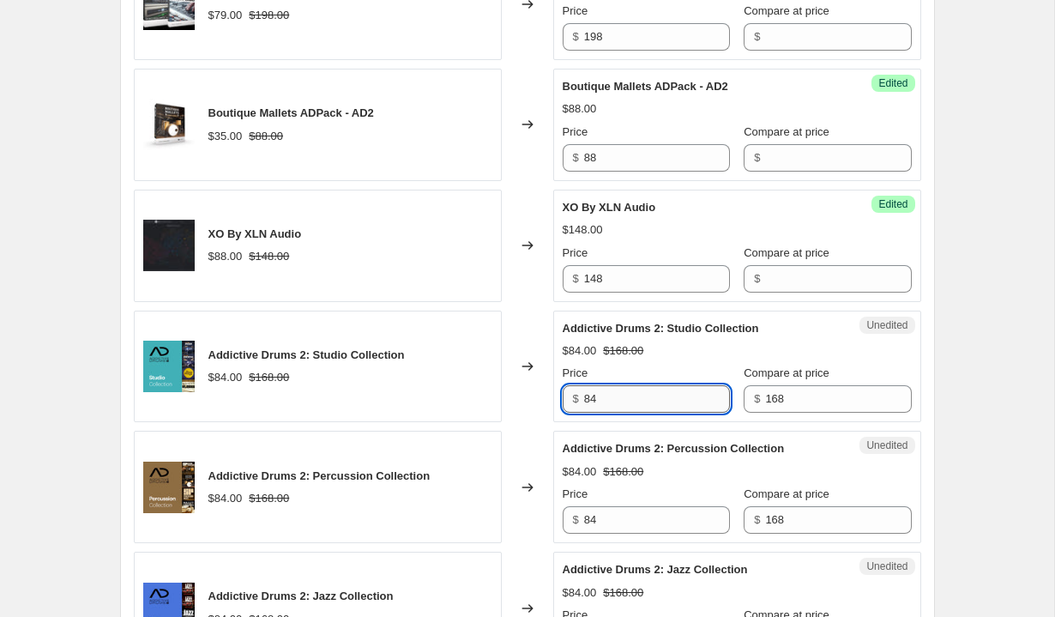
click at [635, 401] on input "84" at bounding box center [657, 398] width 146 height 27
type input "168"
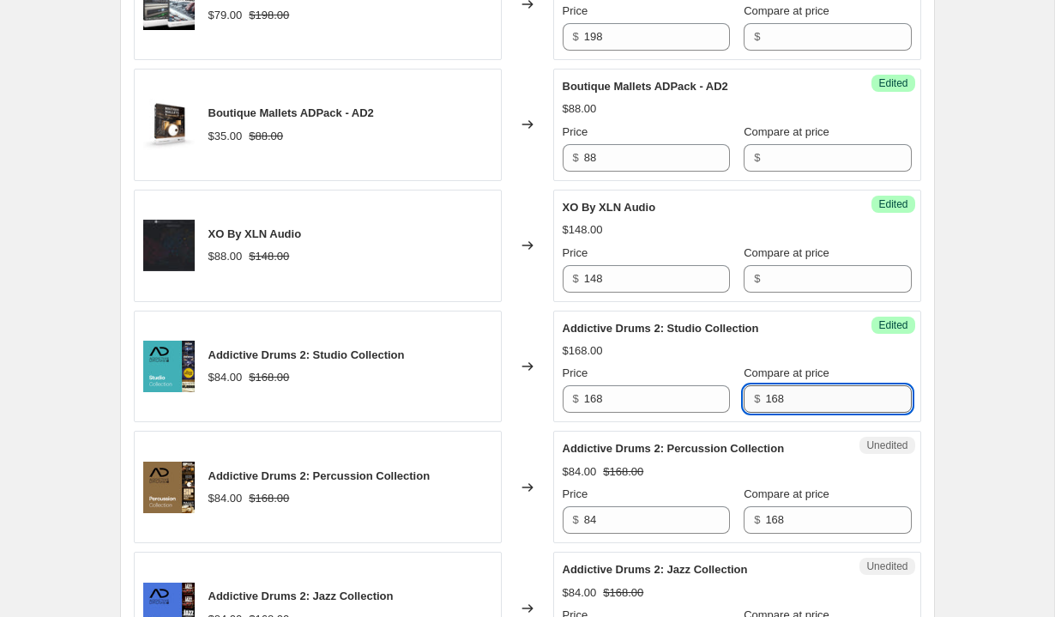
click at [765, 402] on input "168" at bounding box center [838, 398] width 146 height 27
click at [599, 519] on input "84" at bounding box center [657, 519] width 146 height 27
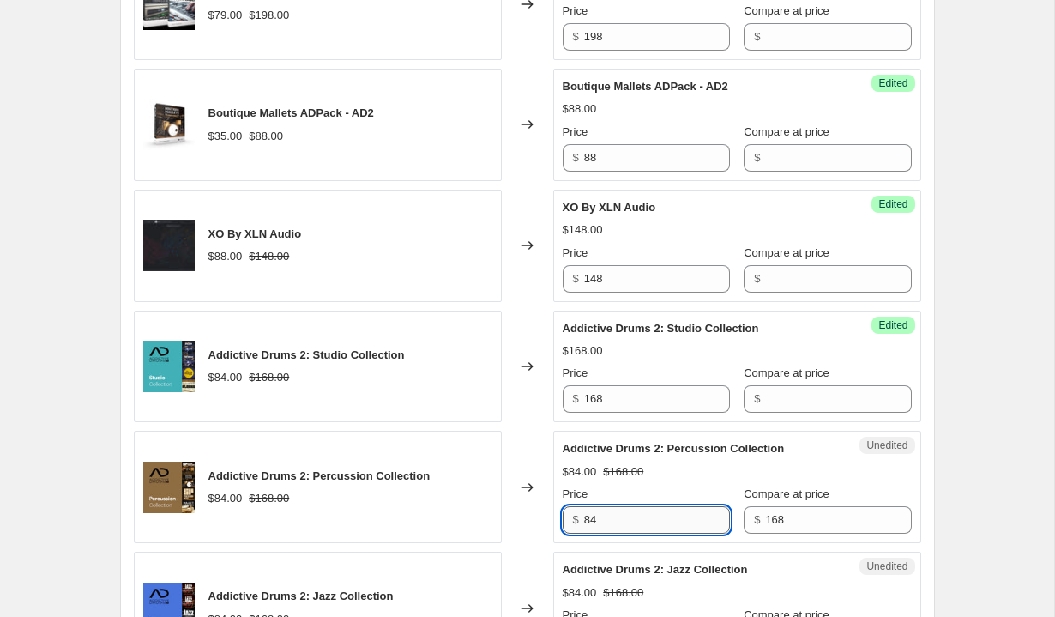
click at [599, 519] on input "84" at bounding box center [657, 519] width 146 height 27
type input "168"
click at [786, 514] on input "168" at bounding box center [838, 519] width 146 height 27
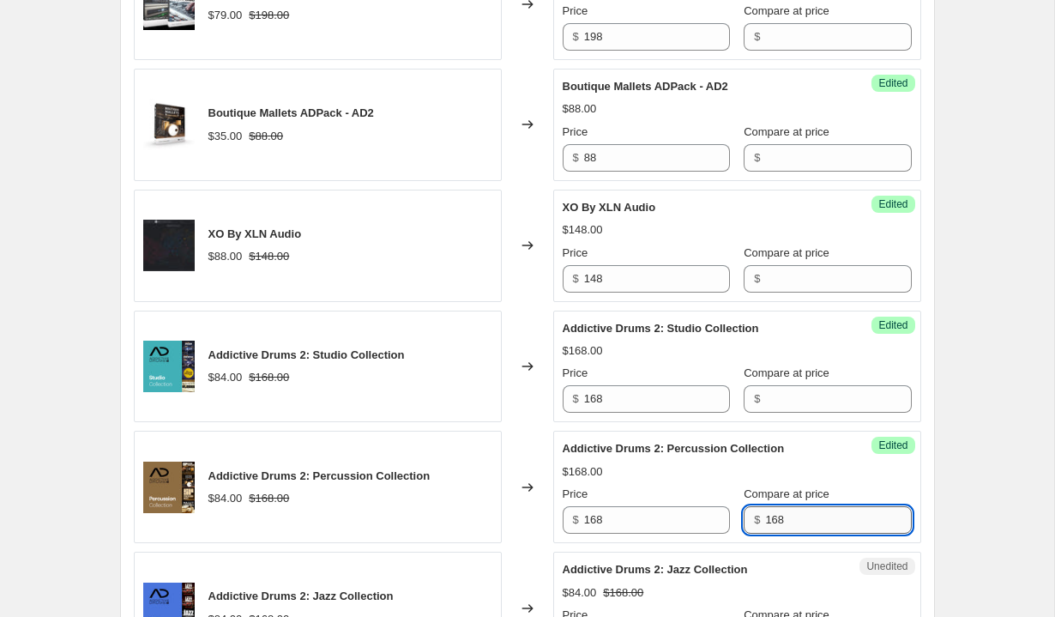
click at [786, 514] on input "168" at bounding box center [838, 519] width 146 height 27
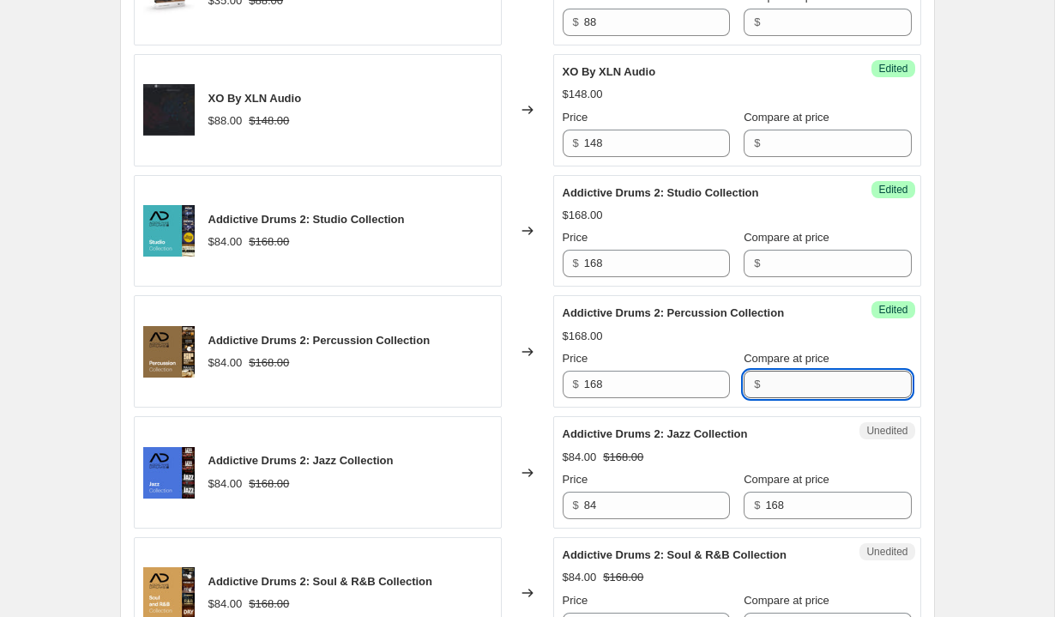
scroll to position [2365, 0]
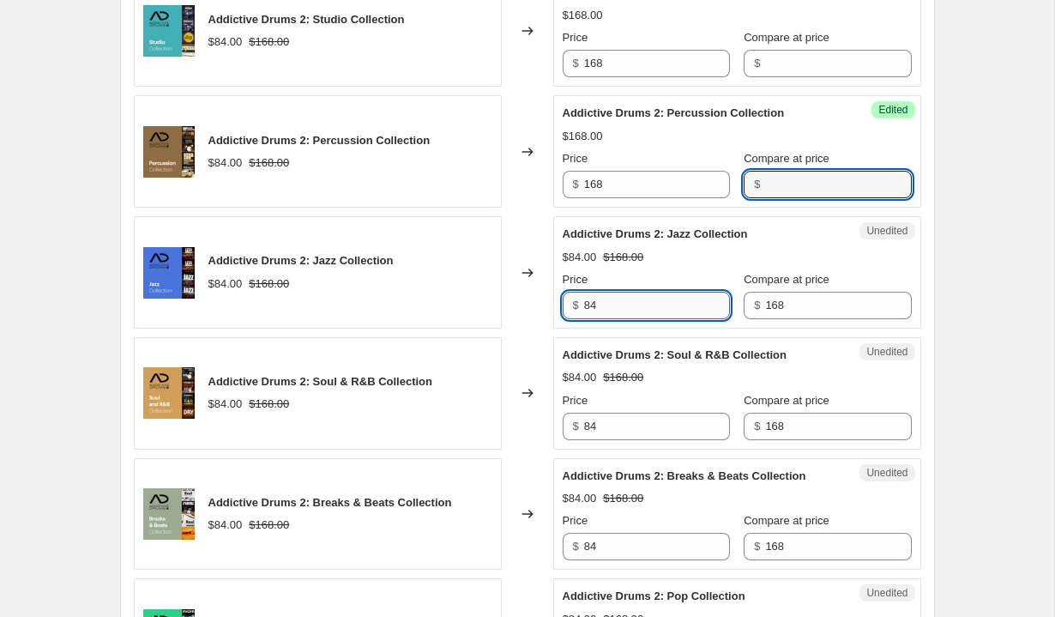
click at [640, 293] on input "84" at bounding box center [657, 305] width 146 height 27
type input "168"
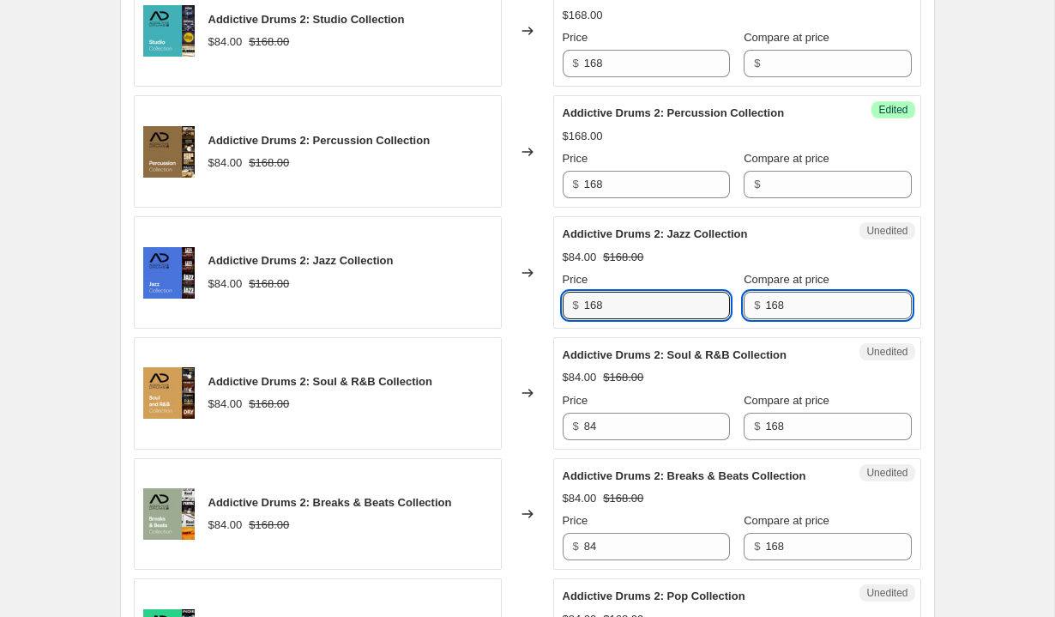
click at [765, 301] on input "168" at bounding box center [838, 305] width 146 height 27
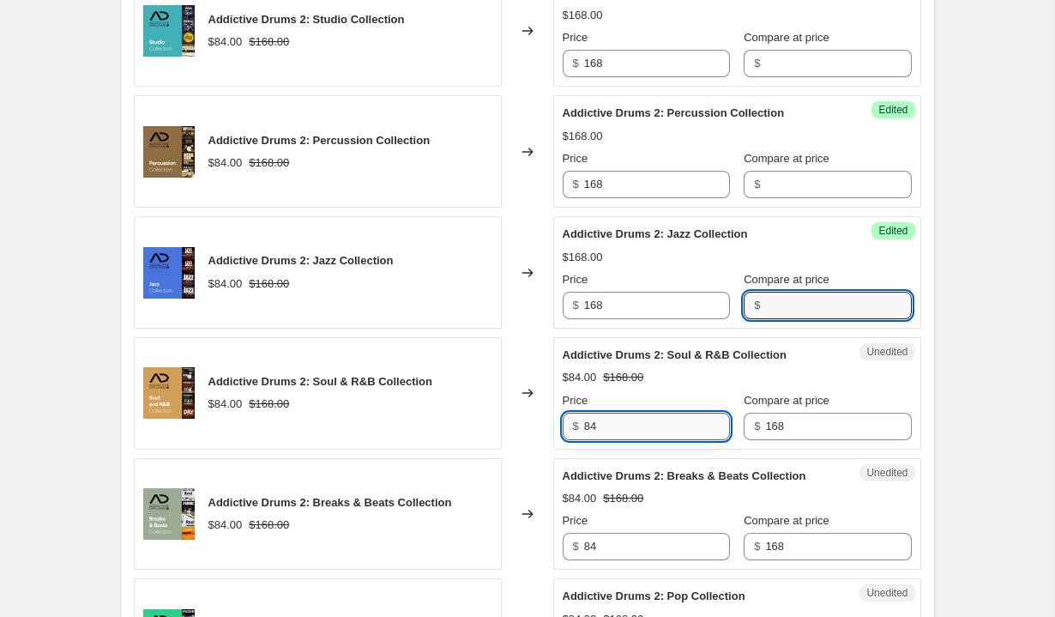
click at [629, 426] on input "84" at bounding box center [657, 426] width 146 height 27
type input "168"
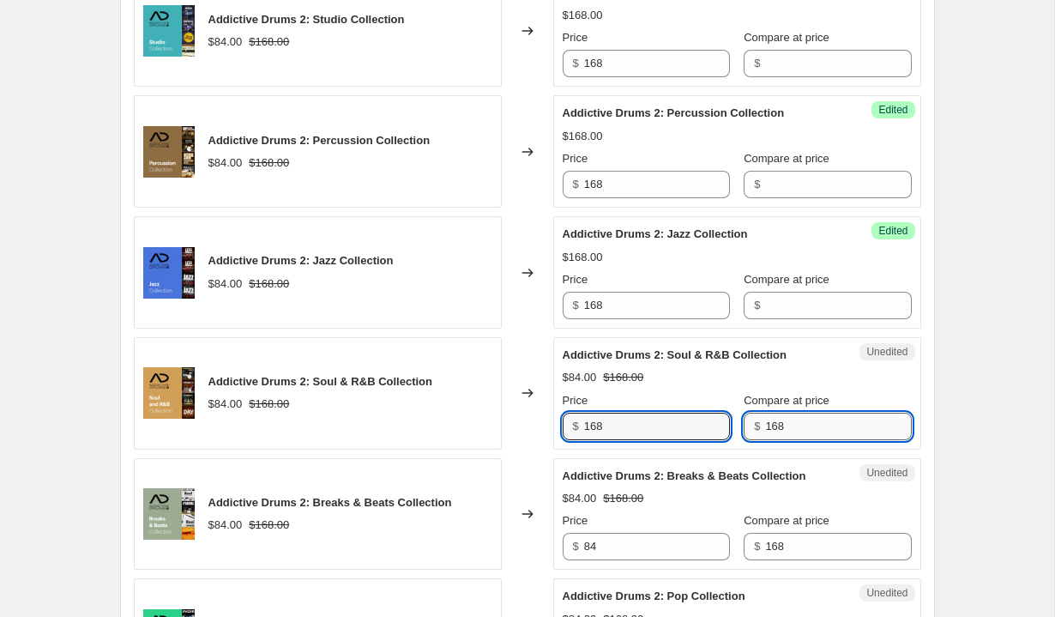
click at [783, 435] on input "168" at bounding box center [838, 426] width 146 height 27
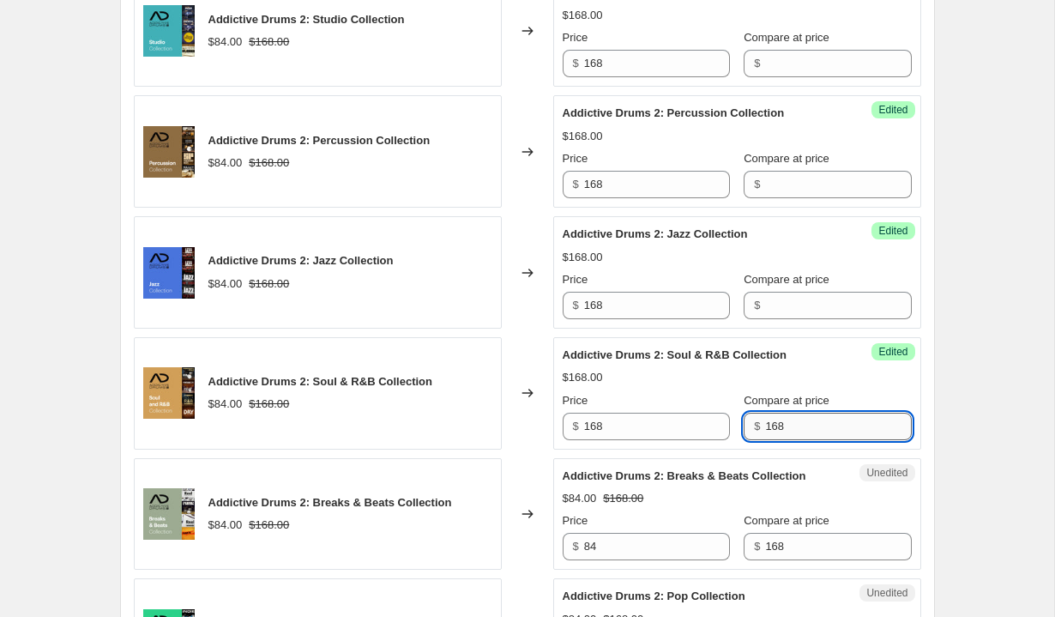
click at [783, 435] on input "168" at bounding box center [838, 426] width 146 height 27
click at [665, 557] on input "84" at bounding box center [657, 546] width 146 height 27
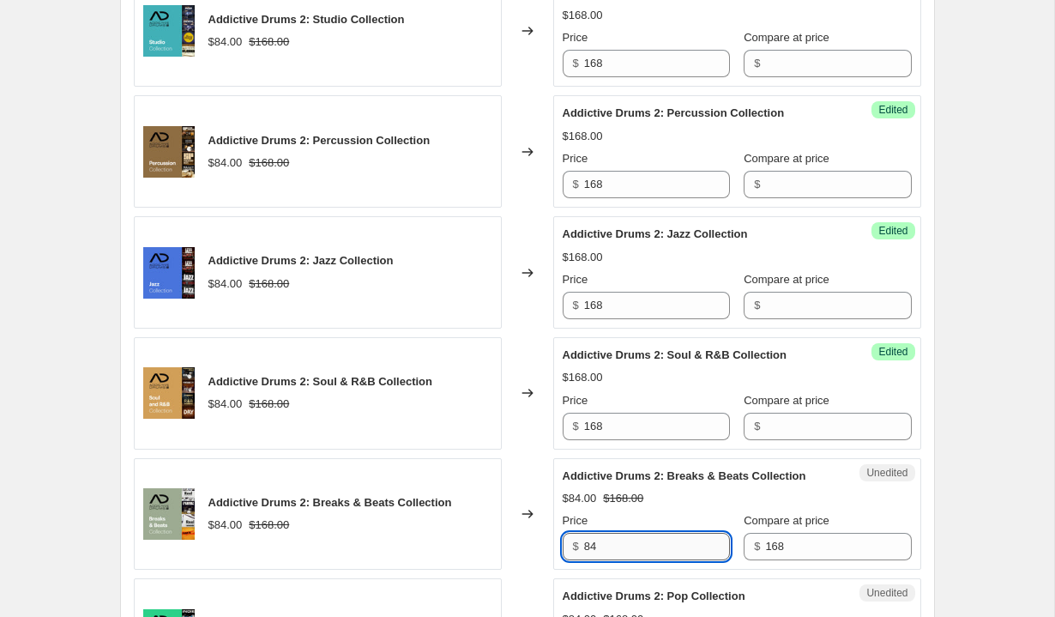
click at [665, 557] on input "84" at bounding box center [657, 546] width 146 height 27
type input "168"
click at [765, 553] on input "168" at bounding box center [838, 546] width 146 height 27
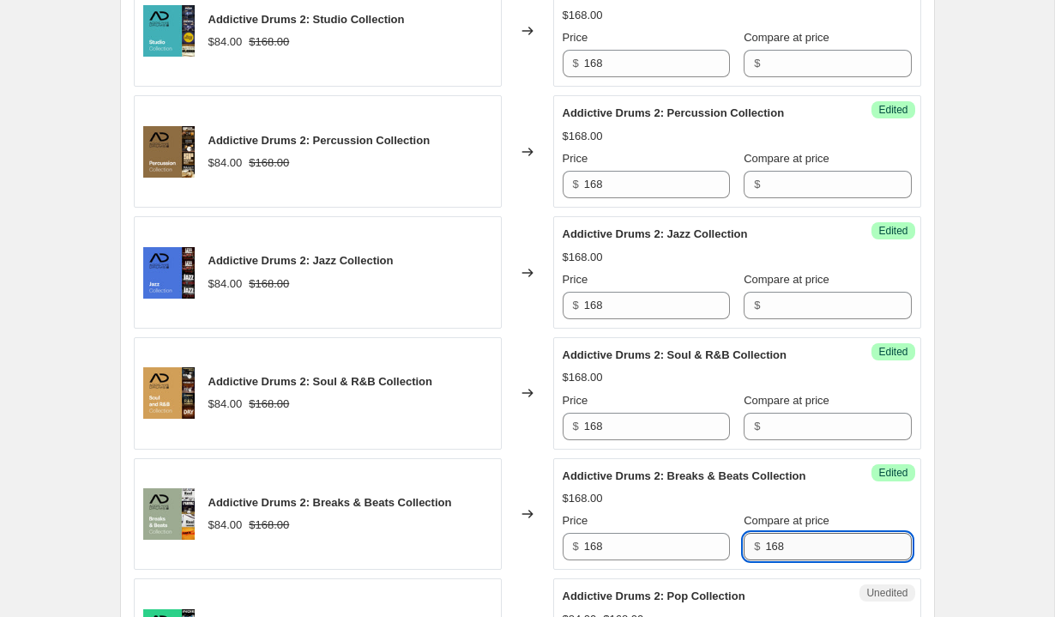
click at [765, 553] on input "168" at bounding box center [838, 546] width 146 height 27
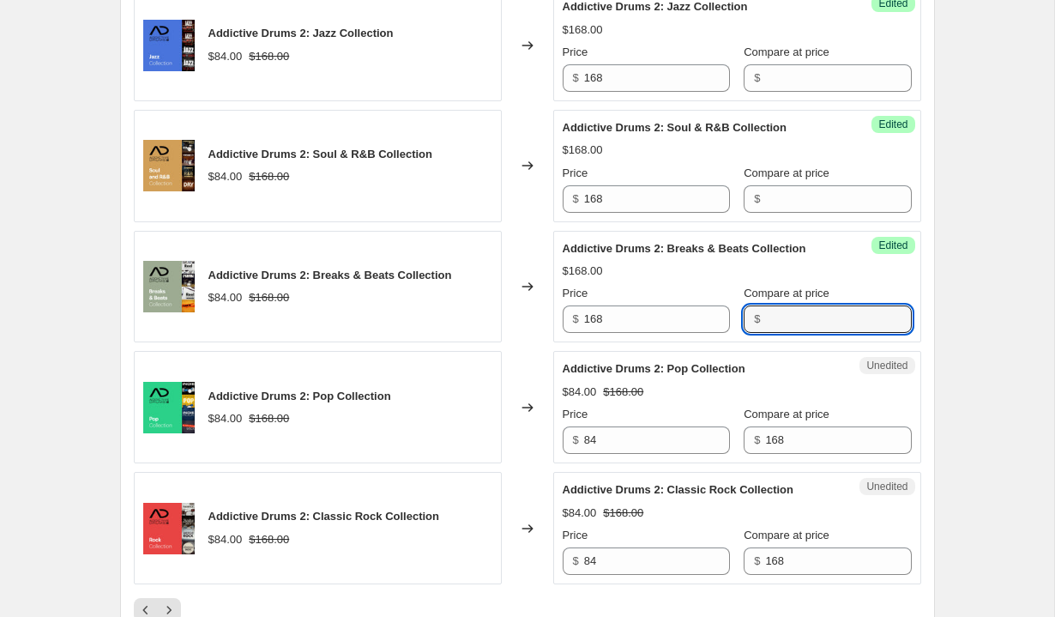
scroll to position [2607, 0]
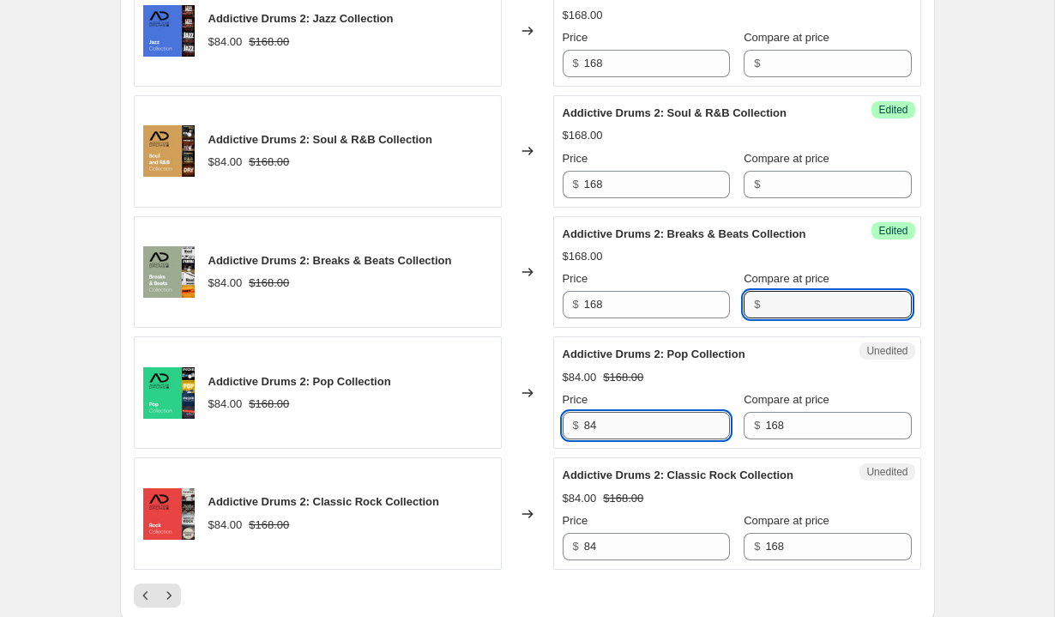
click at [622, 439] on input "84" at bounding box center [657, 425] width 146 height 27
type input "168"
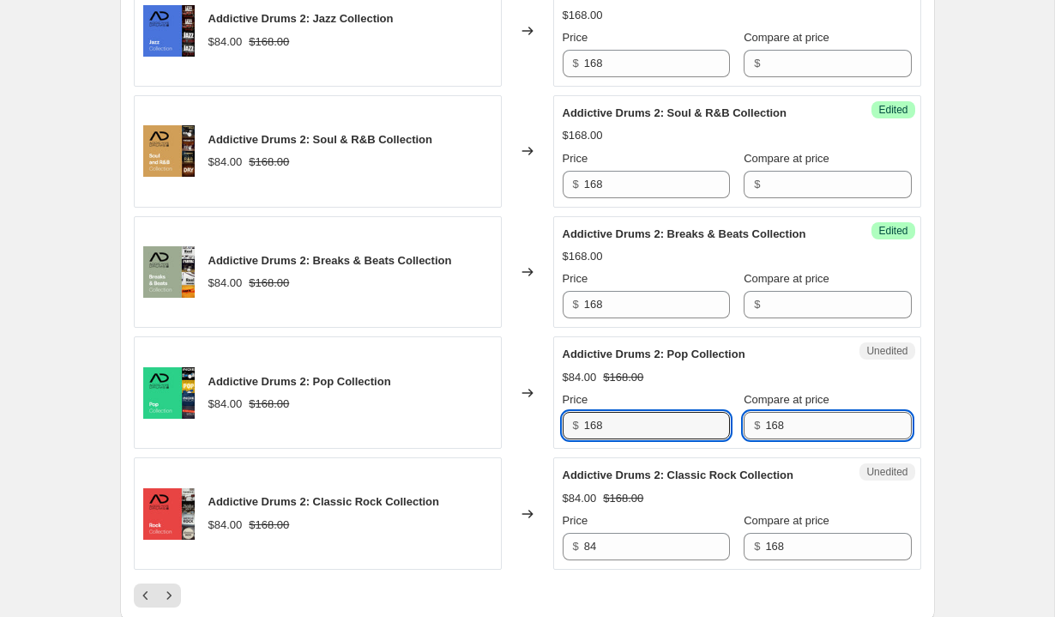
click at [774, 439] on input "168" at bounding box center [838, 425] width 146 height 27
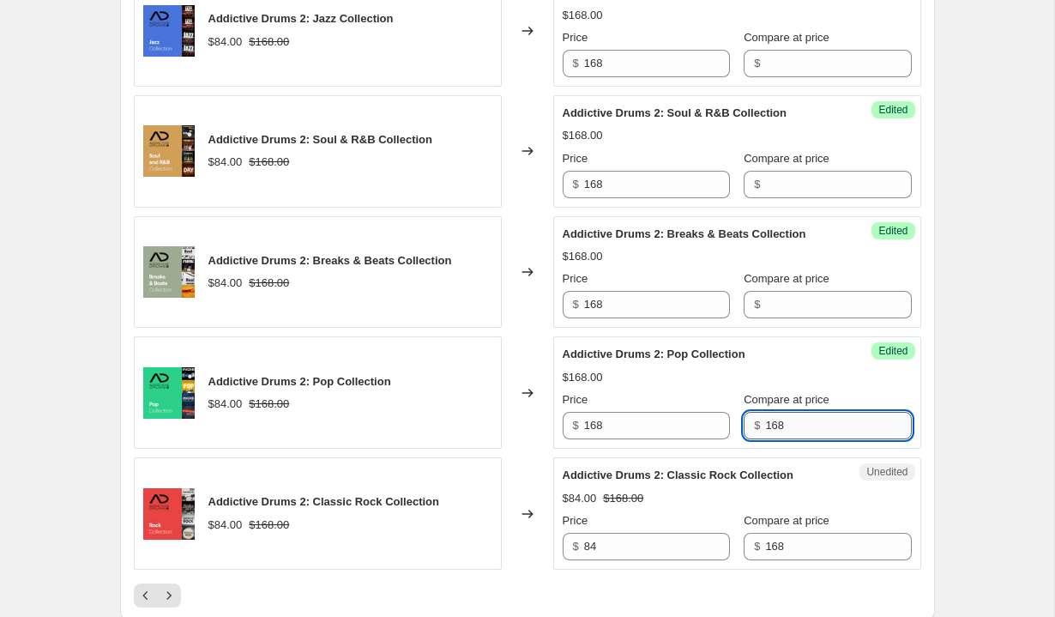
click at [774, 439] on input "168" at bounding box center [838, 425] width 146 height 27
click at [662, 560] on input "84" at bounding box center [657, 546] width 146 height 27
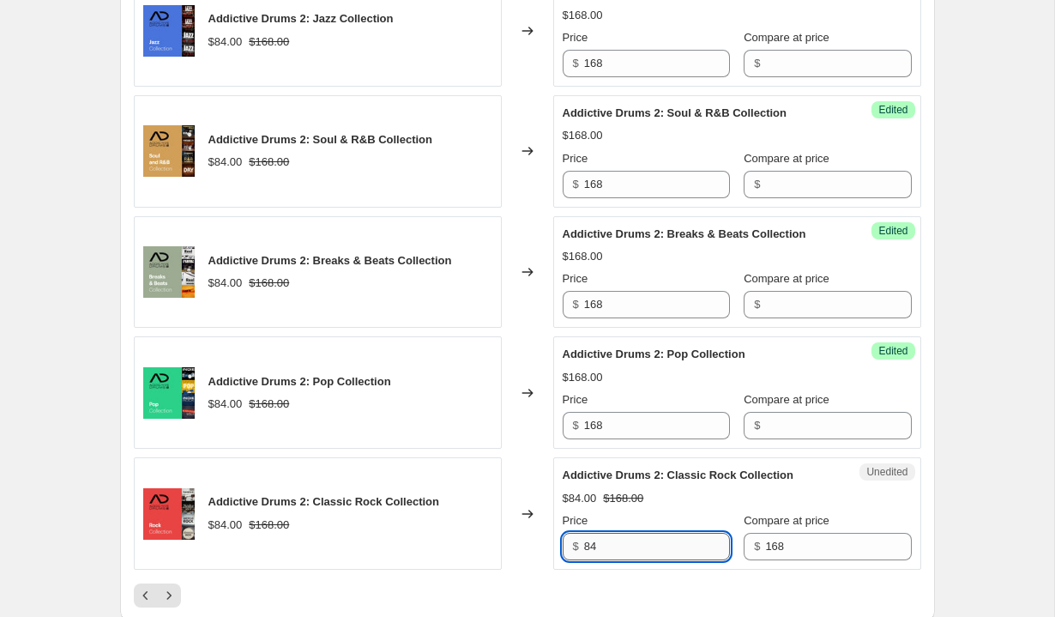
click at [662, 560] on input "84" at bounding box center [657, 546] width 146 height 27
type input "168"
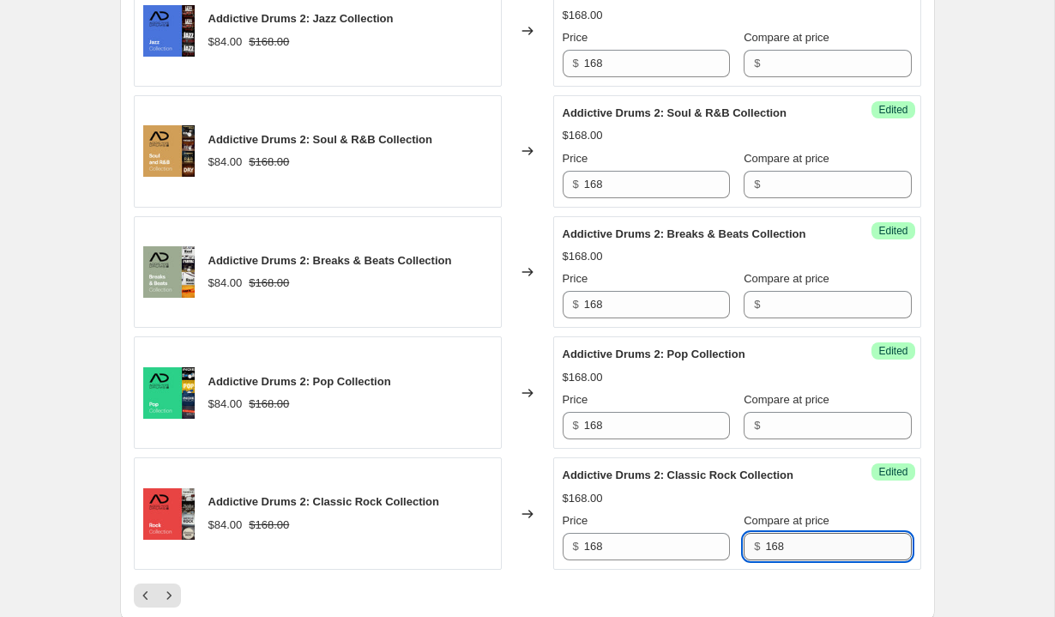
click at [789, 560] on input "168" at bounding box center [838, 546] width 146 height 27
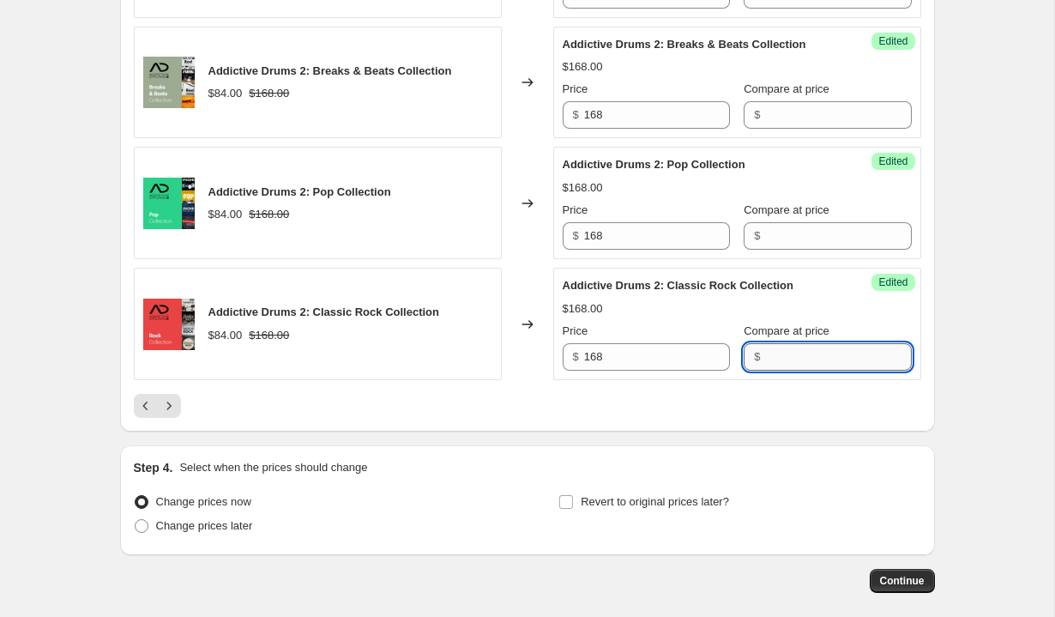
scroll to position [2894, 0]
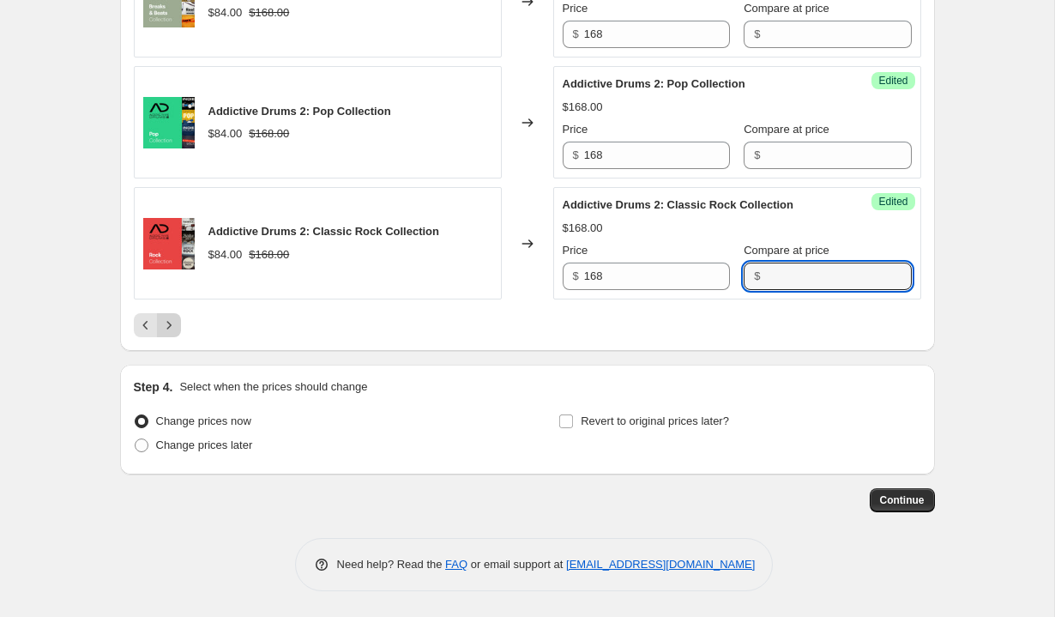
click at [166, 321] on icon "Next" at bounding box center [168, 324] width 17 height 17
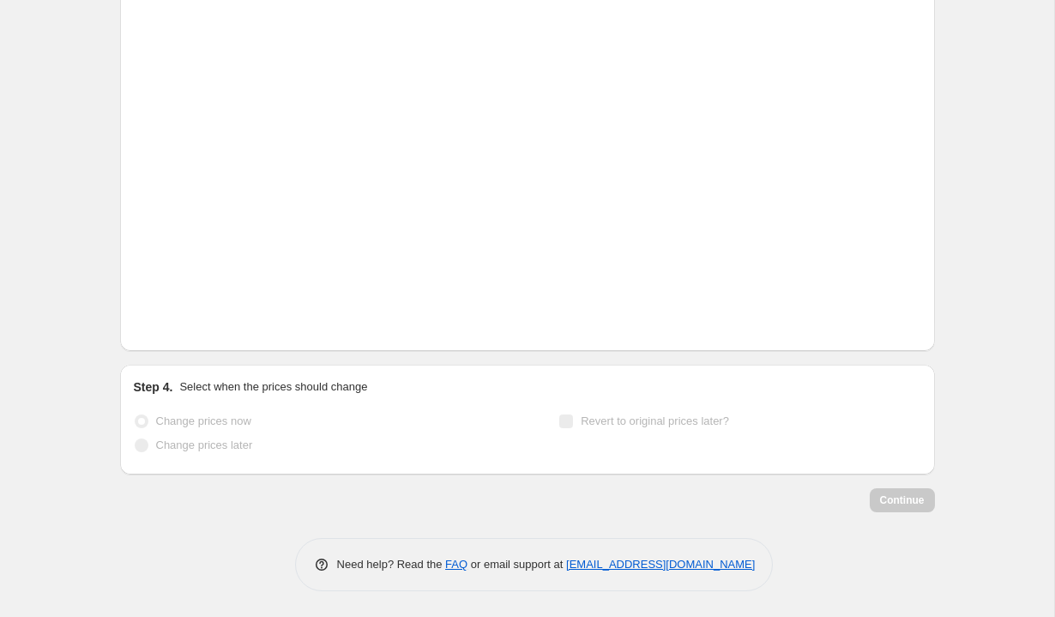
scroll to position [2153, 0]
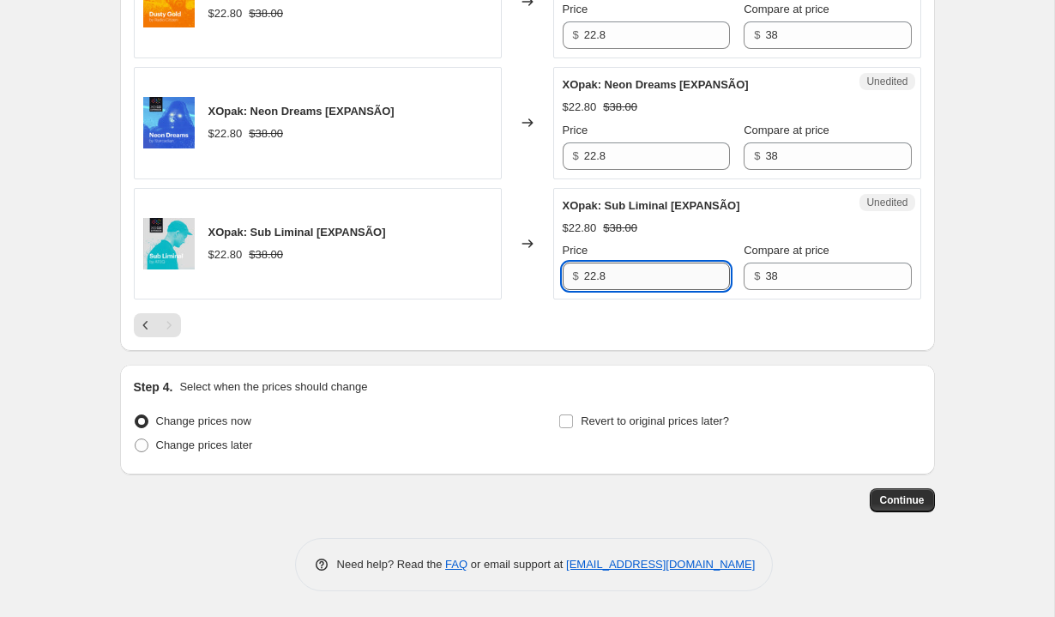
click at [662, 268] on input "22.8" at bounding box center [657, 275] width 146 height 27
type input "38"
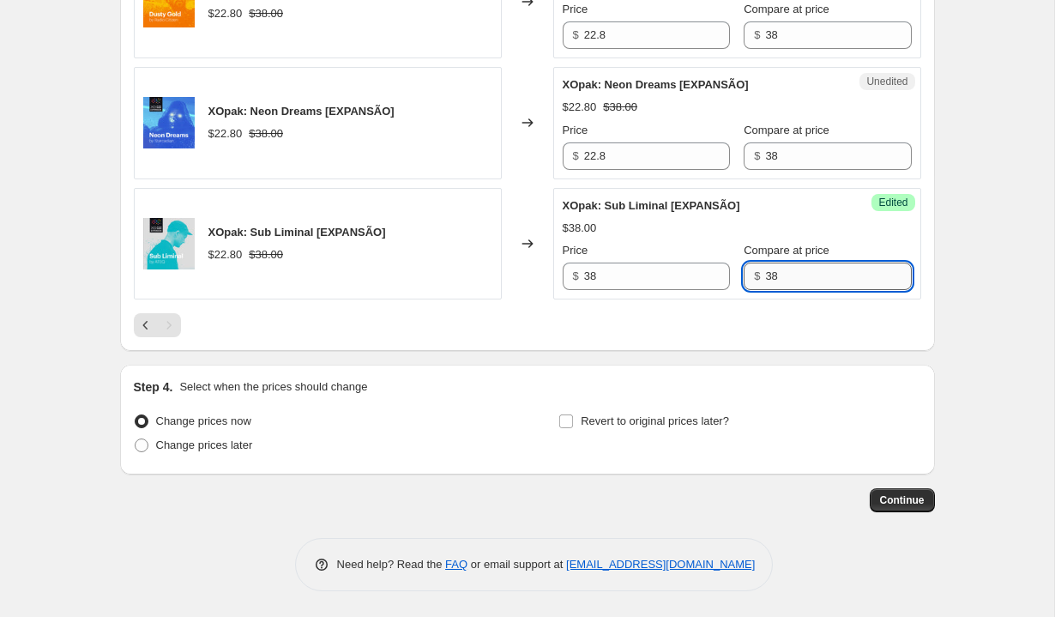
click at [788, 264] on input "38" at bounding box center [838, 275] width 146 height 27
click at [629, 166] on input "22.8" at bounding box center [657, 155] width 146 height 27
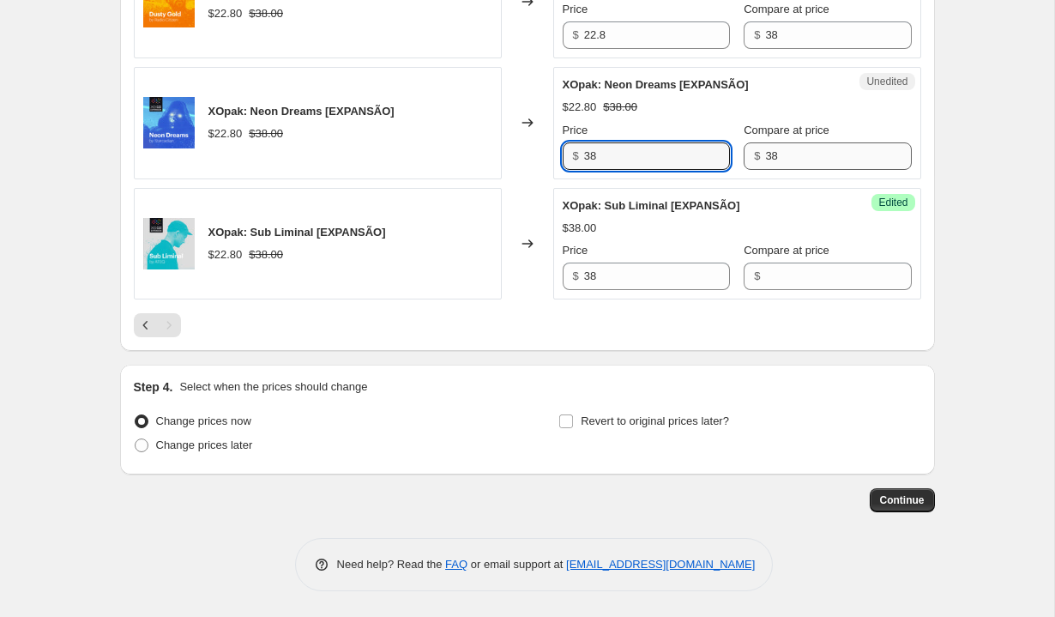
type input "38"
click at [774, 147] on input "38" at bounding box center [838, 155] width 146 height 27
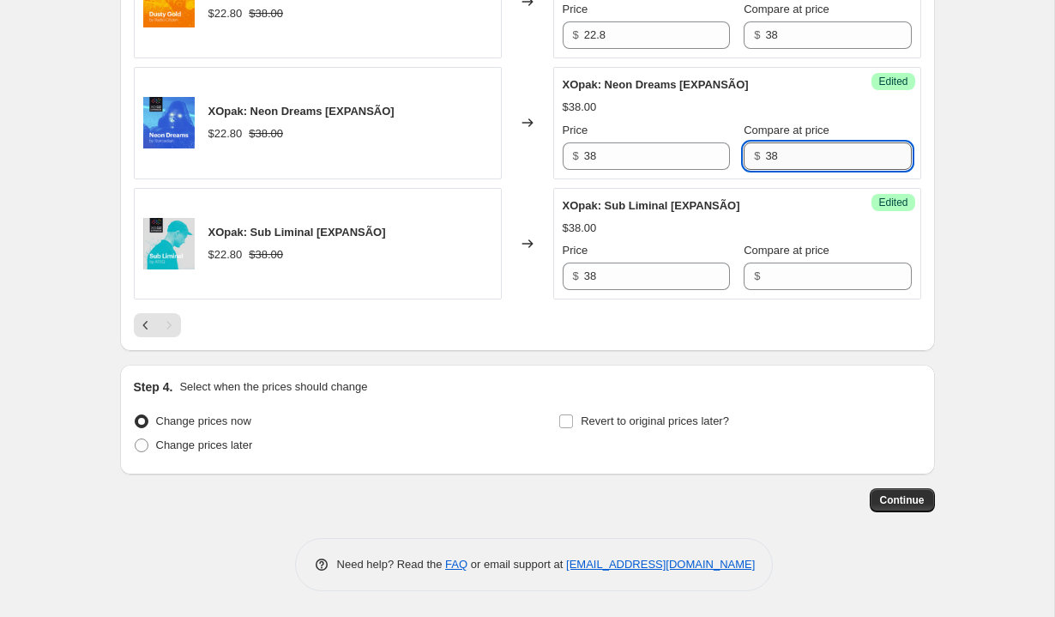
click at [774, 147] on input "38" at bounding box center [838, 155] width 146 height 27
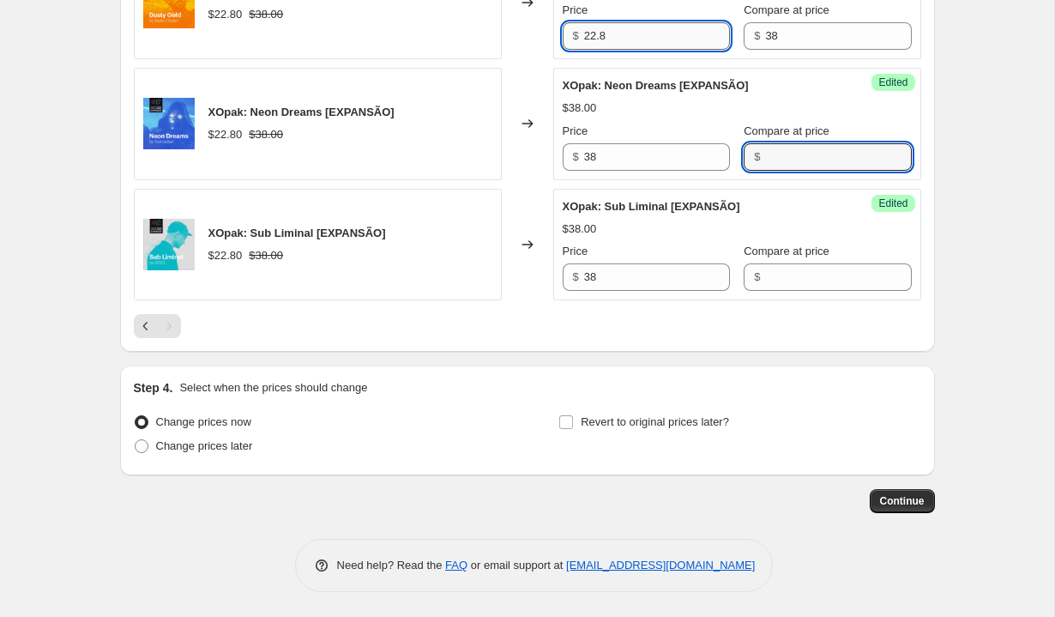
click at [623, 45] on input "22.8" at bounding box center [657, 35] width 146 height 27
type input "38"
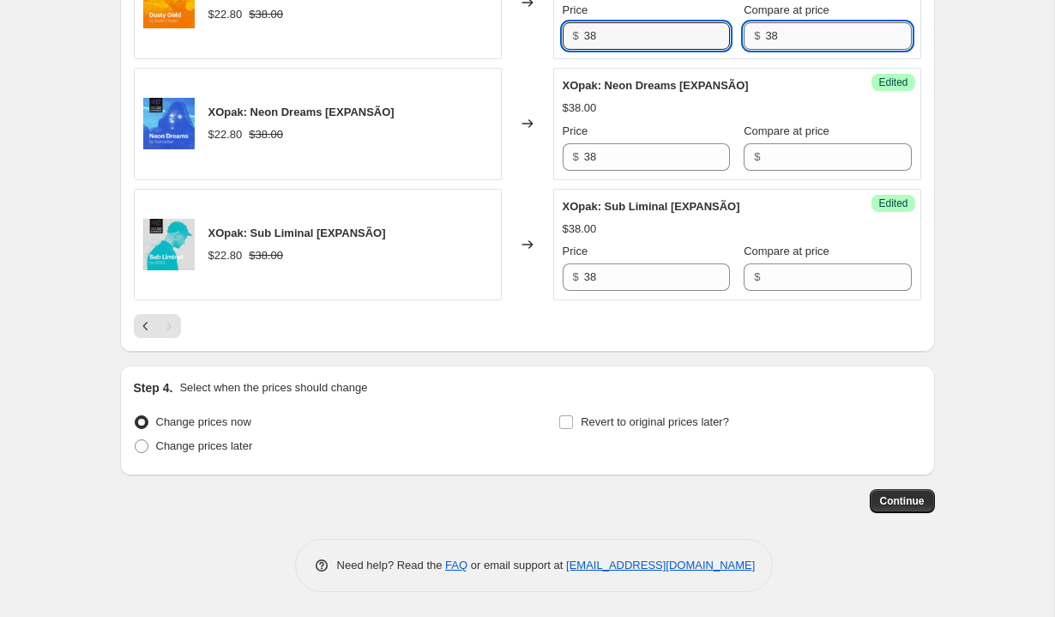
click at [786, 31] on input "38" at bounding box center [838, 35] width 146 height 27
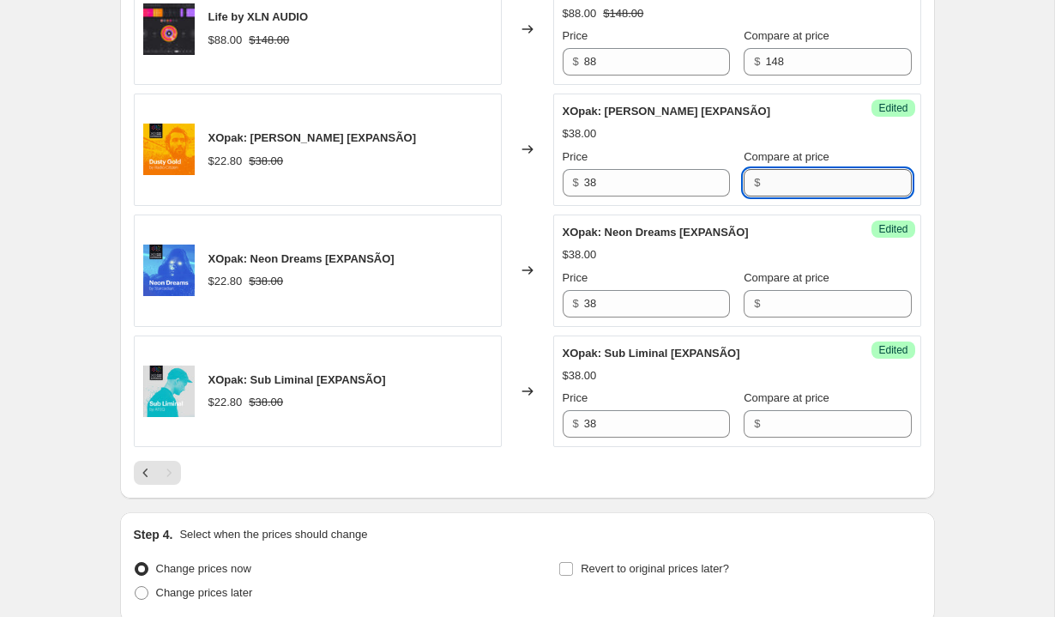
scroll to position [1949, 0]
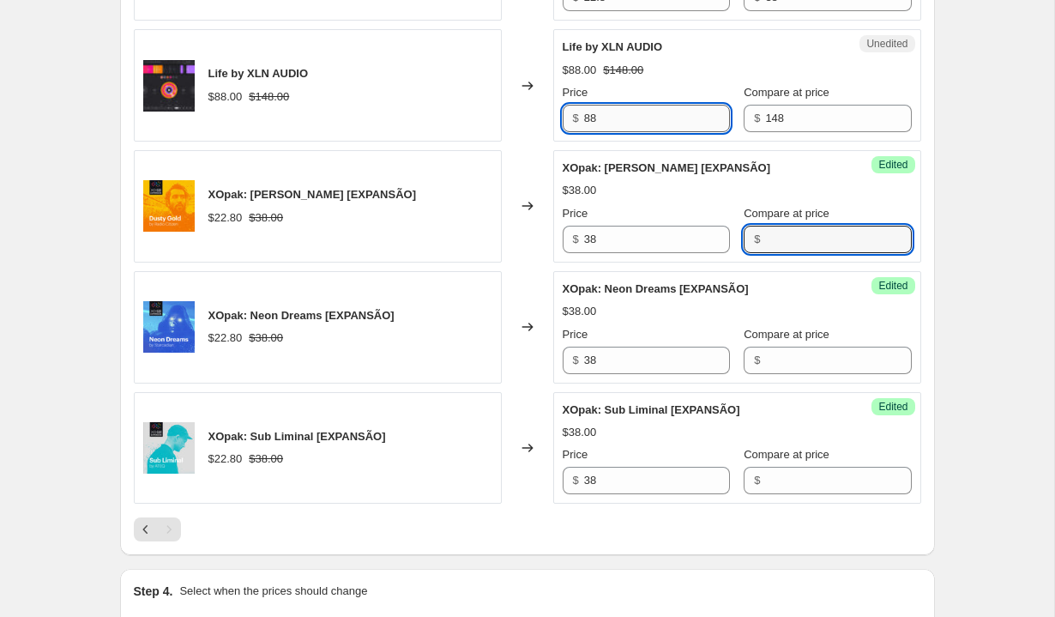
click at [656, 121] on input "88" at bounding box center [657, 118] width 146 height 27
type input "148"
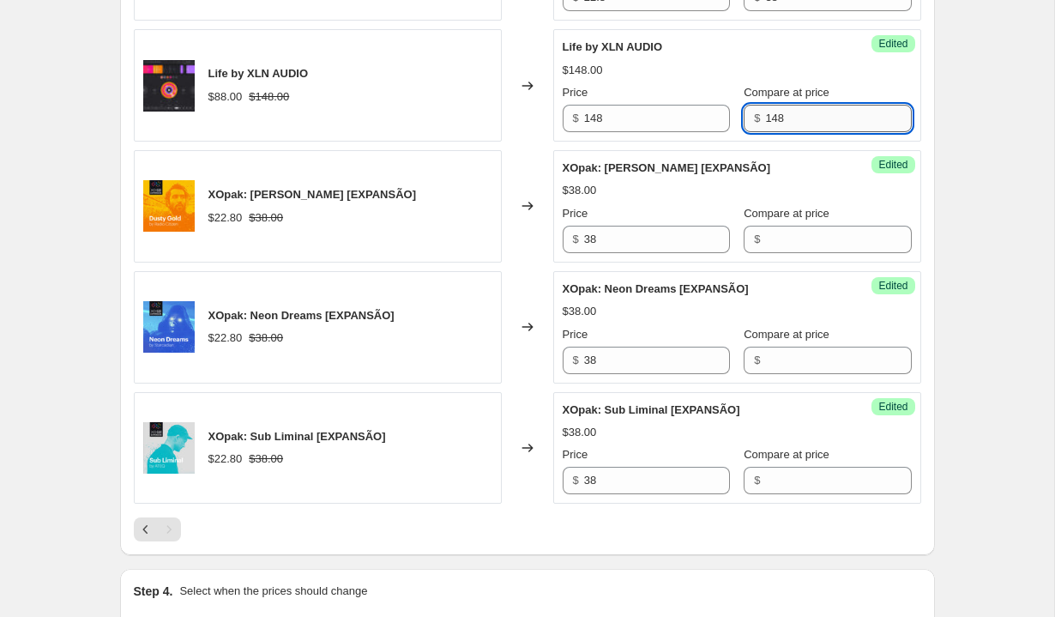
click at [789, 124] on input "148" at bounding box center [838, 118] width 146 height 27
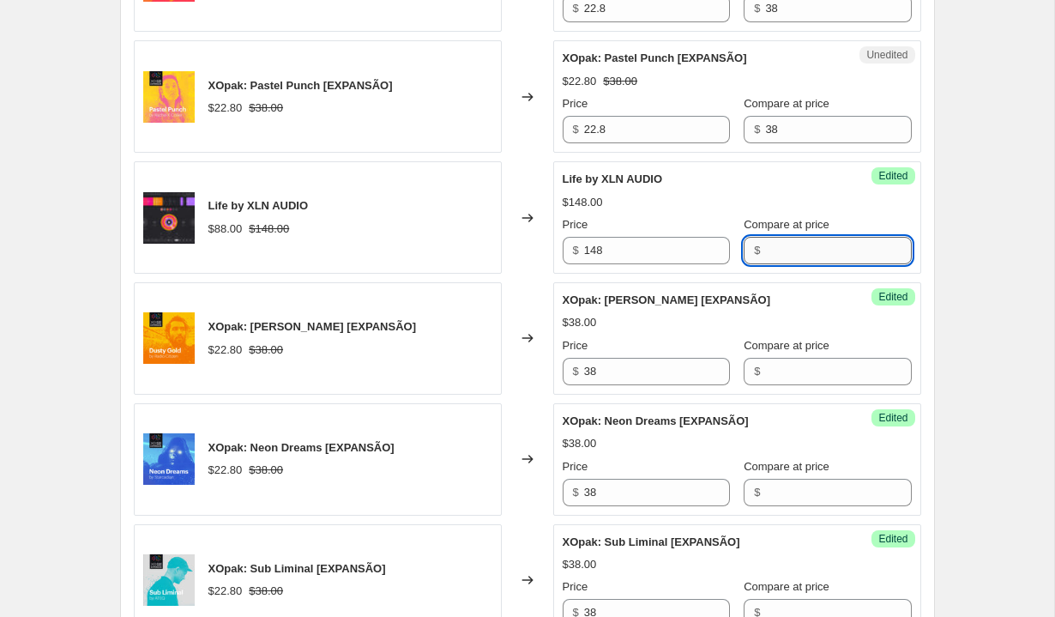
scroll to position [1785, 0]
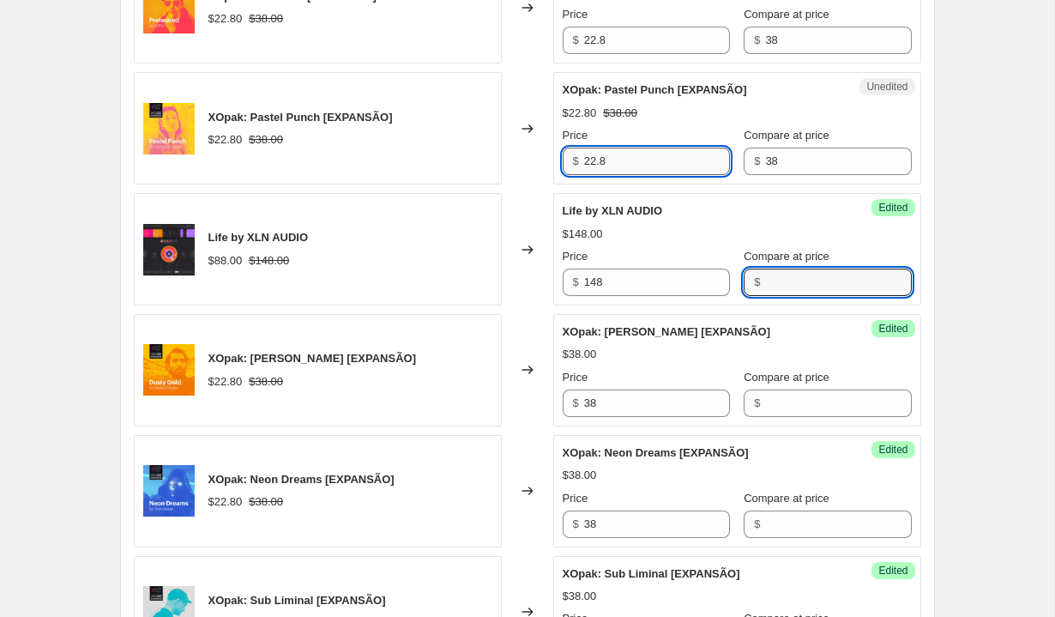
click at [648, 157] on input "22.8" at bounding box center [657, 161] width 146 height 27
type input "38"
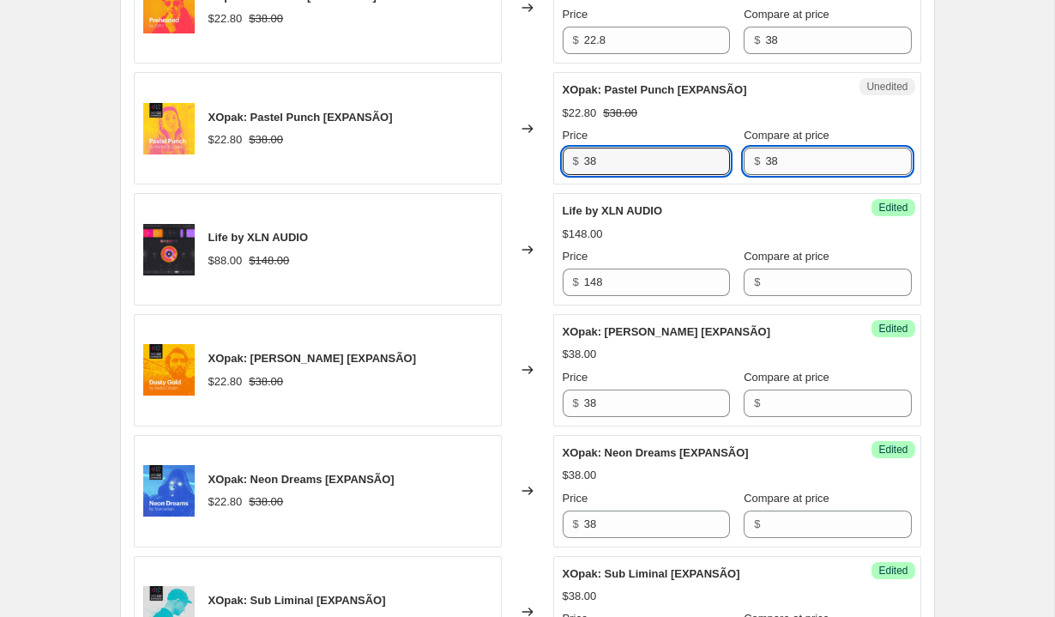
click at [765, 164] on input "38" at bounding box center [838, 161] width 146 height 27
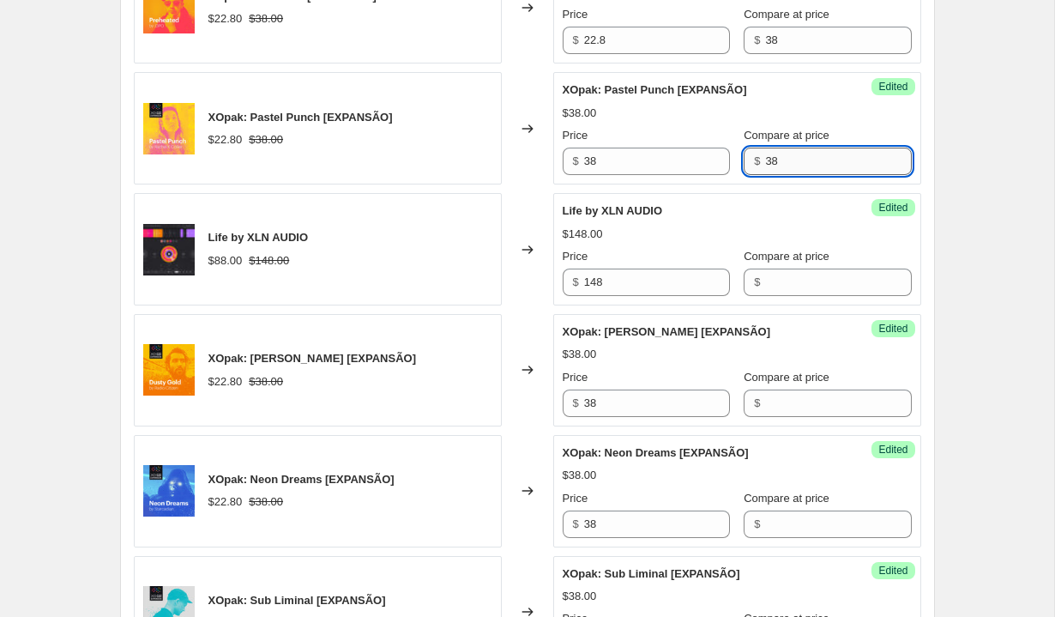
click at [765, 164] on input "38" at bounding box center [838, 161] width 146 height 27
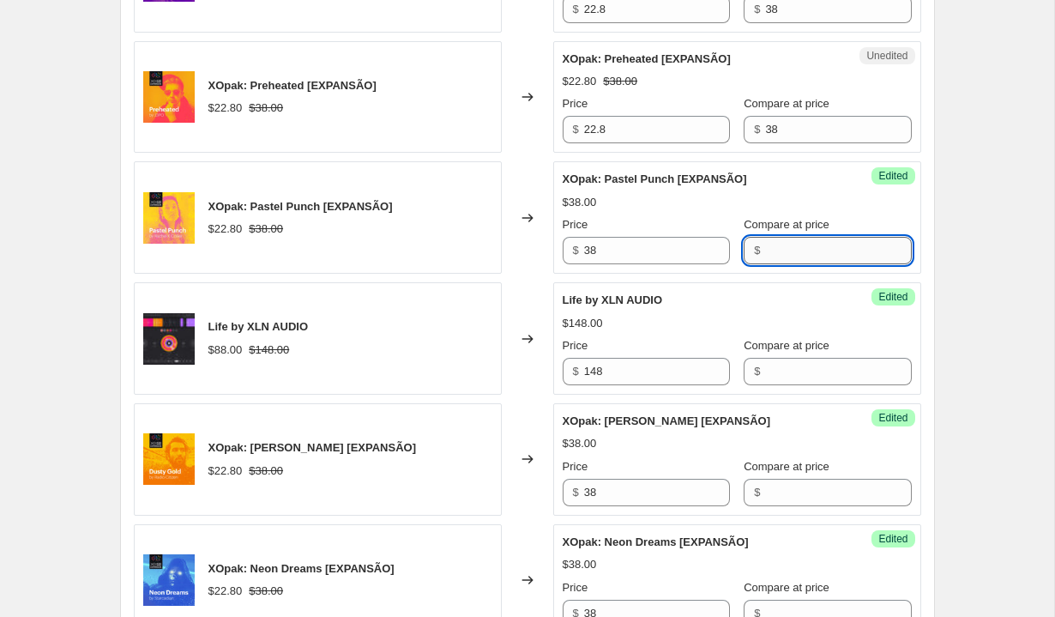
scroll to position [1646, 0]
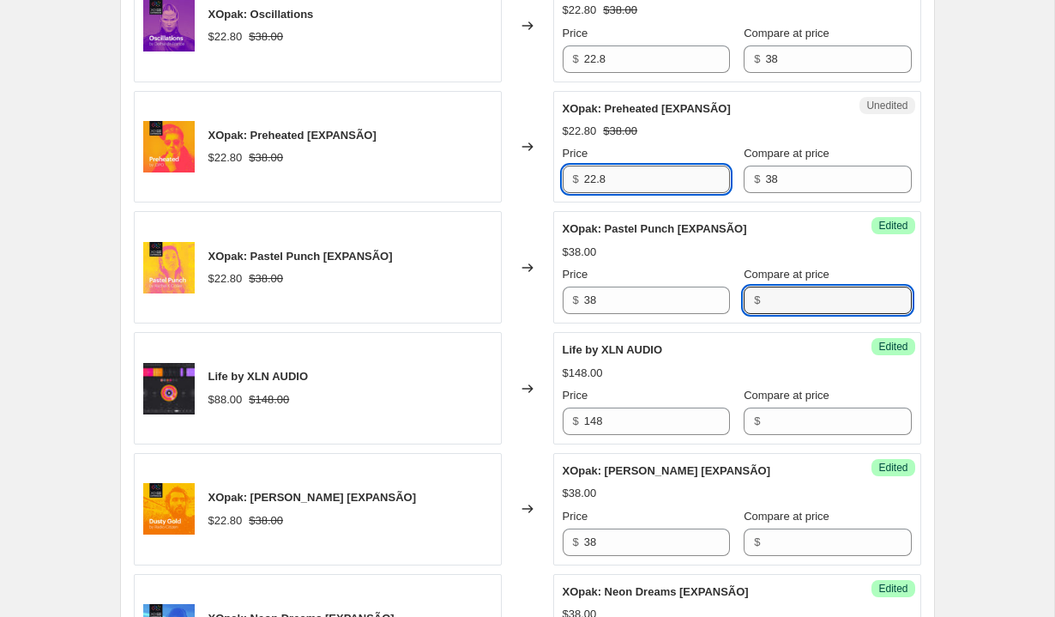
click at [605, 166] on input "22.8" at bounding box center [657, 179] width 146 height 27
type input "38"
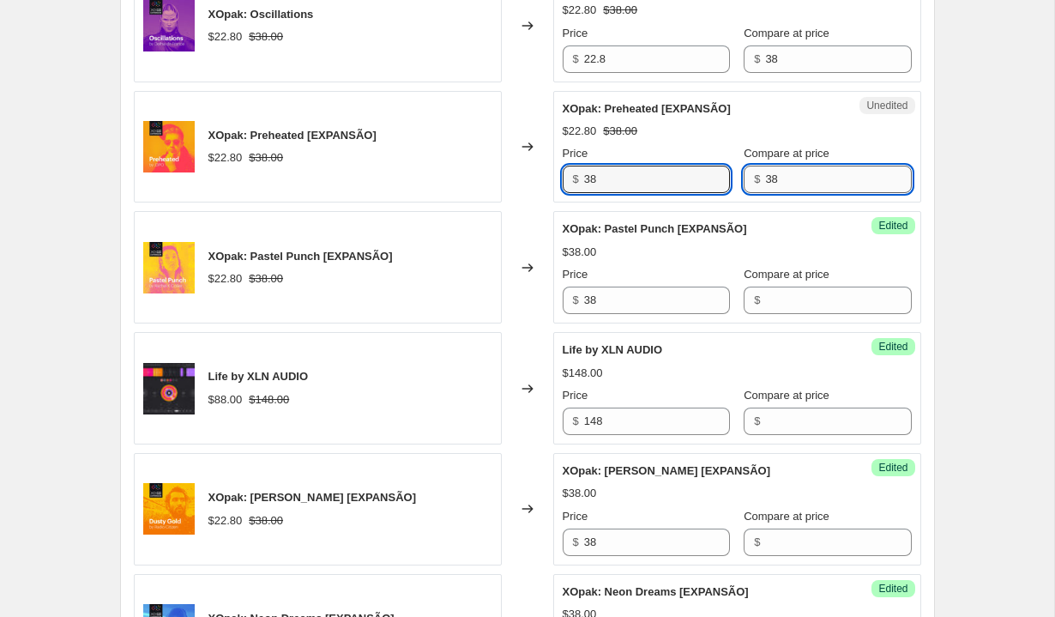
click at [802, 180] on input "38" at bounding box center [838, 179] width 146 height 27
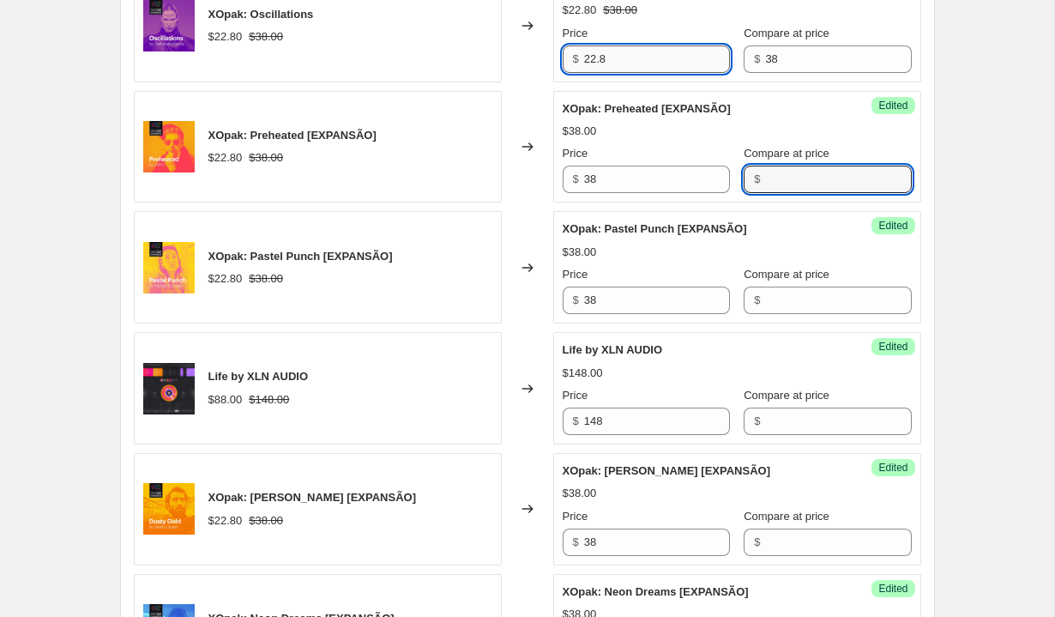
click at [654, 54] on input "22.8" at bounding box center [657, 58] width 146 height 27
type input "38"
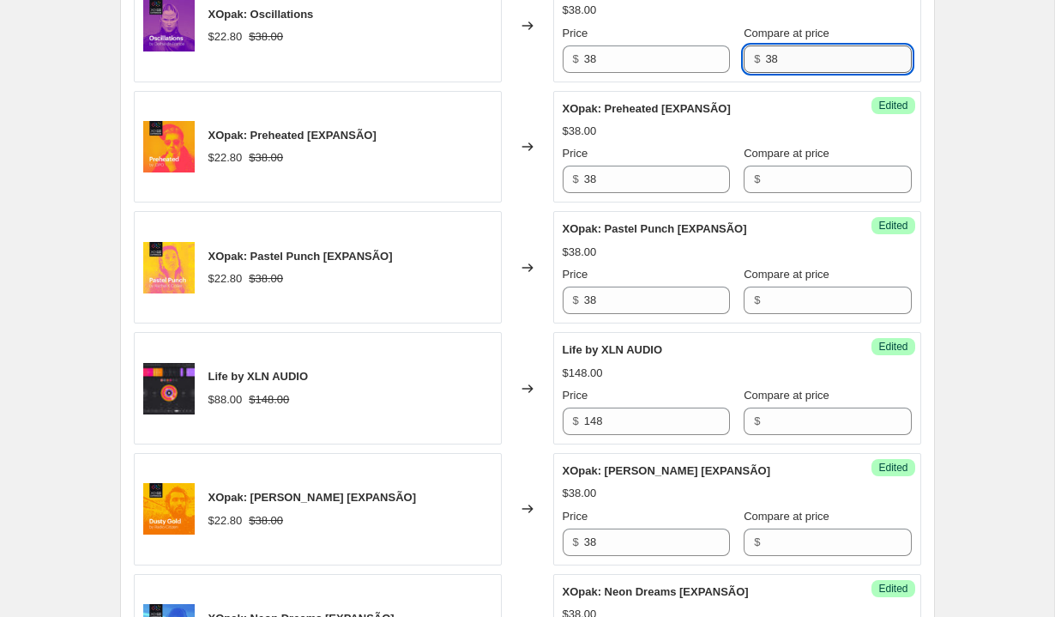
click at [765, 59] on input "38" at bounding box center [838, 58] width 146 height 27
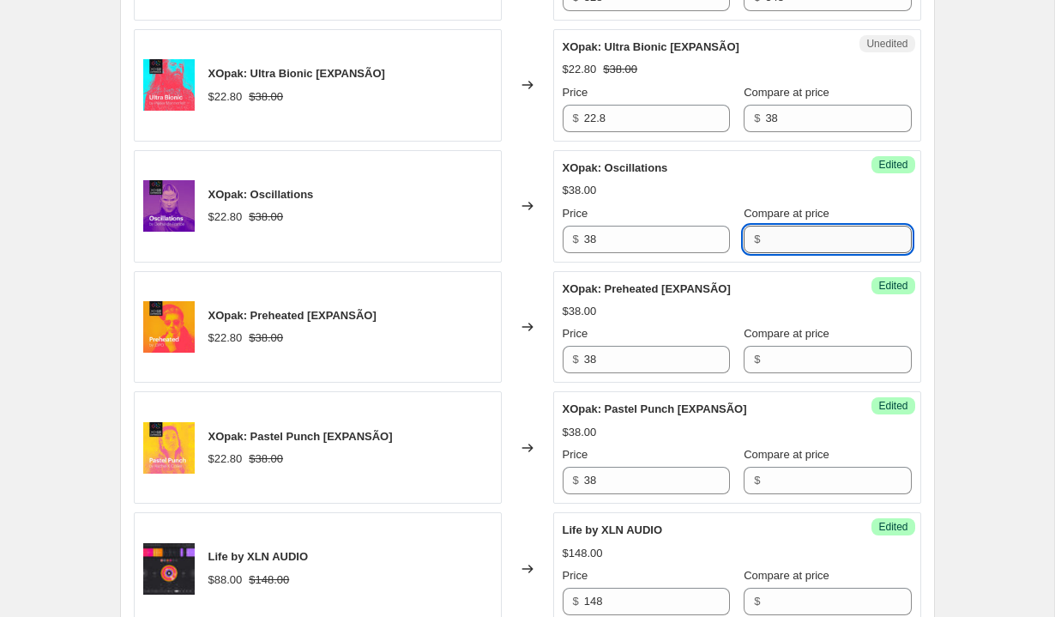
scroll to position [1437, 0]
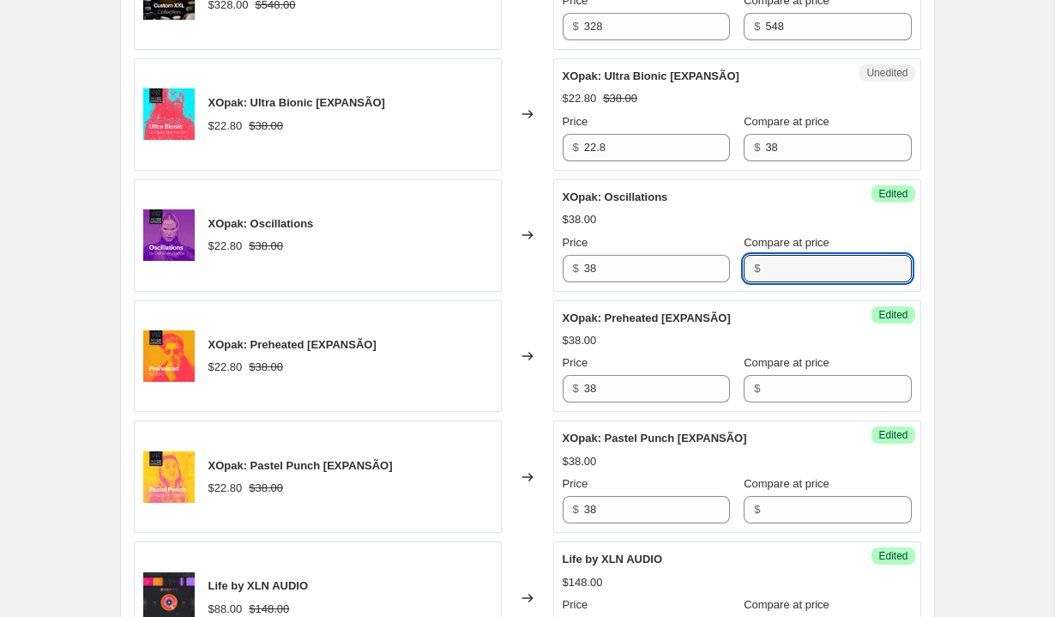
click at [630, 163] on div "Unedited XOpak: Ultra Bionic [EXPANSÃO] $22.80 $38.00 Price $ 22.8 Compare at p…" at bounding box center [737, 114] width 368 height 112
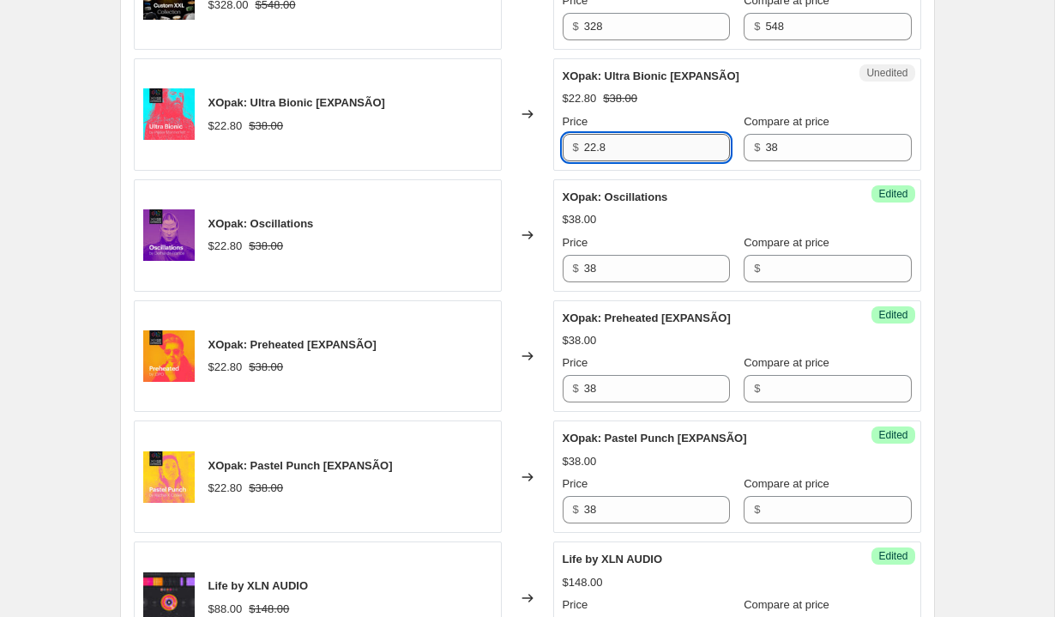
click at [631, 153] on input "22.8" at bounding box center [657, 147] width 146 height 27
type input "38"
click at [784, 152] on input "38" at bounding box center [838, 147] width 146 height 27
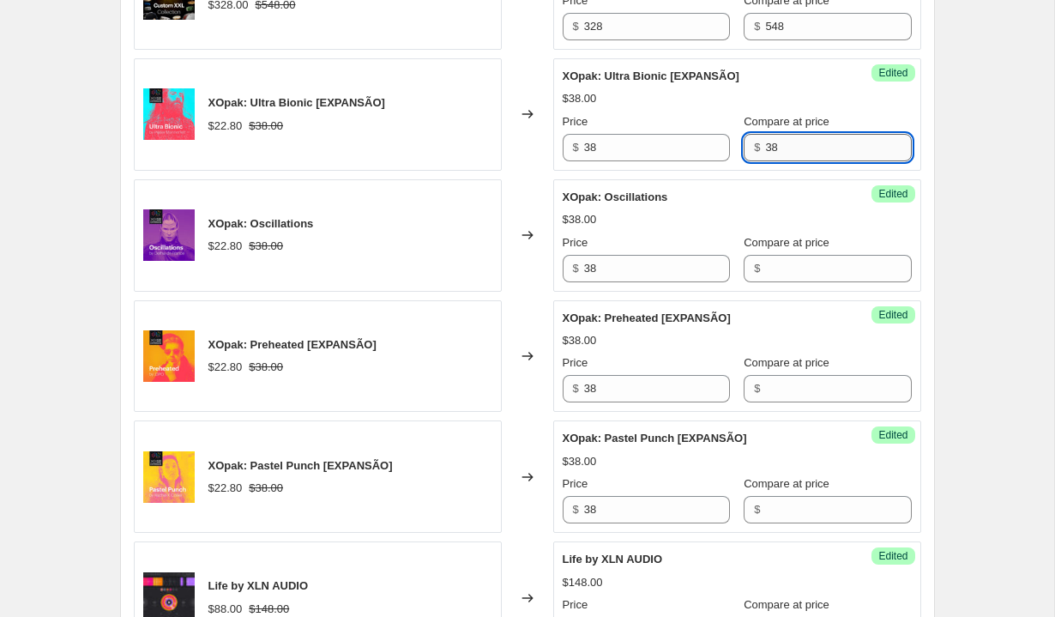
click at [784, 152] on input "38" at bounding box center [838, 147] width 146 height 27
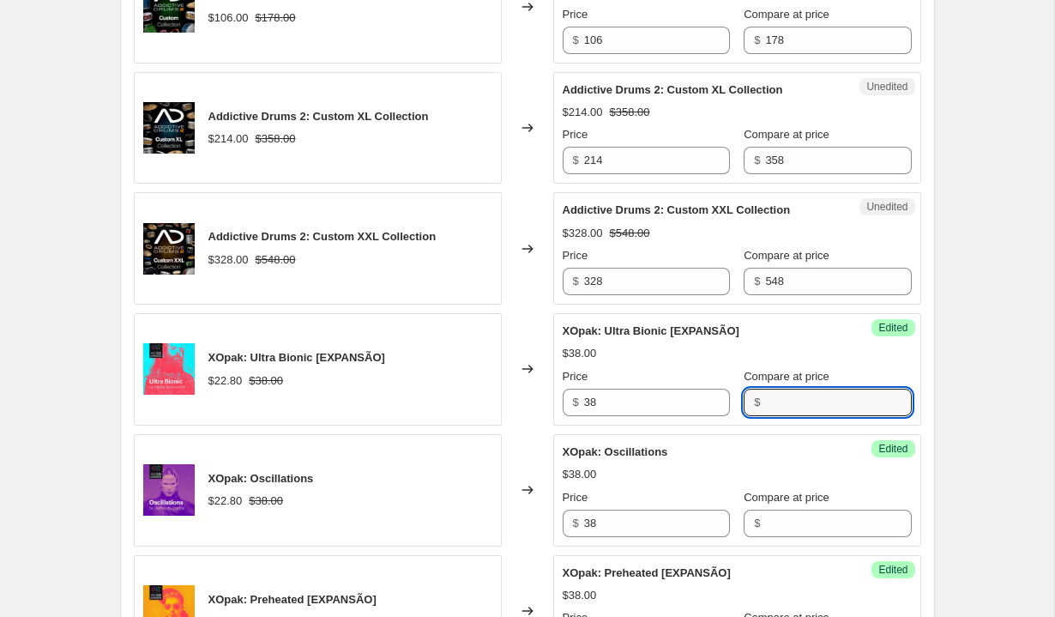
scroll to position [1156, 0]
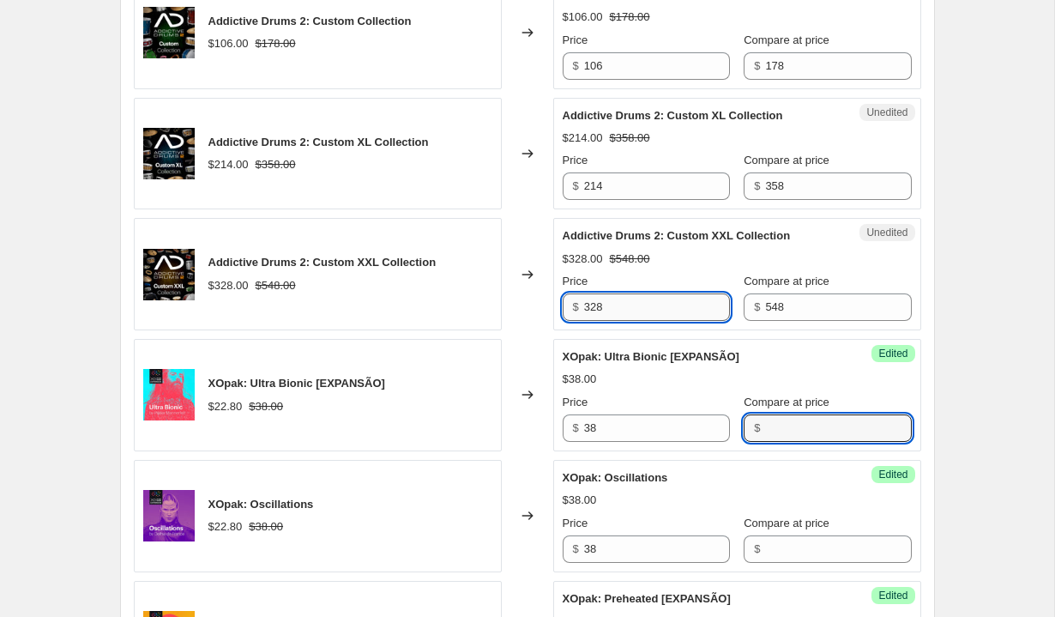
click at [635, 296] on input "328" at bounding box center [657, 306] width 146 height 27
type input "548"
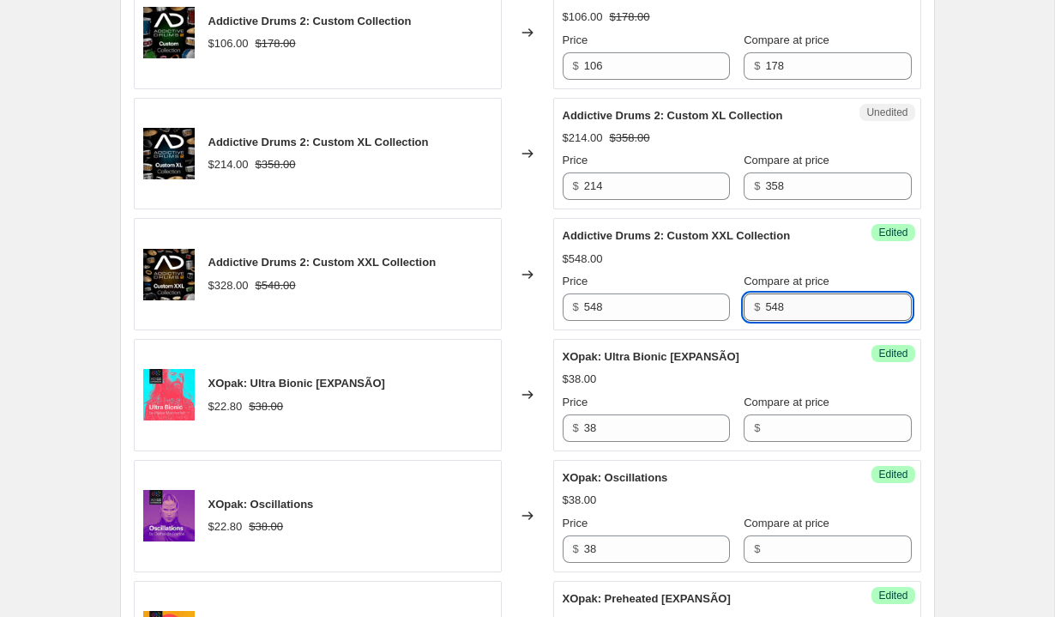
click at [780, 295] on input "548" at bounding box center [838, 306] width 146 height 27
click at [780, 294] on input "548" at bounding box center [838, 306] width 146 height 27
click at [614, 177] on input "214" at bounding box center [657, 185] width 146 height 27
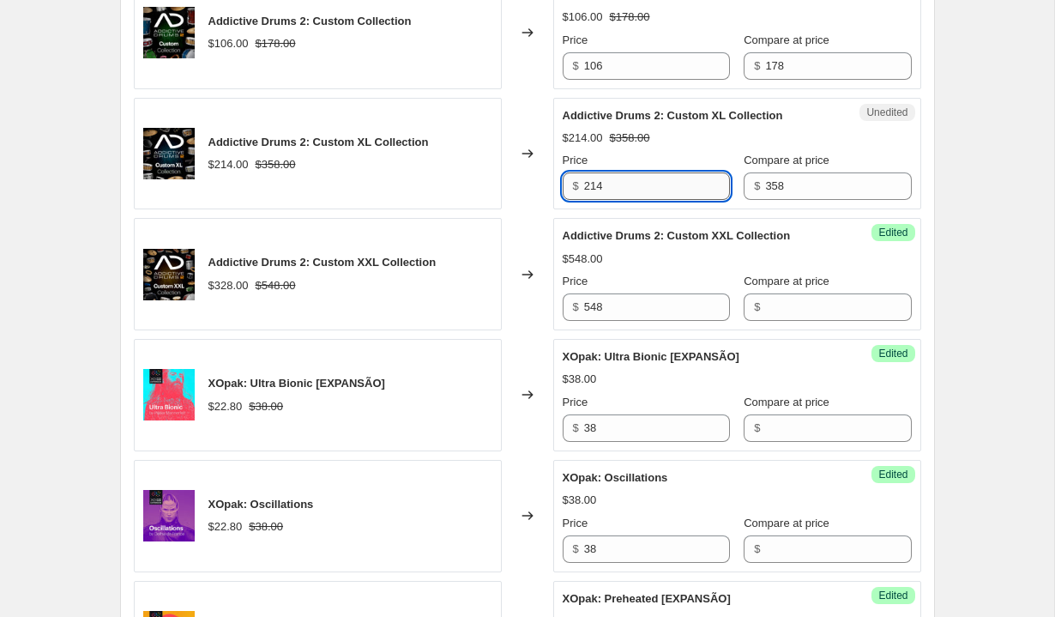
click at [614, 177] on input "214" at bounding box center [657, 185] width 146 height 27
type input "5"
type input "358"
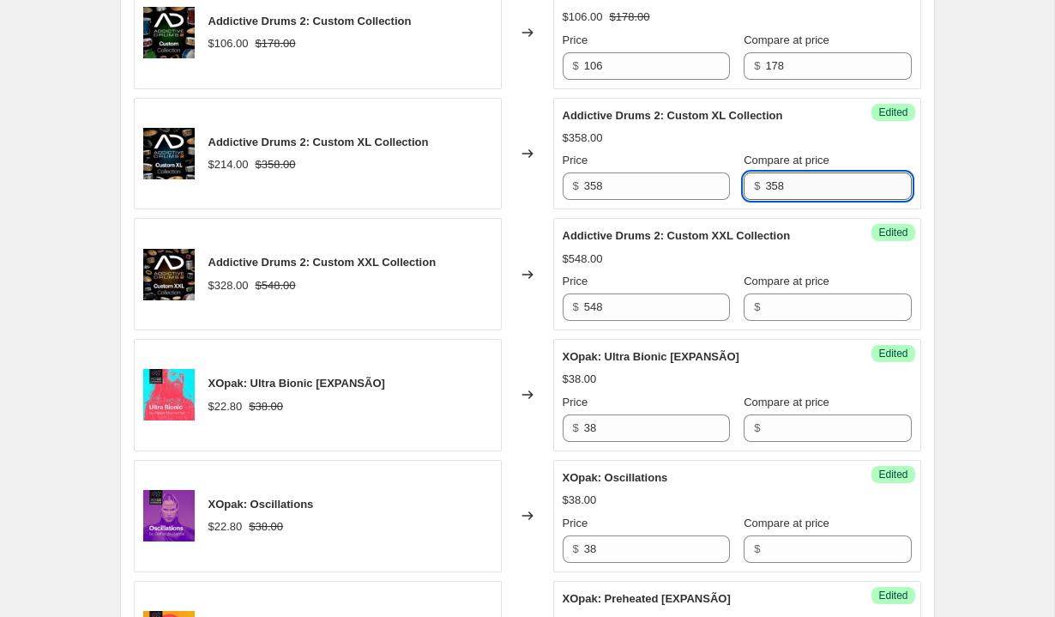
click at [825, 177] on input "358" at bounding box center [838, 185] width 146 height 27
type input "="
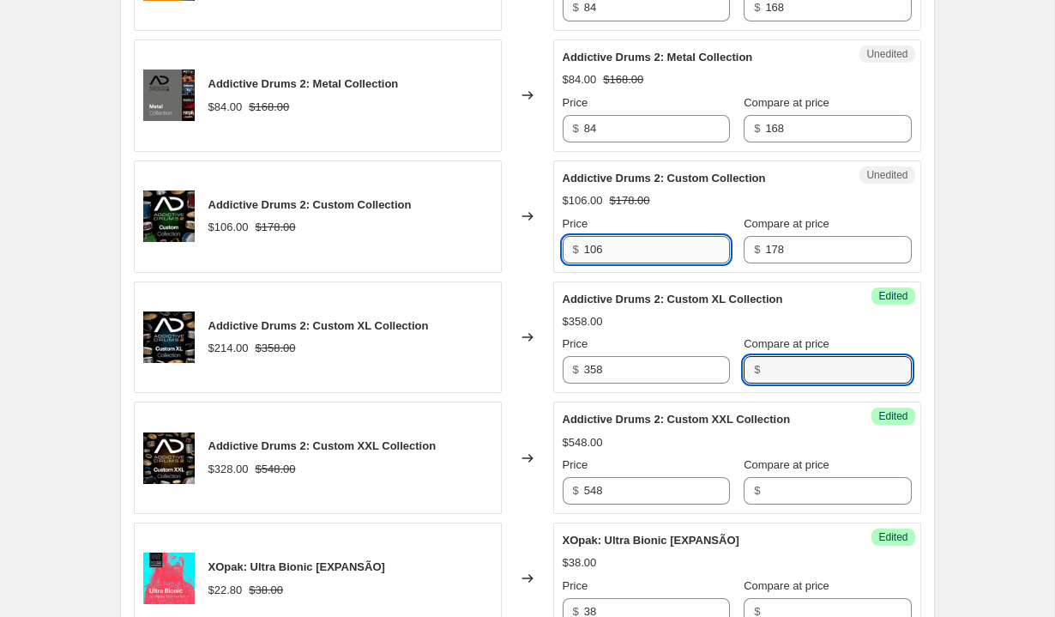
click at [601, 238] on input "106" at bounding box center [657, 249] width 146 height 27
type input "178"
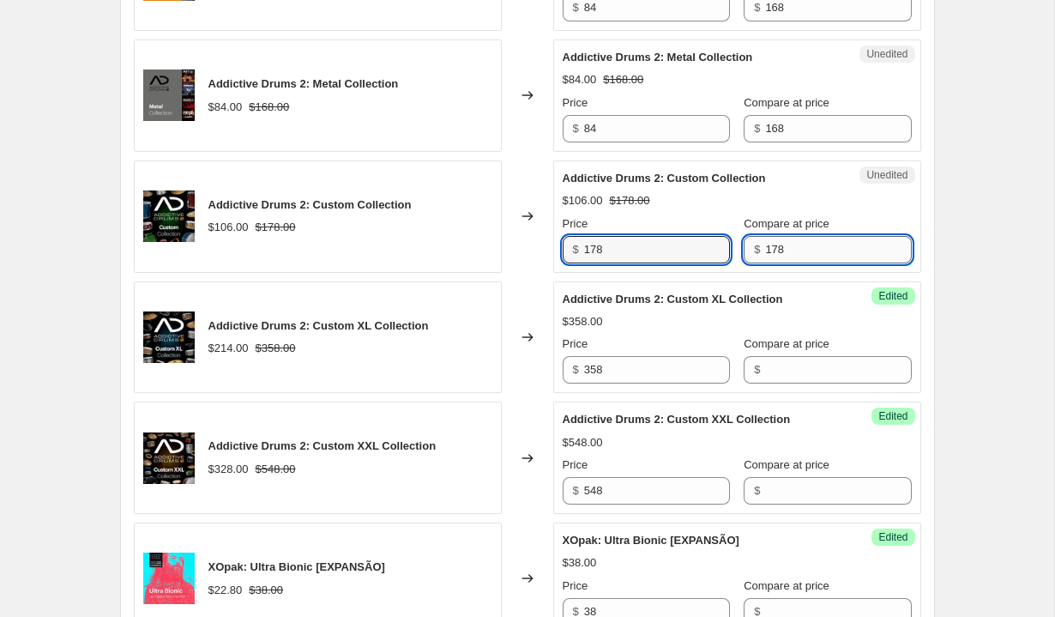
click at [783, 261] on input "178" at bounding box center [838, 249] width 146 height 27
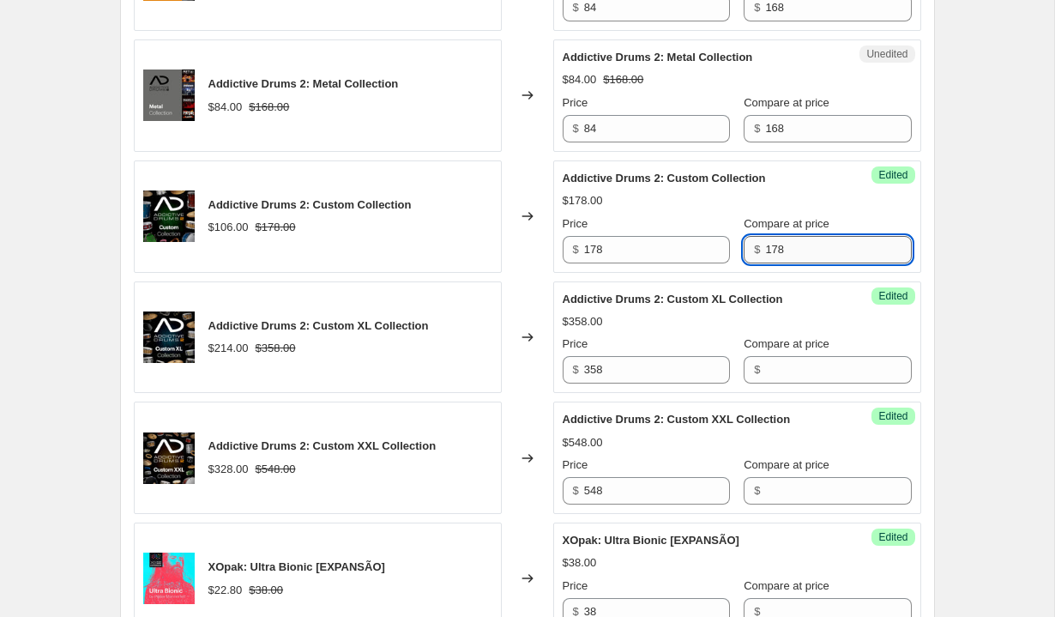
click at [783, 244] on input "178" at bounding box center [838, 249] width 146 height 27
click at [638, 136] on input "84" at bounding box center [657, 128] width 146 height 27
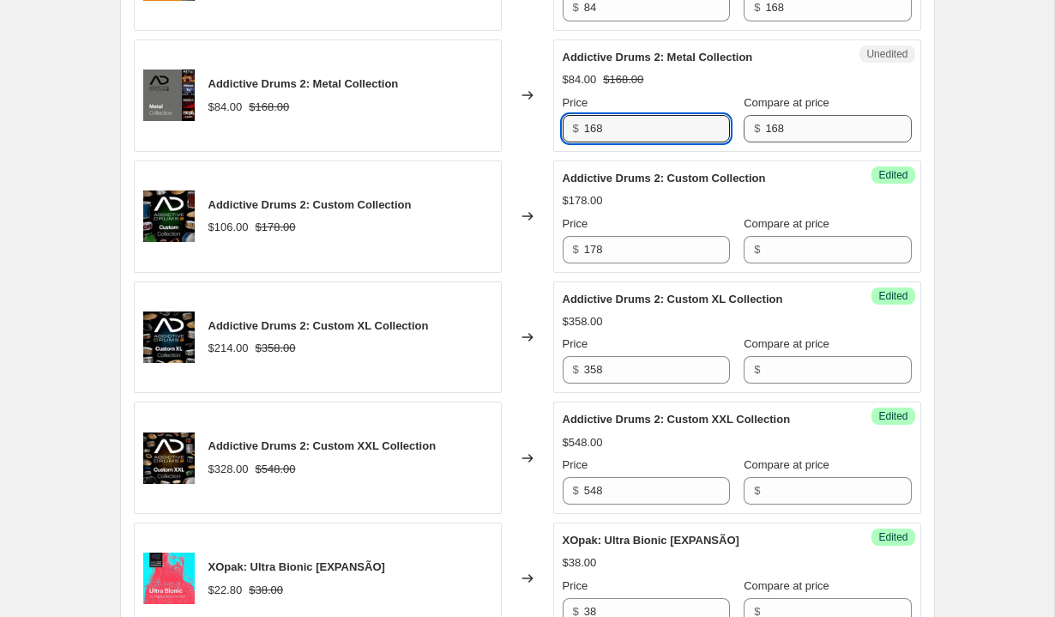
type input "168"
click at [767, 115] on input "168" at bounding box center [838, 128] width 146 height 27
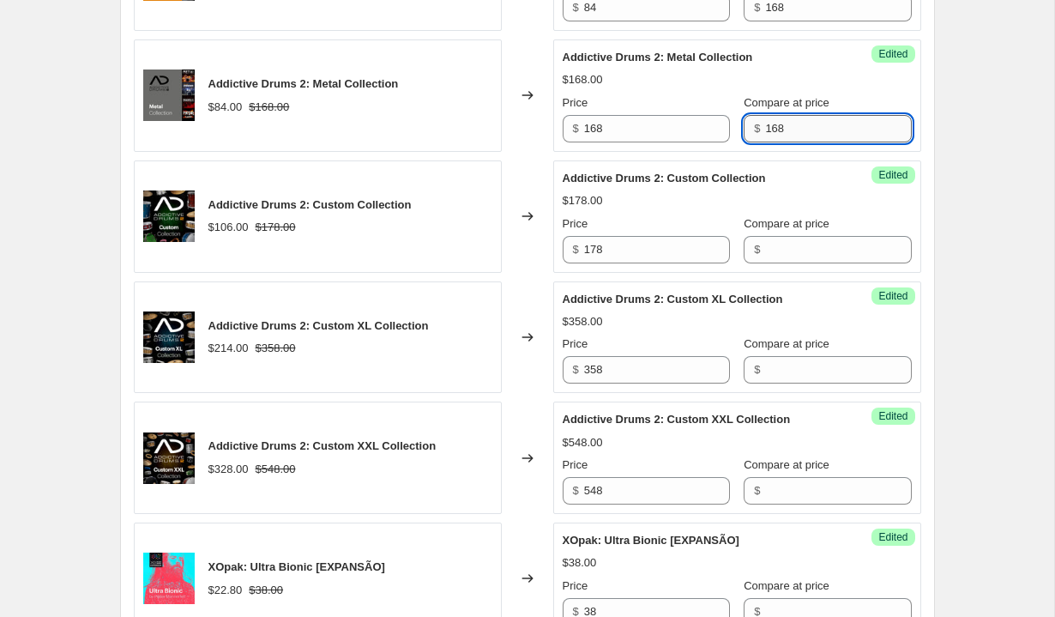
click at [767, 115] on input "168" at bounding box center [838, 128] width 146 height 27
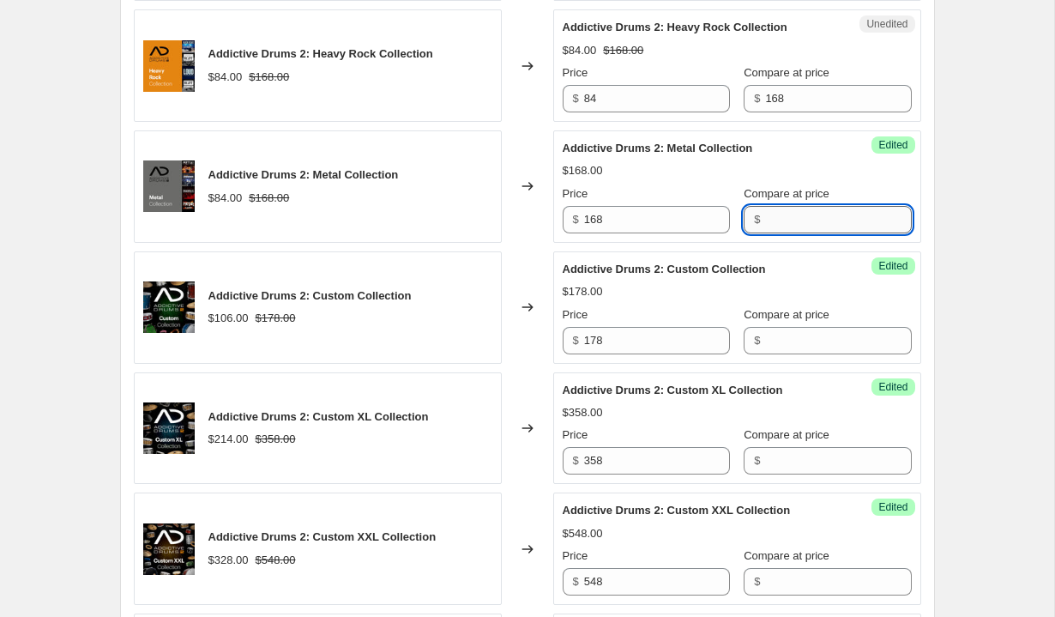
scroll to position [838, 0]
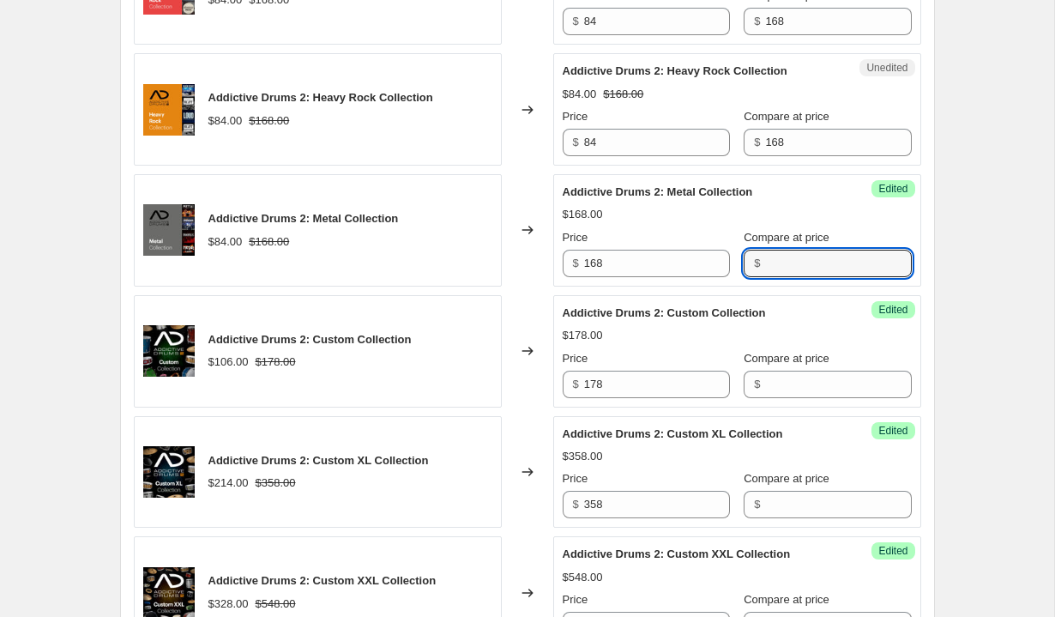
click at [646, 127] on div "Price $ 84" at bounding box center [646, 132] width 167 height 48
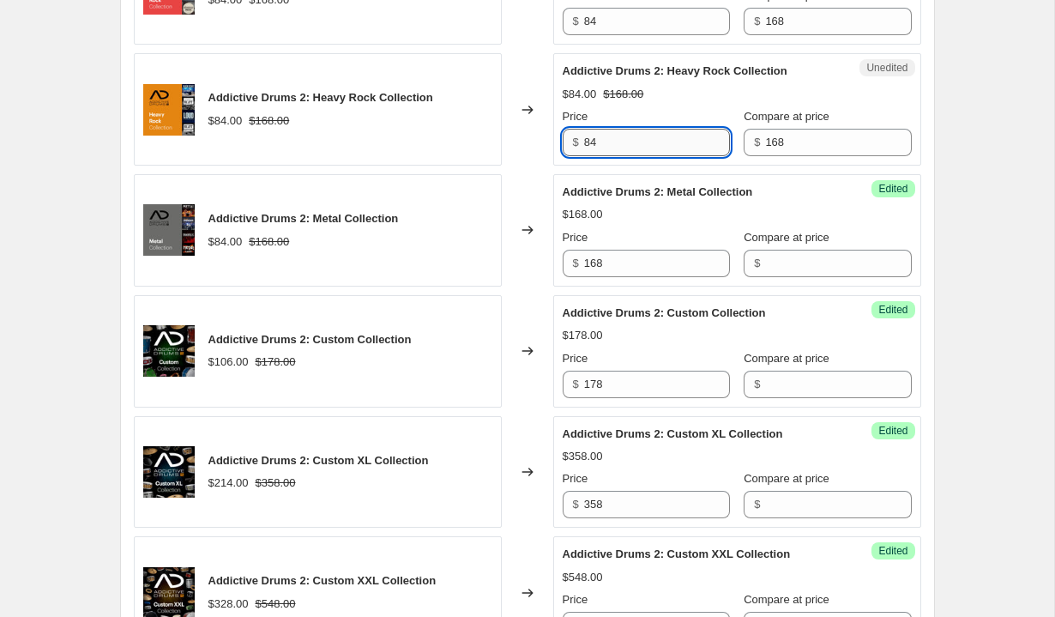
click at [646, 135] on input "84" at bounding box center [657, 142] width 146 height 27
type input "168"
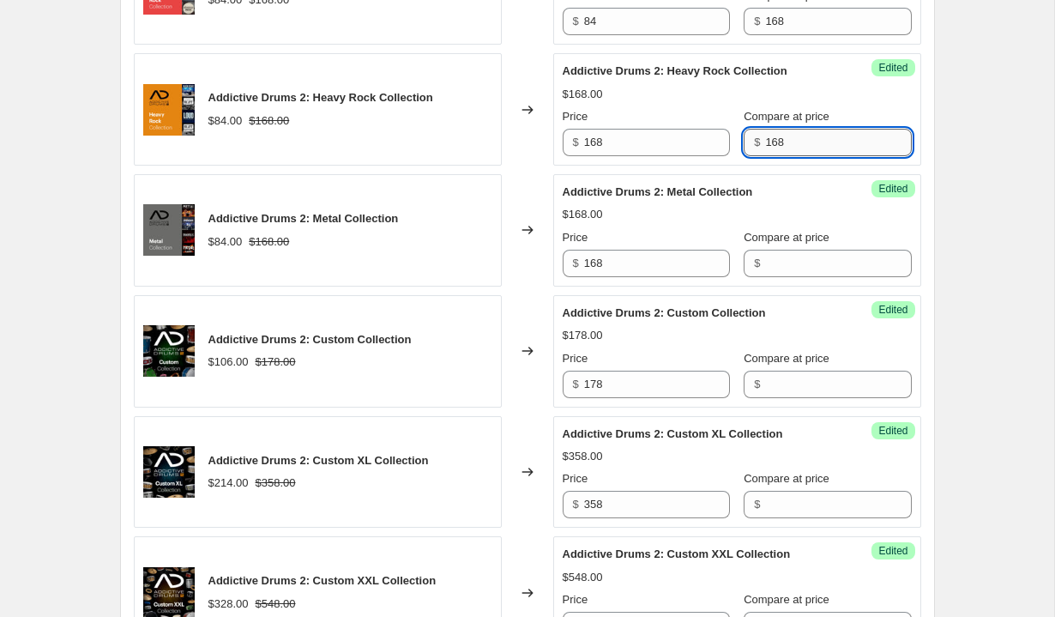
click at [765, 141] on input "168" at bounding box center [838, 142] width 146 height 27
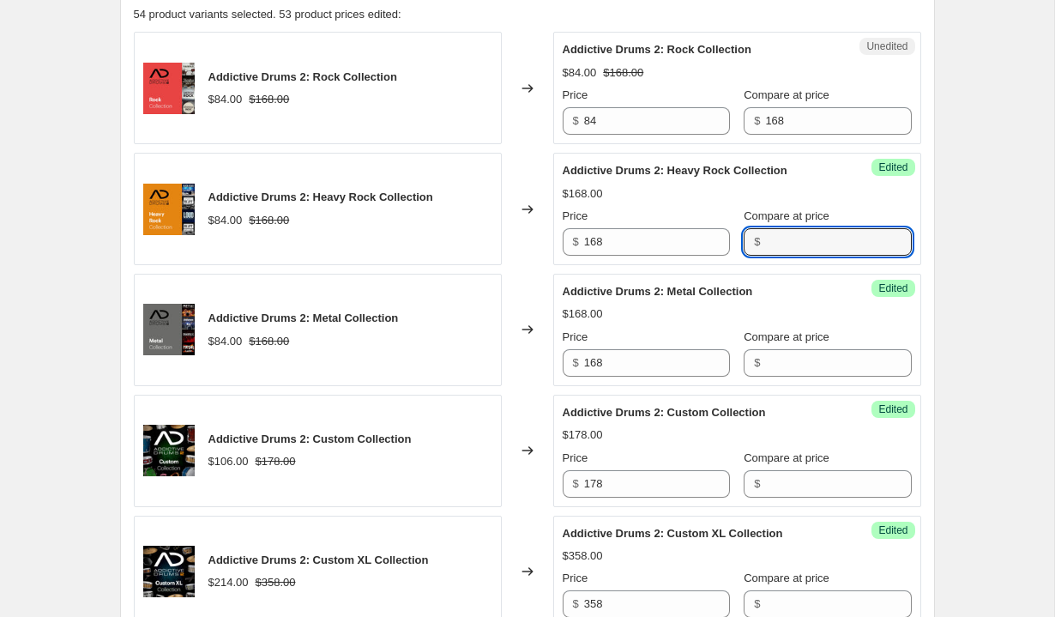
scroll to position [672, 0]
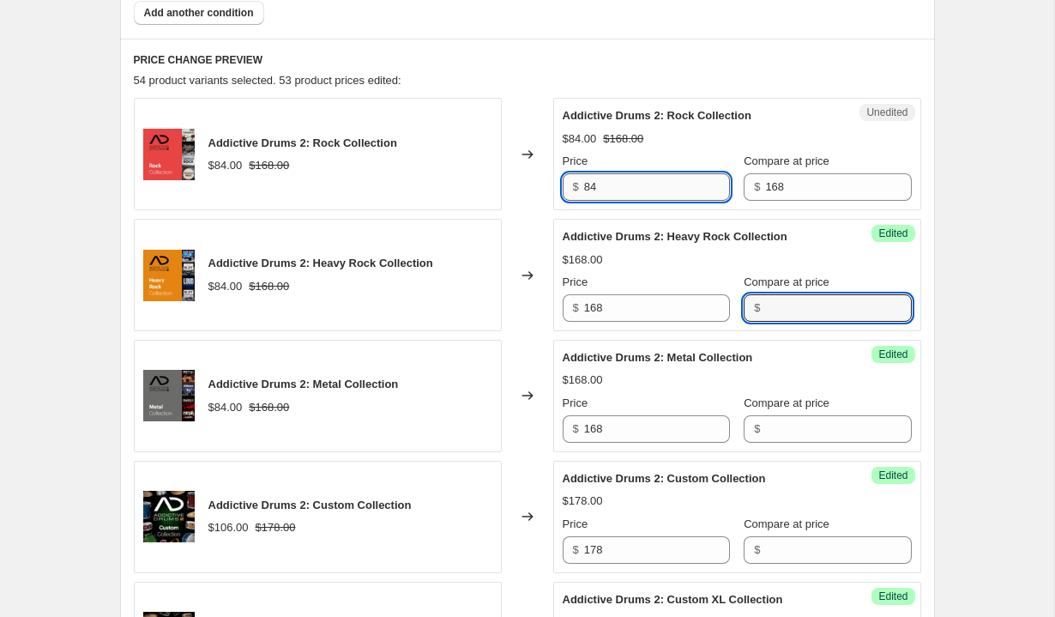
click at [629, 191] on input "84" at bounding box center [657, 186] width 146 height 27
type input "168"
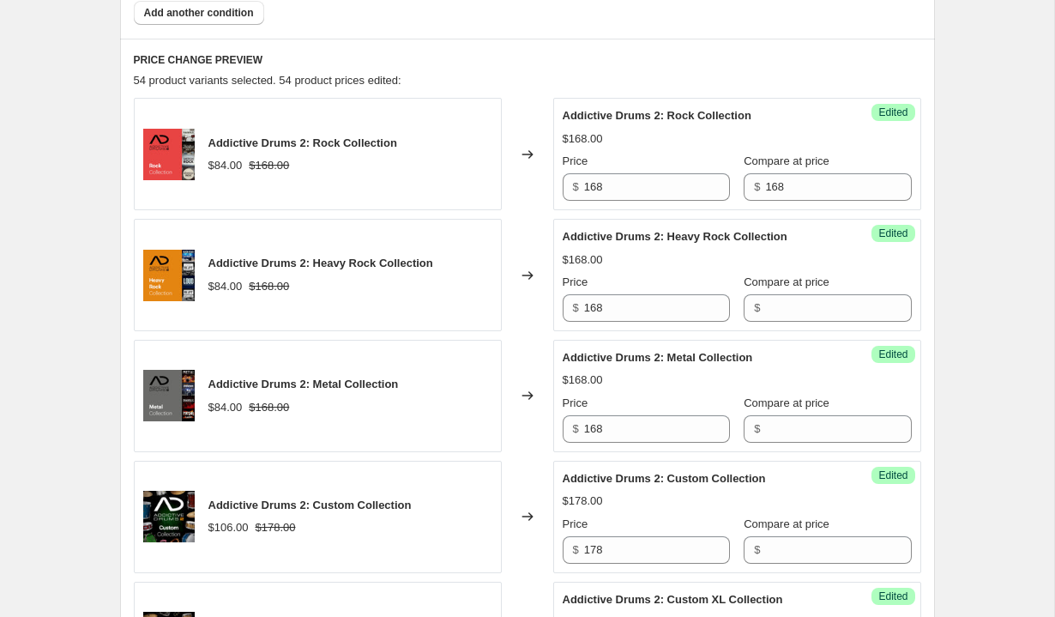
click at [895, 165] on div "Success Edited Addictive Drums 2: Rock Collection $168.00 Price $ 168 Compare a…" at bounding box center [737, 154] width 368 height 112
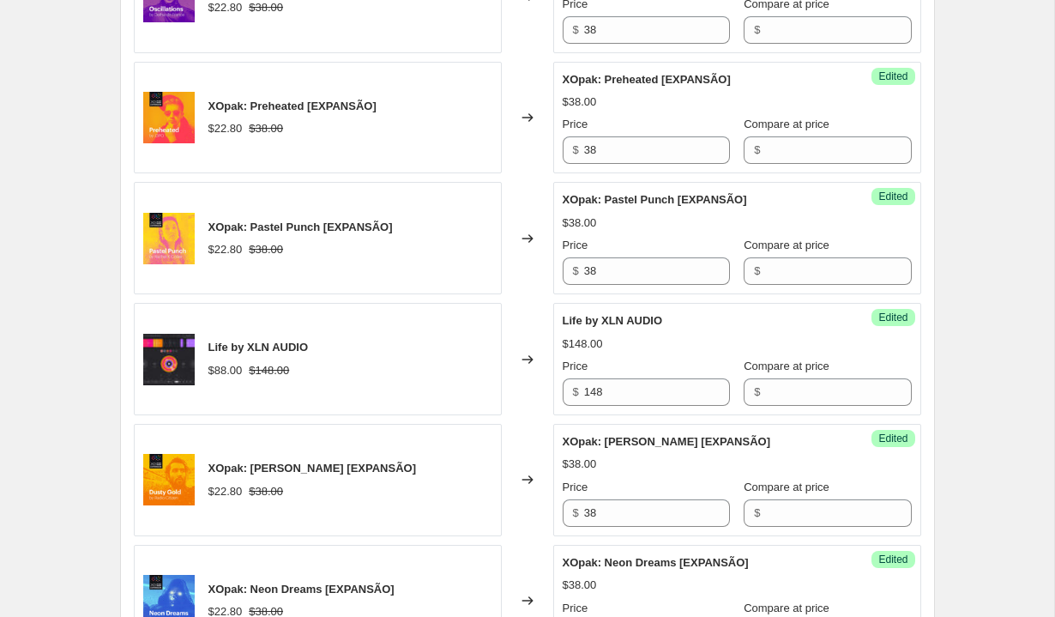
scroll to position [2153, 0]
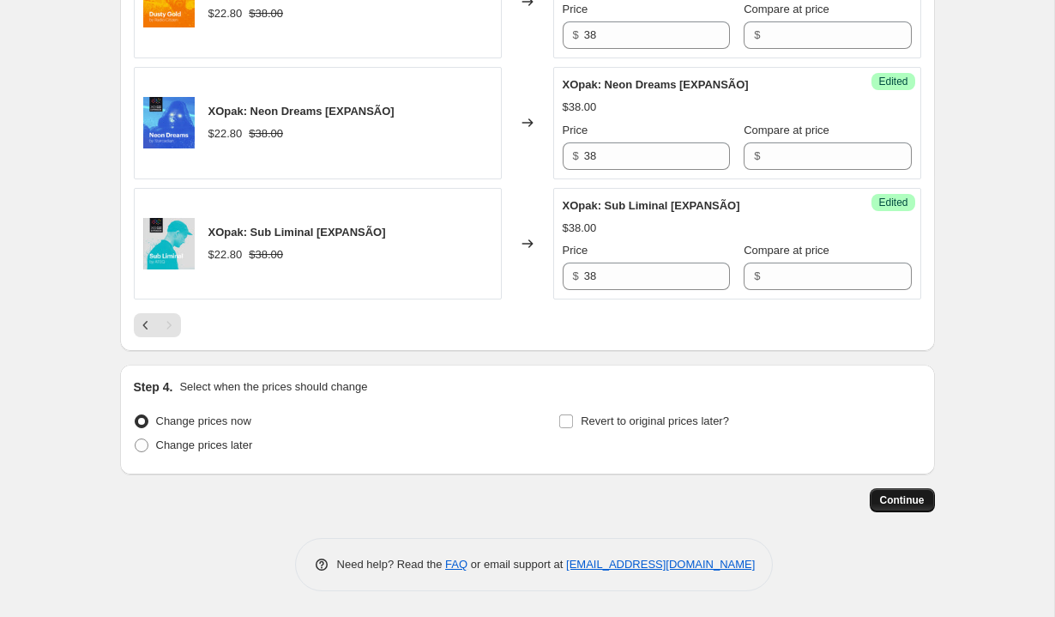
click at [922, 503] on span "Continue" at bounding box center [902, 500] width 45 height 14
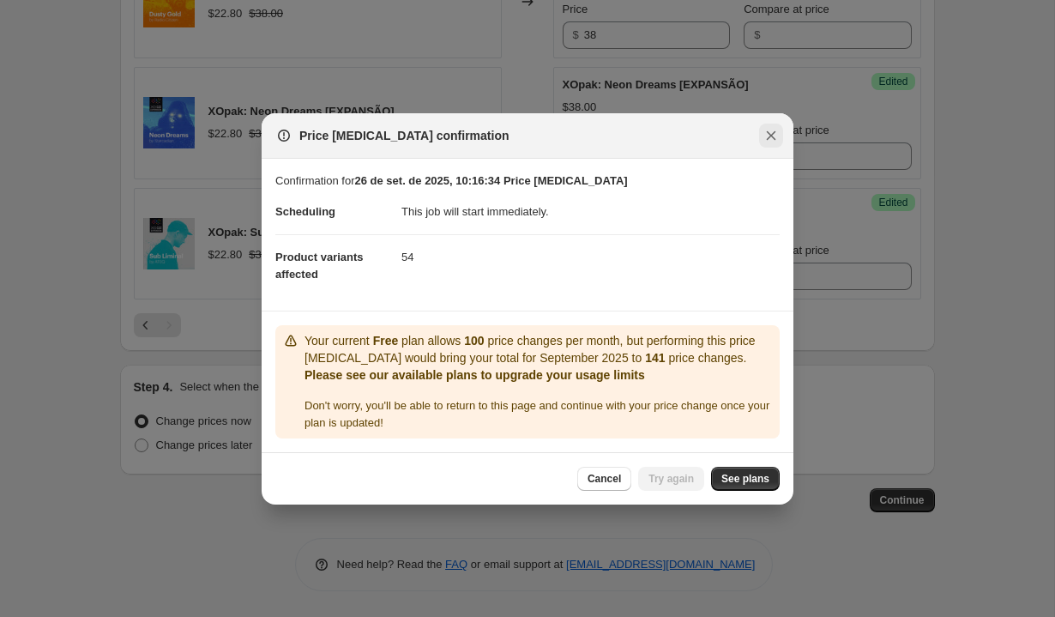
click at [768, 140] on icon "Close" at bounding box center [770, 135] width 17 height 17
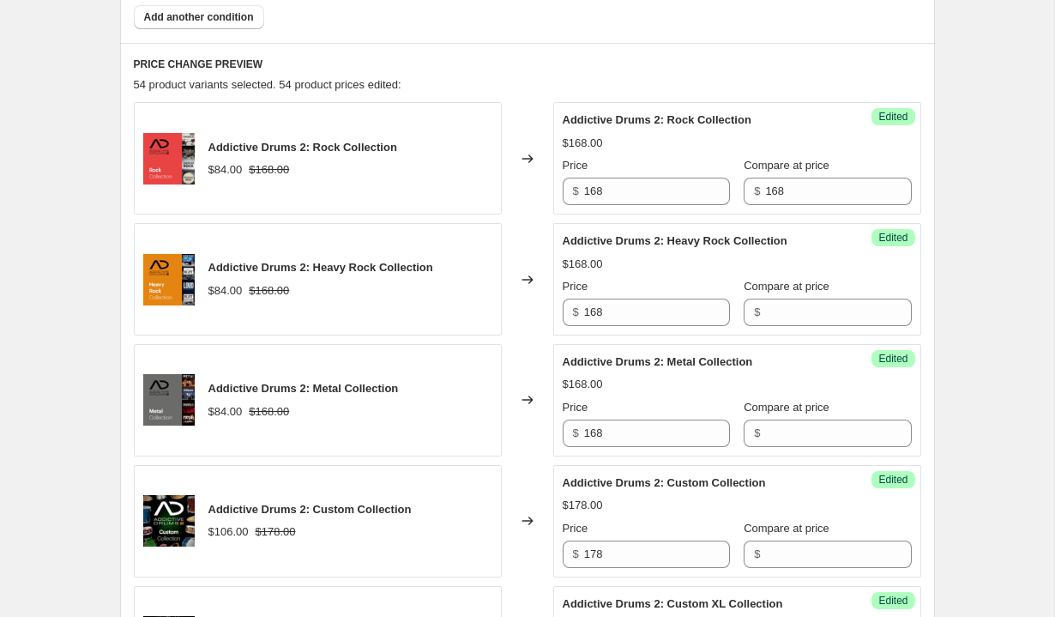
scroll to position [0, 0]
